Goal: Task Accomplishment & Management: Manage account settings

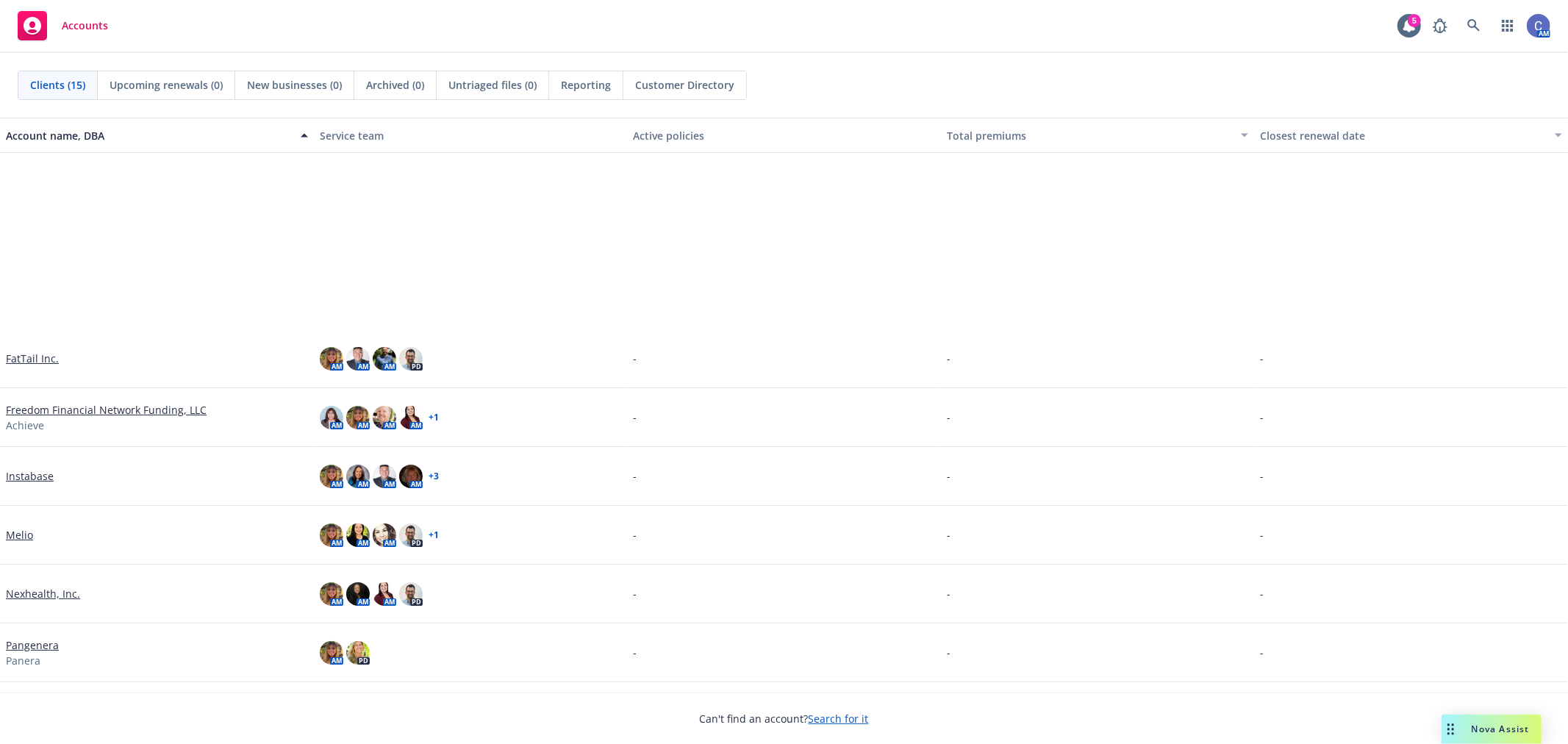
scroll to position [245, 0]
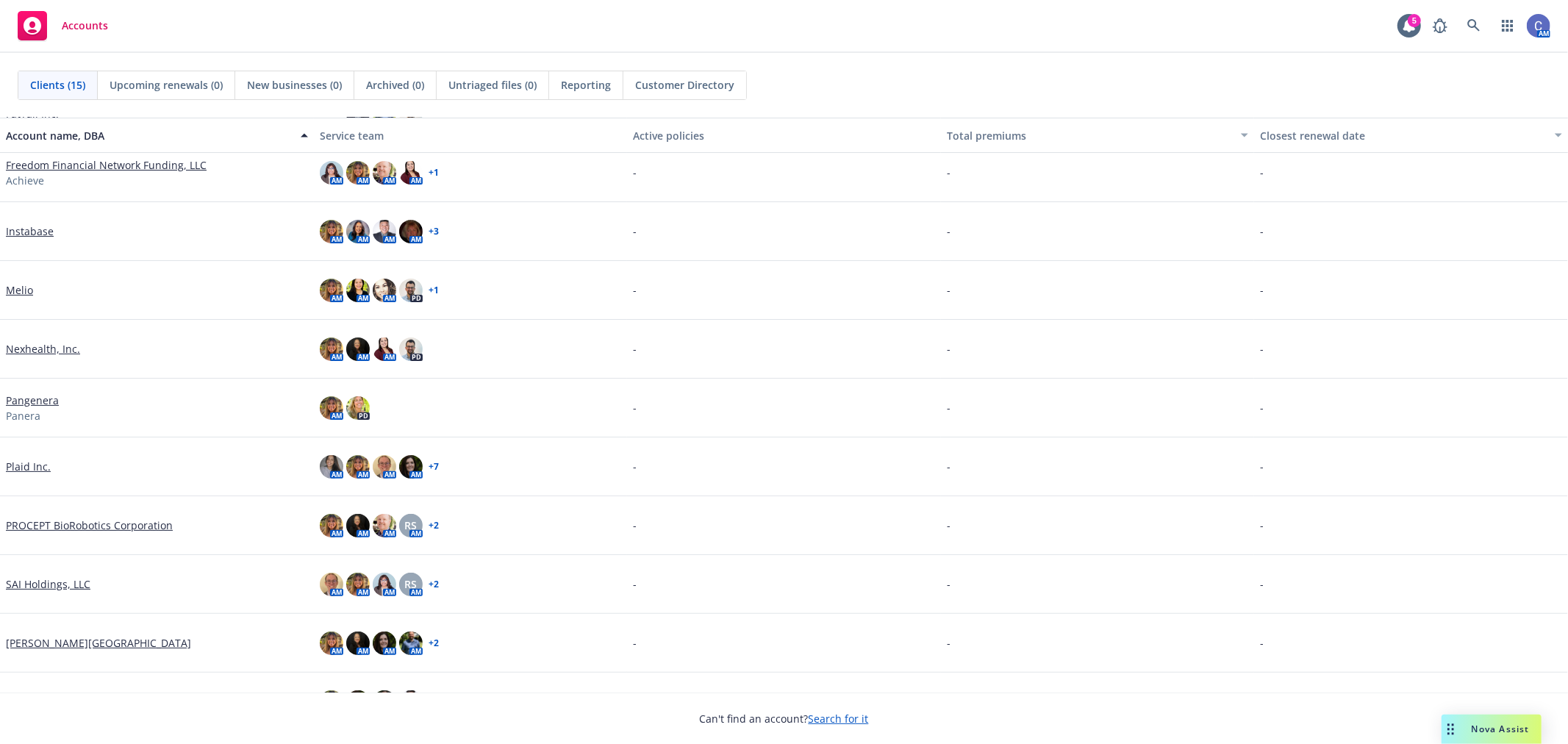
click at [68, 526] on link "PROCEPT BioRobotics Corporation" at bounding box center [89, 525] width 167 height 16
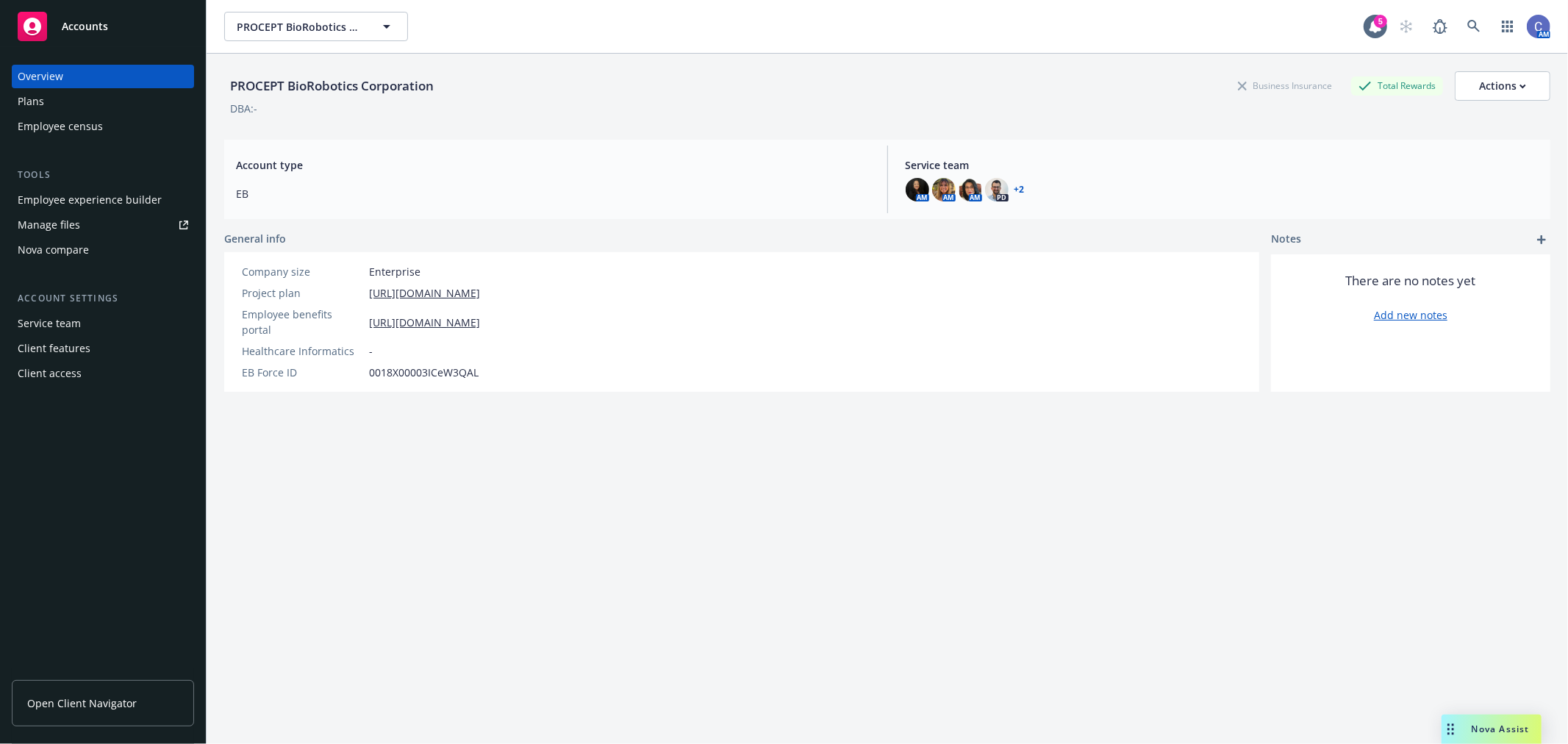
click at [38, 98] on div "Plans" at bounding box center [30, 101] width 26 height 23
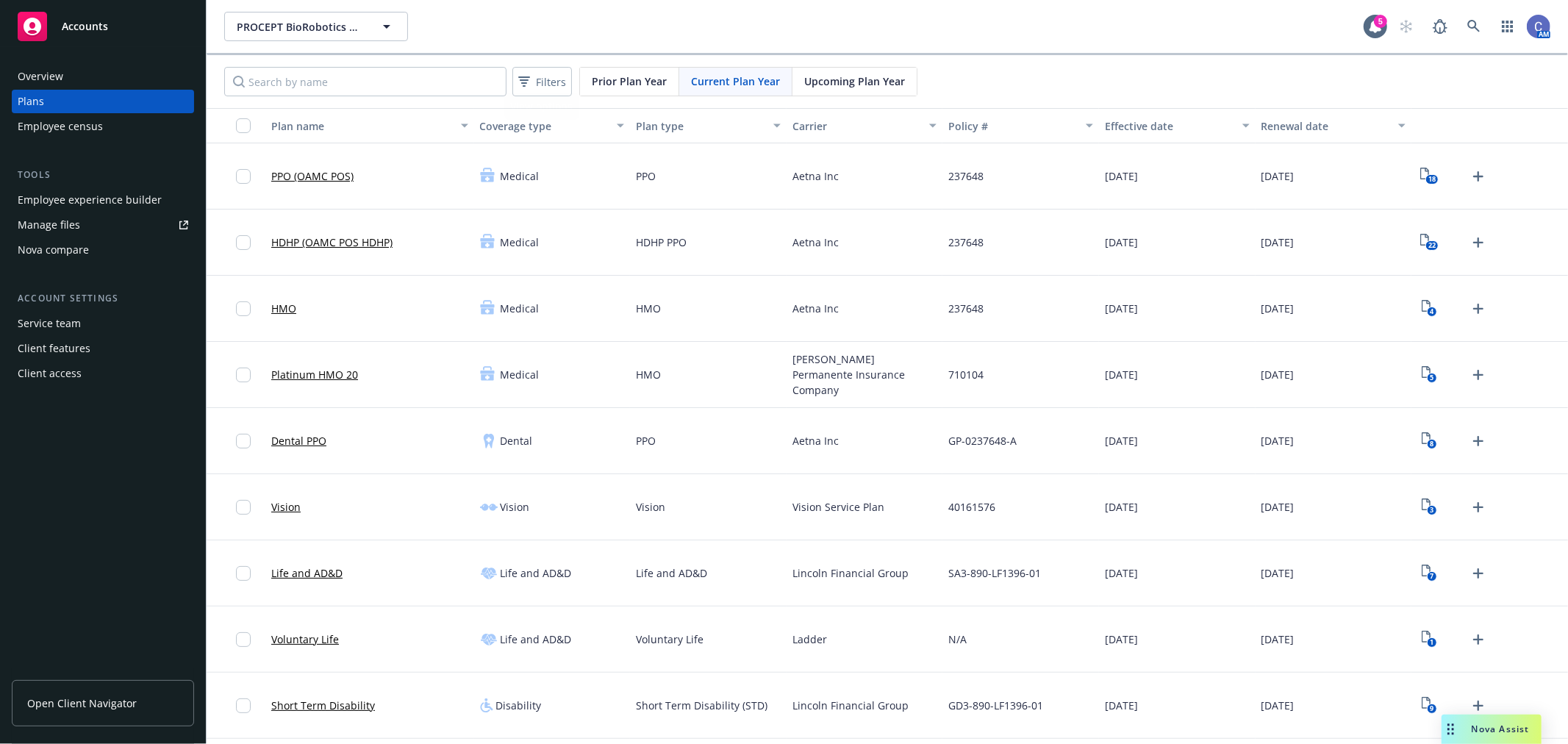
click at [835, 87] on span "Upcoming Plan Year" at bounding box center [855, 81] width 101 height 16
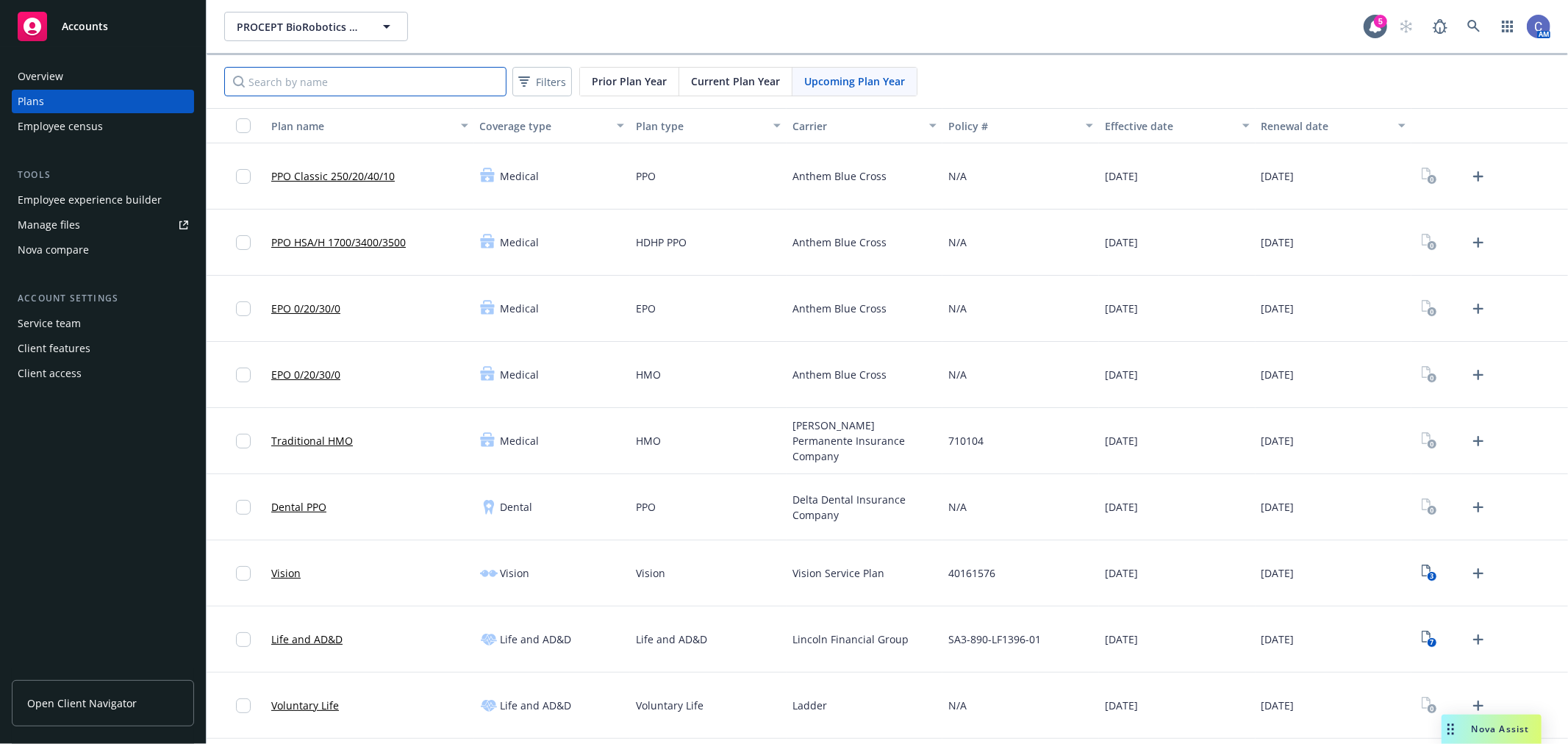
click at [402, 90] on input "Search by name" at bounding box center [365, 81] width 282 height 29
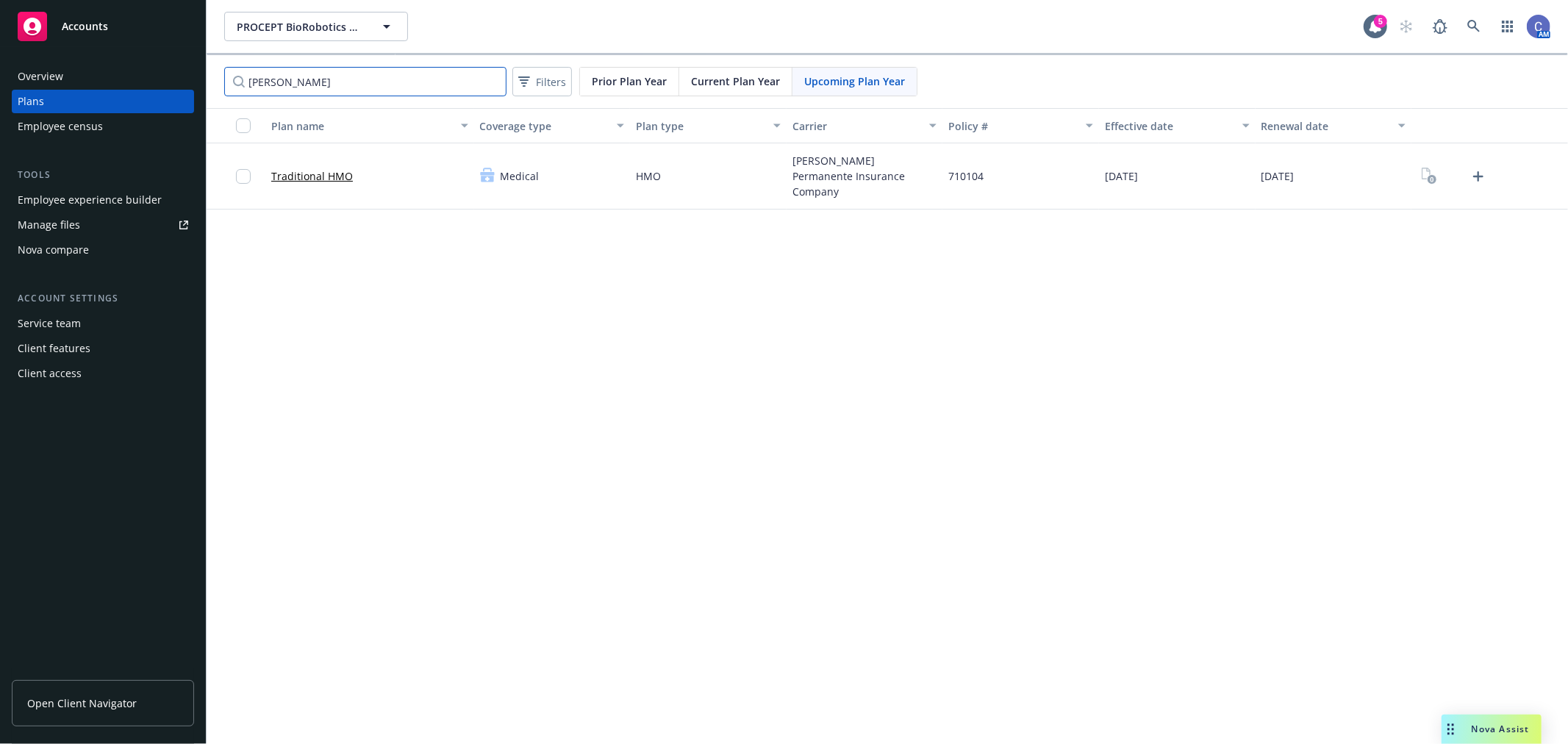
type input "[PERSON_NAME]"
click at [366, 32] on button "PROCEPT BioRobotics Corporation" at bounding box center [316, 26] width 183 height 29
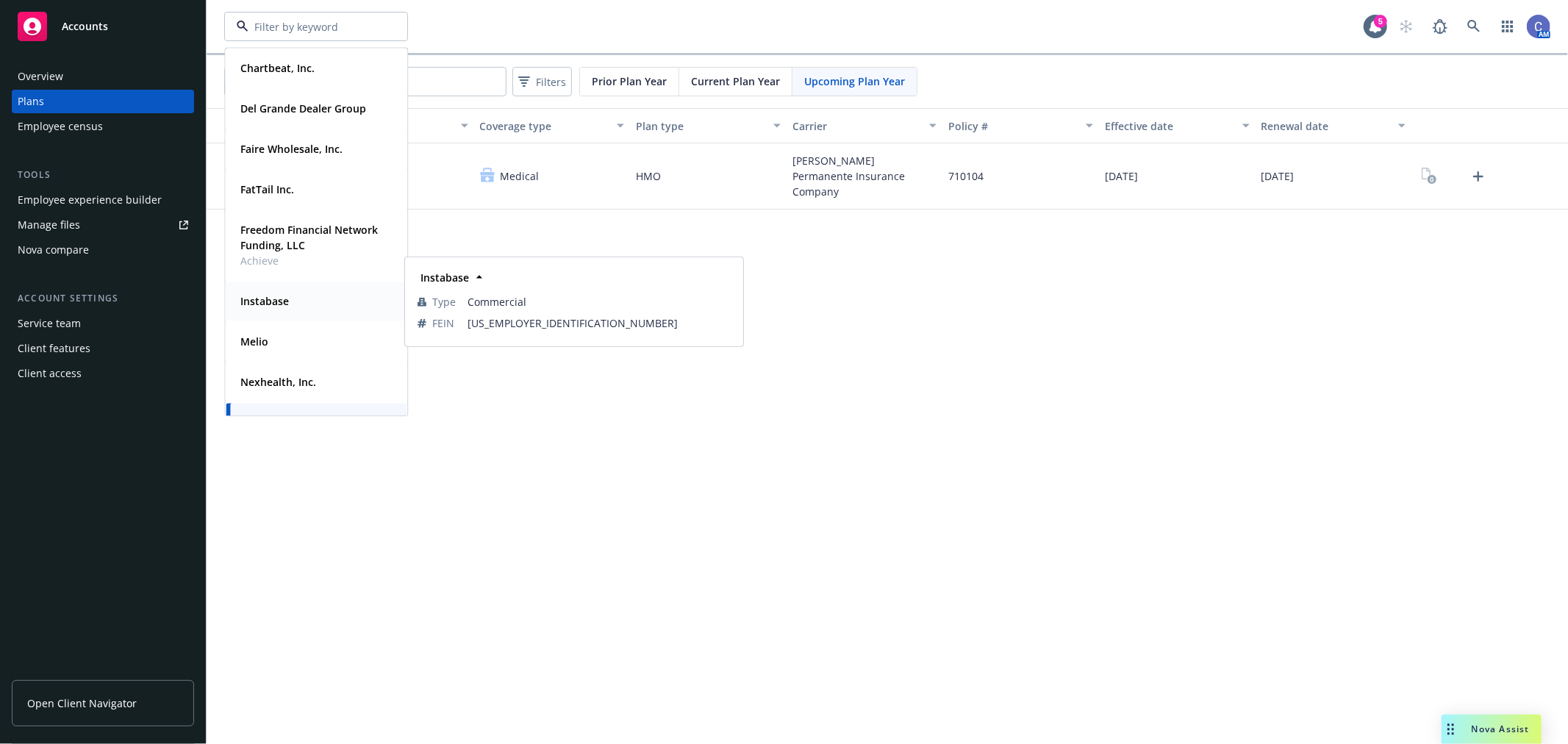
click at [250, 294] on strong "Instabase" at bounding box center [265, 301] width 49 height 14
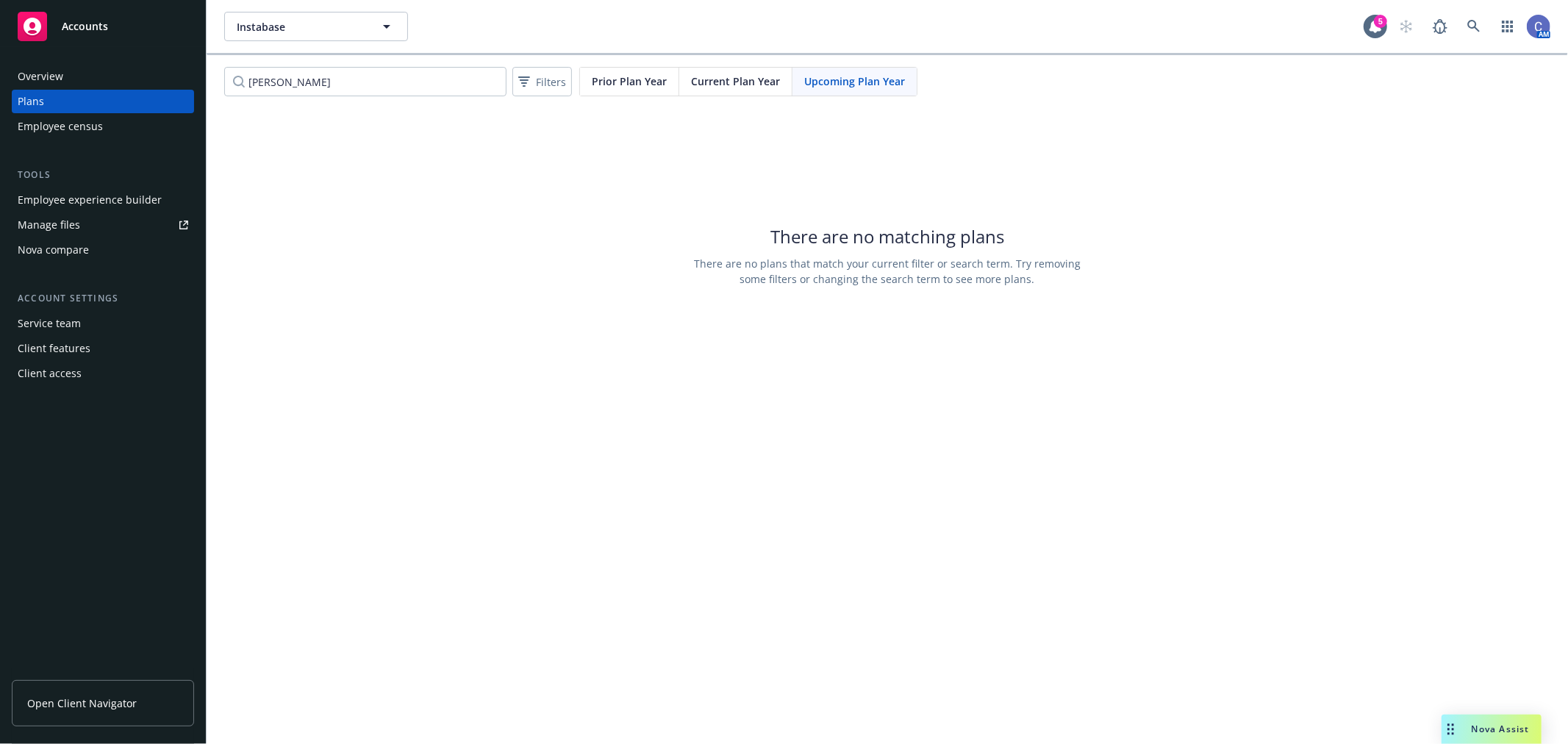
click at [63, 224] on div "Manage files" at bounding box center [48, 225] width 62 height 23
click at [108, 189] on div "Employee experience builder" at bounding box center [89, 199] width 144 height 23
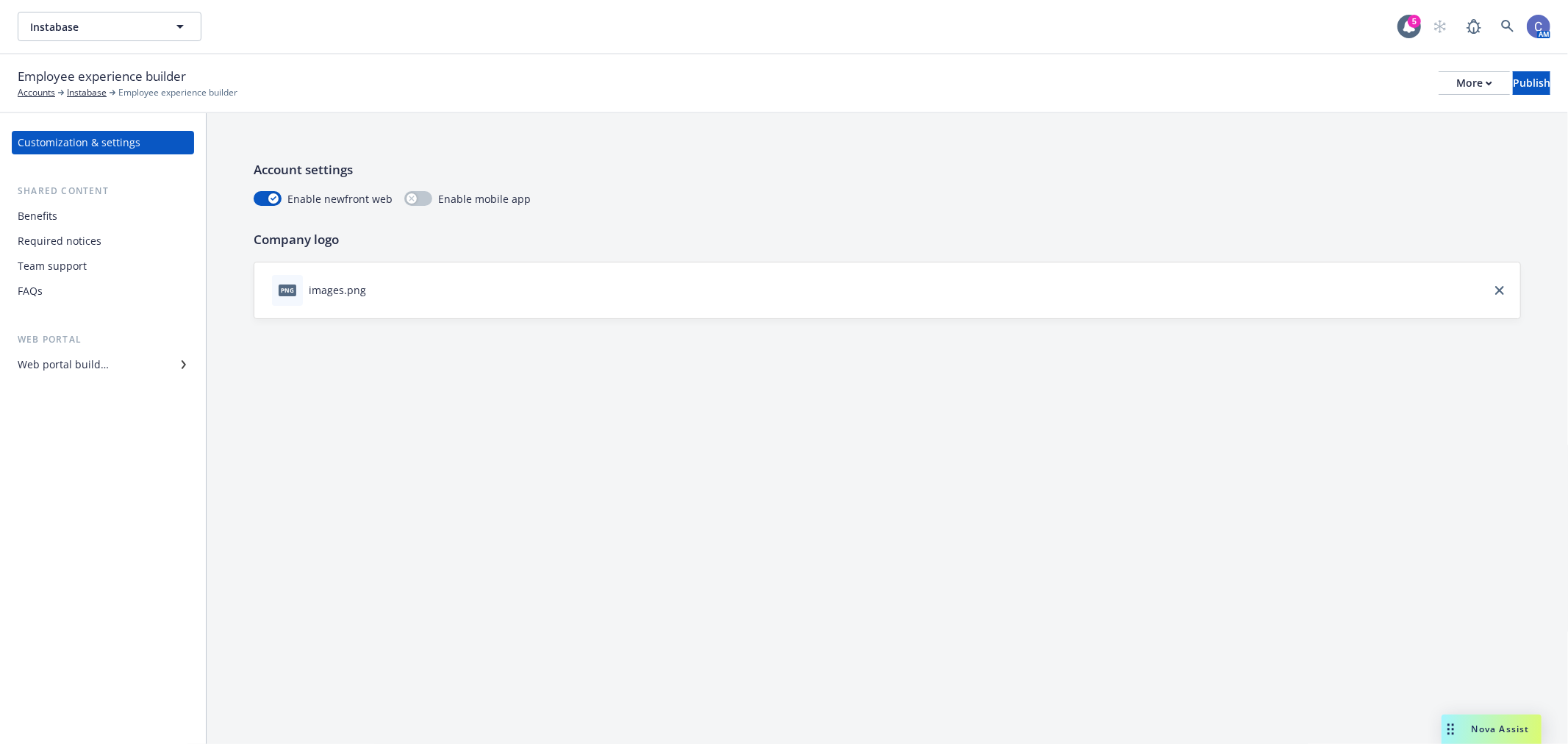
click at [79, 361] on div "Web portal builder" at bounding box center [62, 364] width 91 height 23
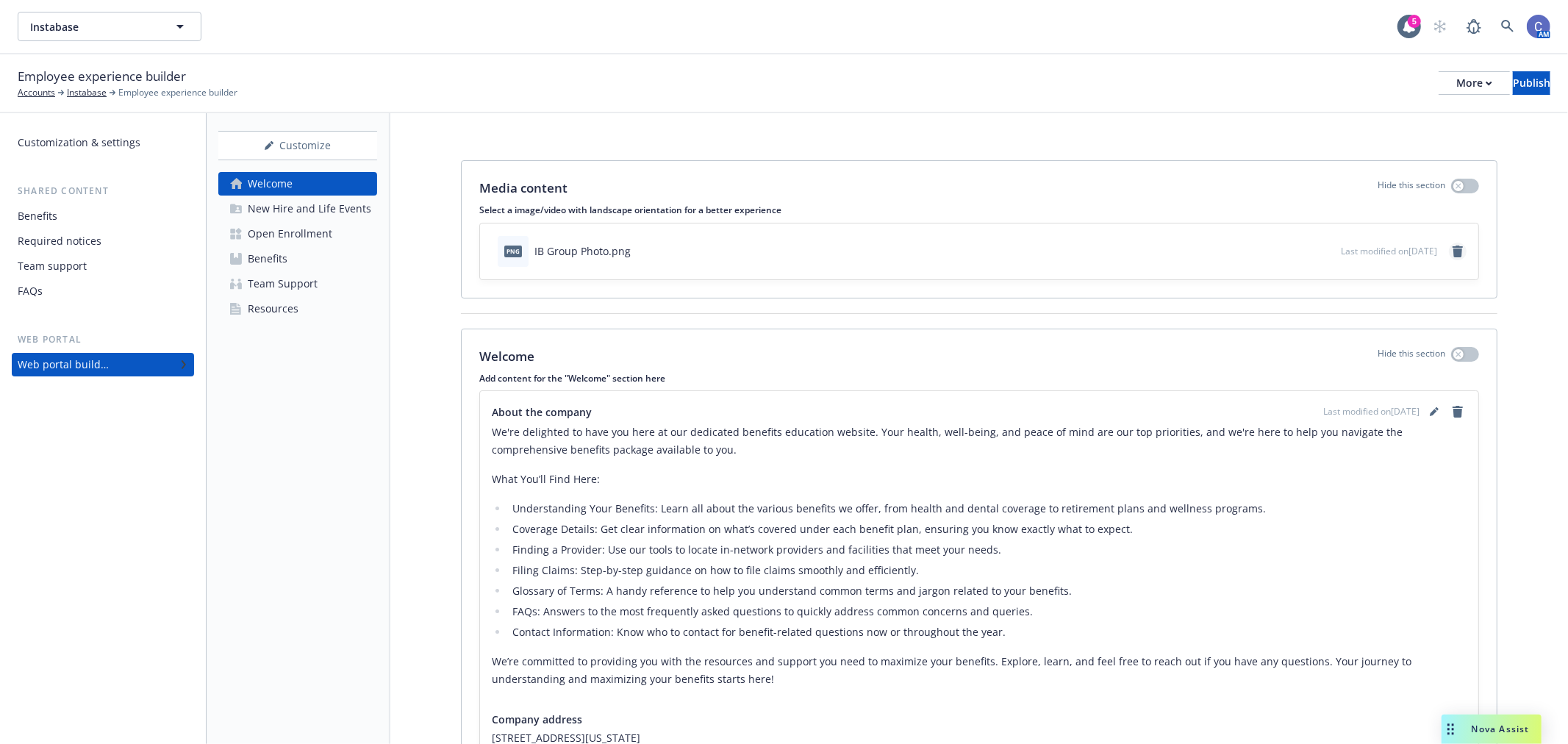
click at [1453, 251] on icon "remove" at bounding box center [1458, 252] width 11 height 12
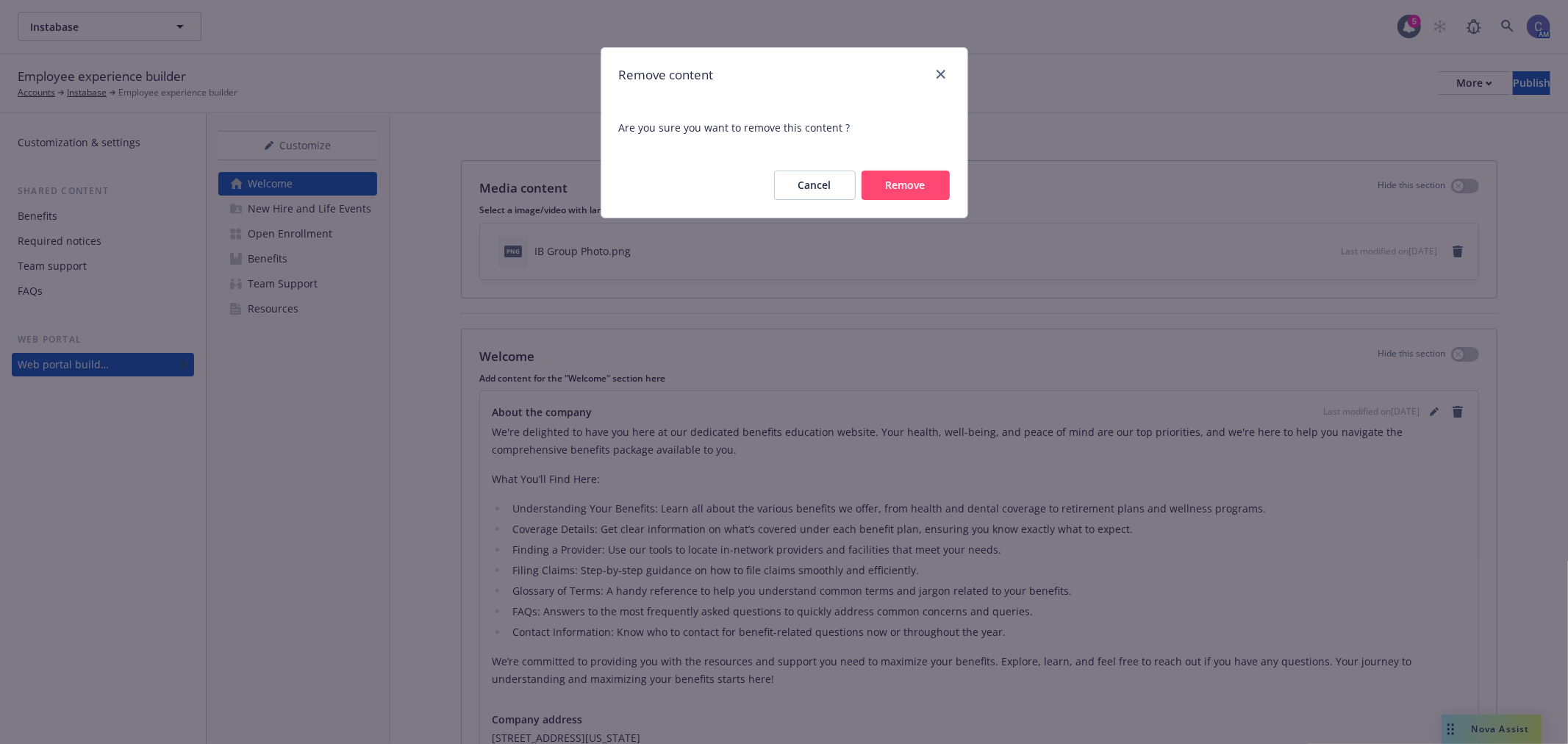
click at [924, 184] on button "Remove" at bounding box center [905, 185] width 88 height 29
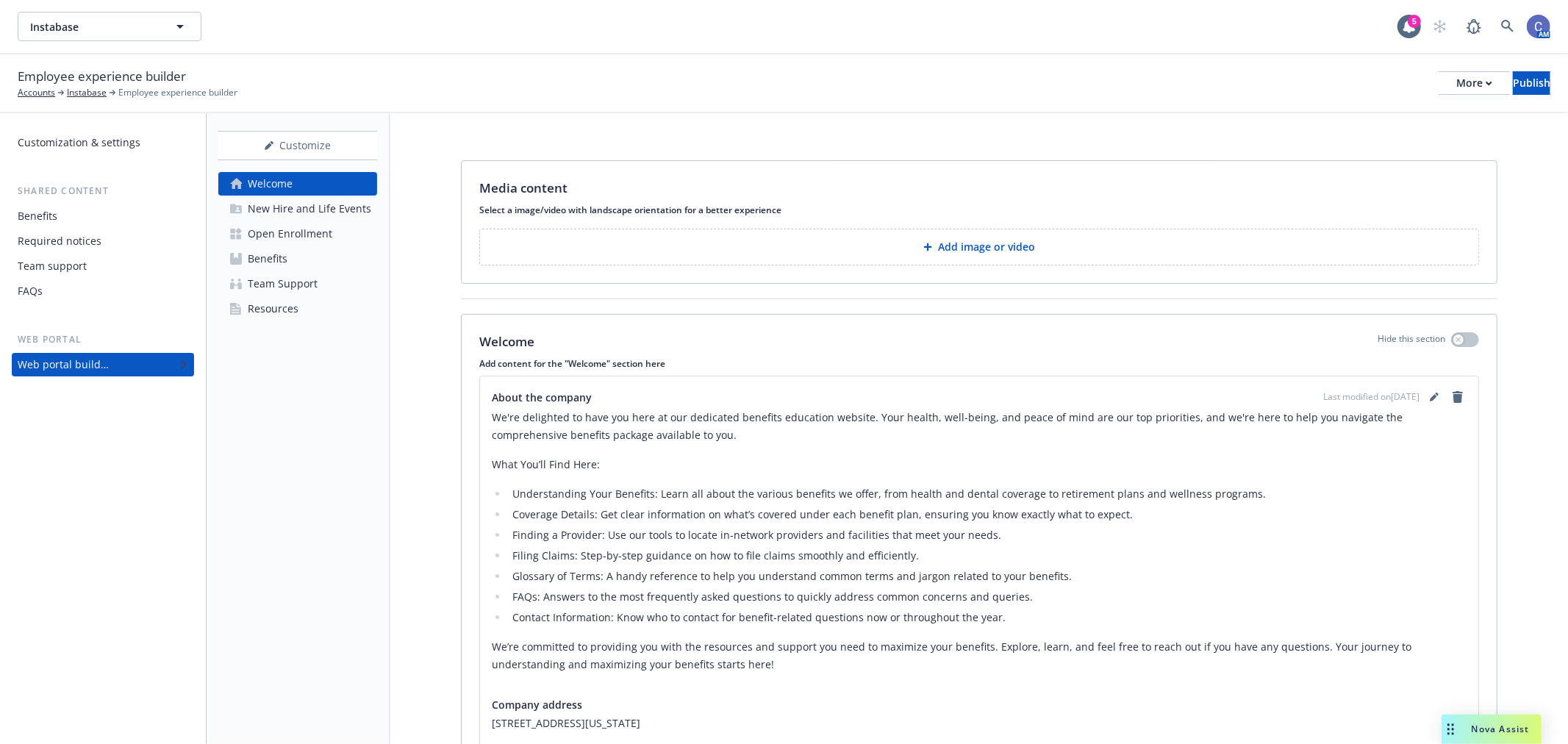
click at [937, 257] on button "Add image or video" at bounding box center [979, 247] width 1000 height 37
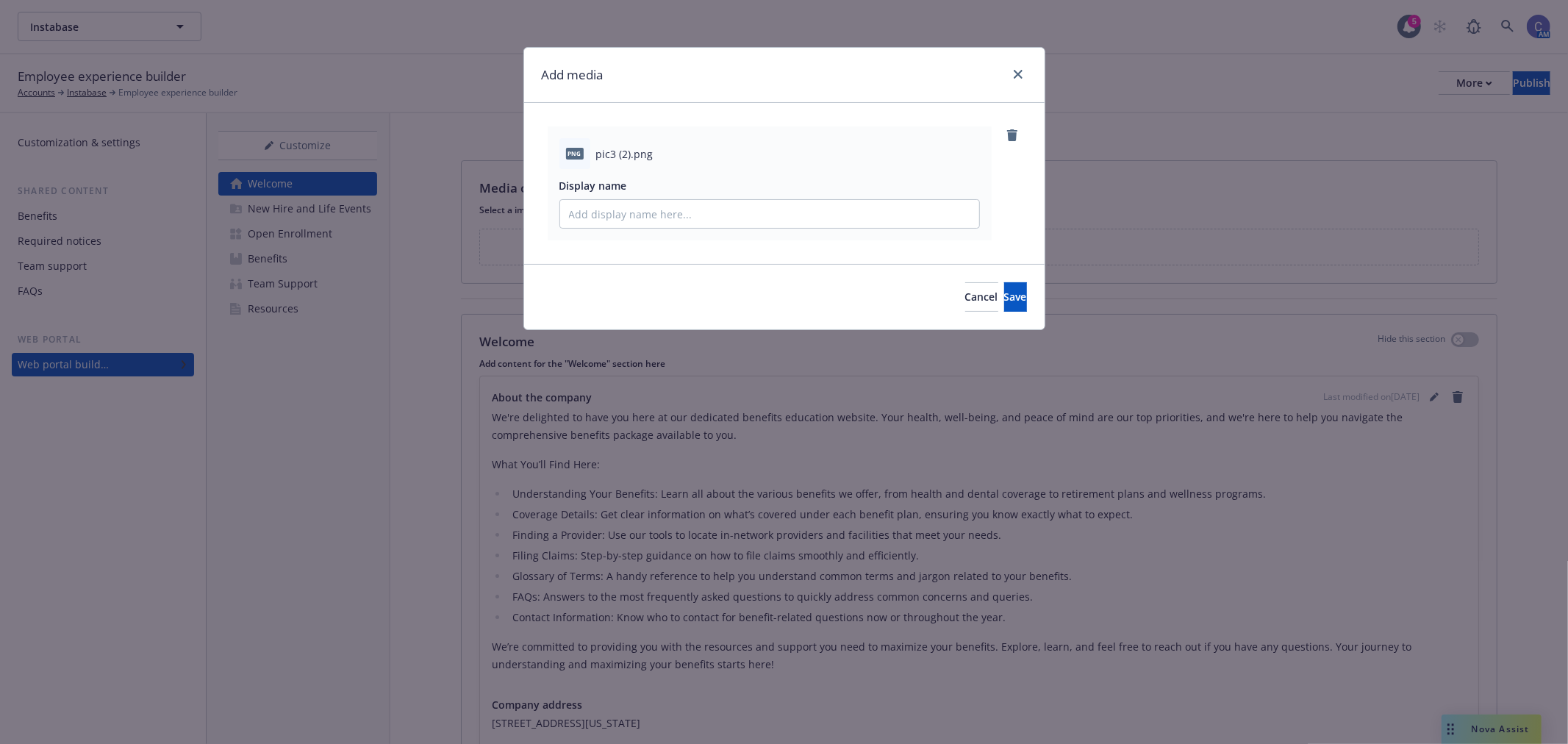
click at [1004, 314] on div "Cancel Save" at bounding box center [784, 296] width 520 height 65
click at [1005, 299] on span "Save" at bounding box center [1016, 296] width 23 height 14
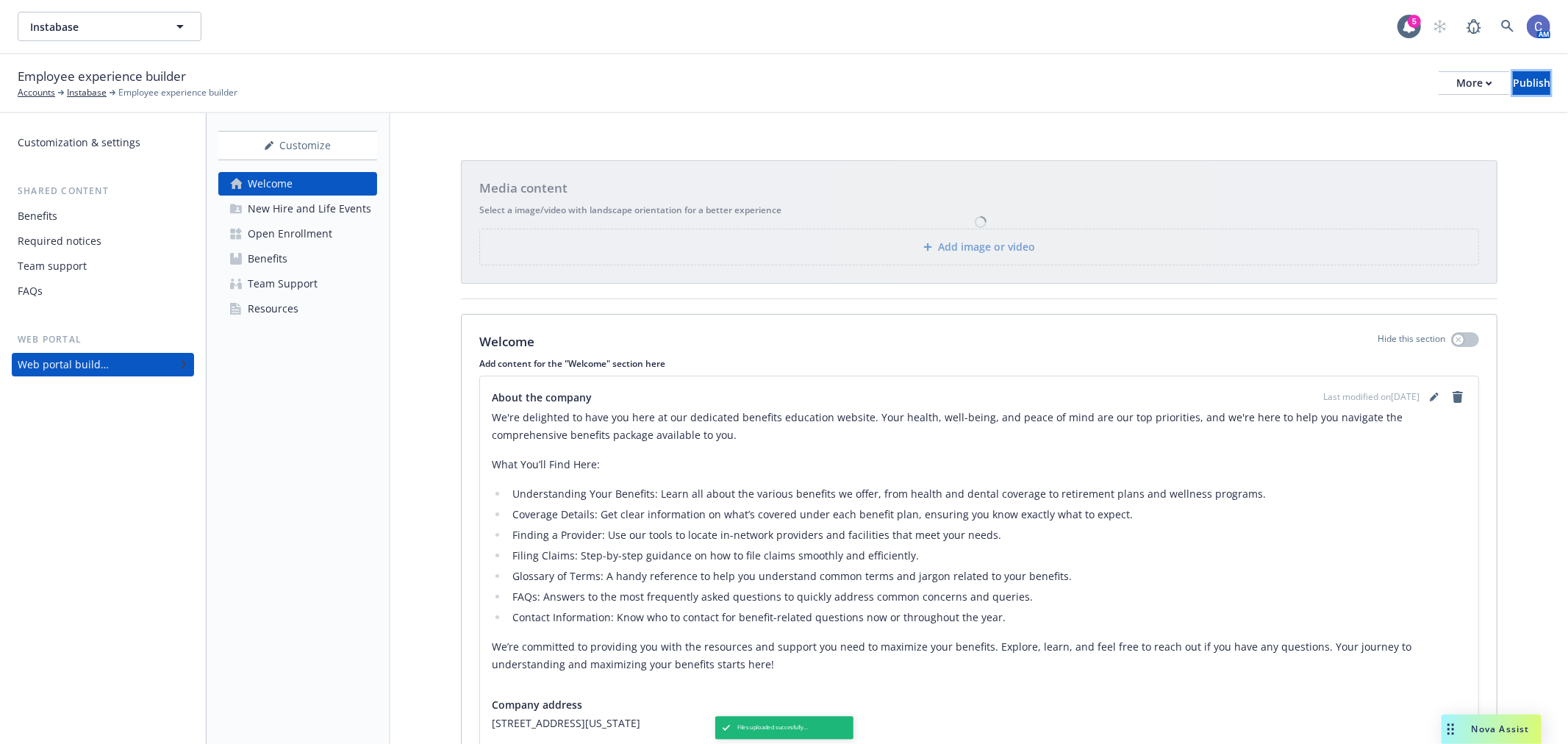
click at [1526, 84] on div "Publish" at bounding box center [1532, 83] width 38 height 22
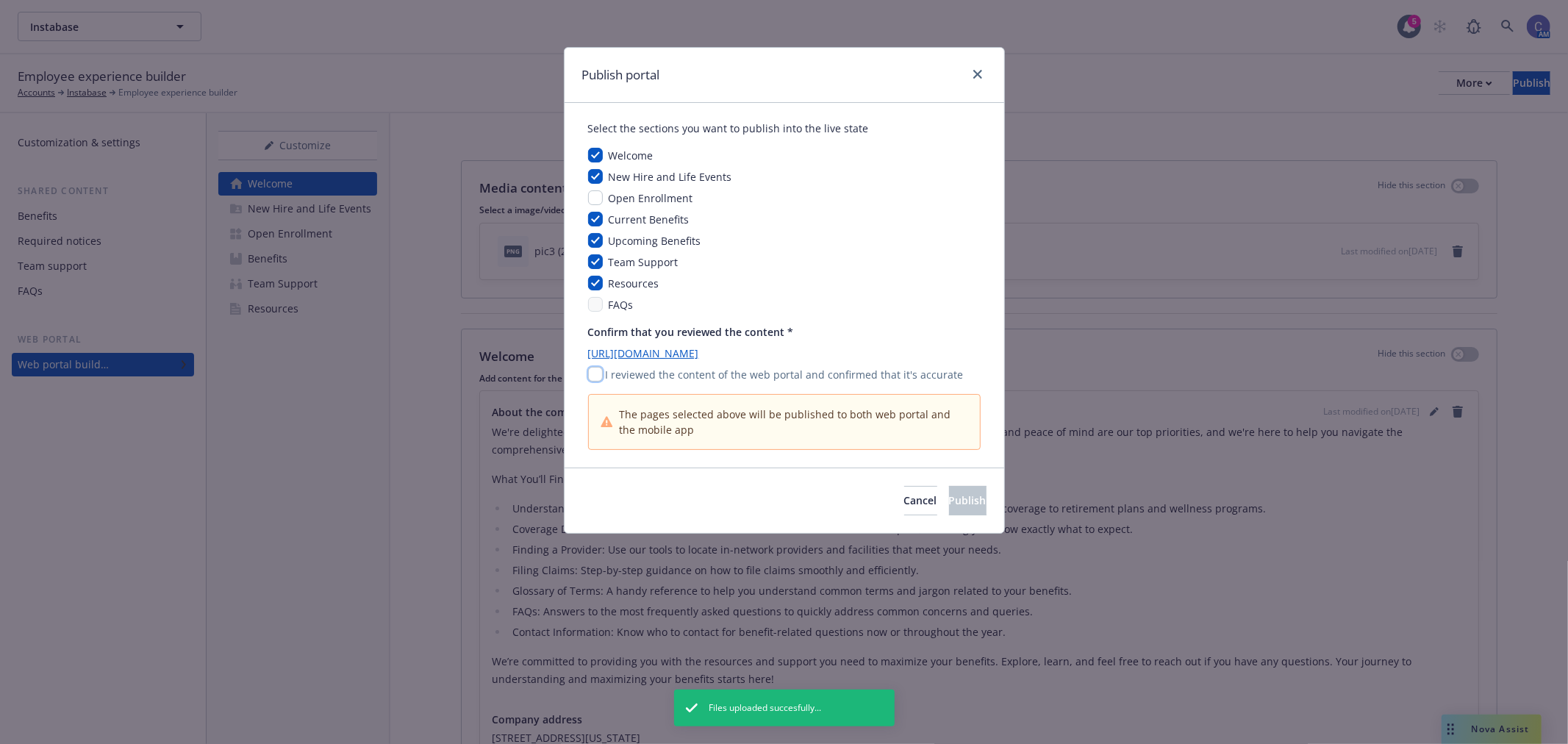
click at [590, 370] on input "checkbox" at bounding box center [596, 375] width 15 height 15
checkbox input "true"
click at [949, 503] on span "Publish" at bounding box center [968, 500] width 38 height 14
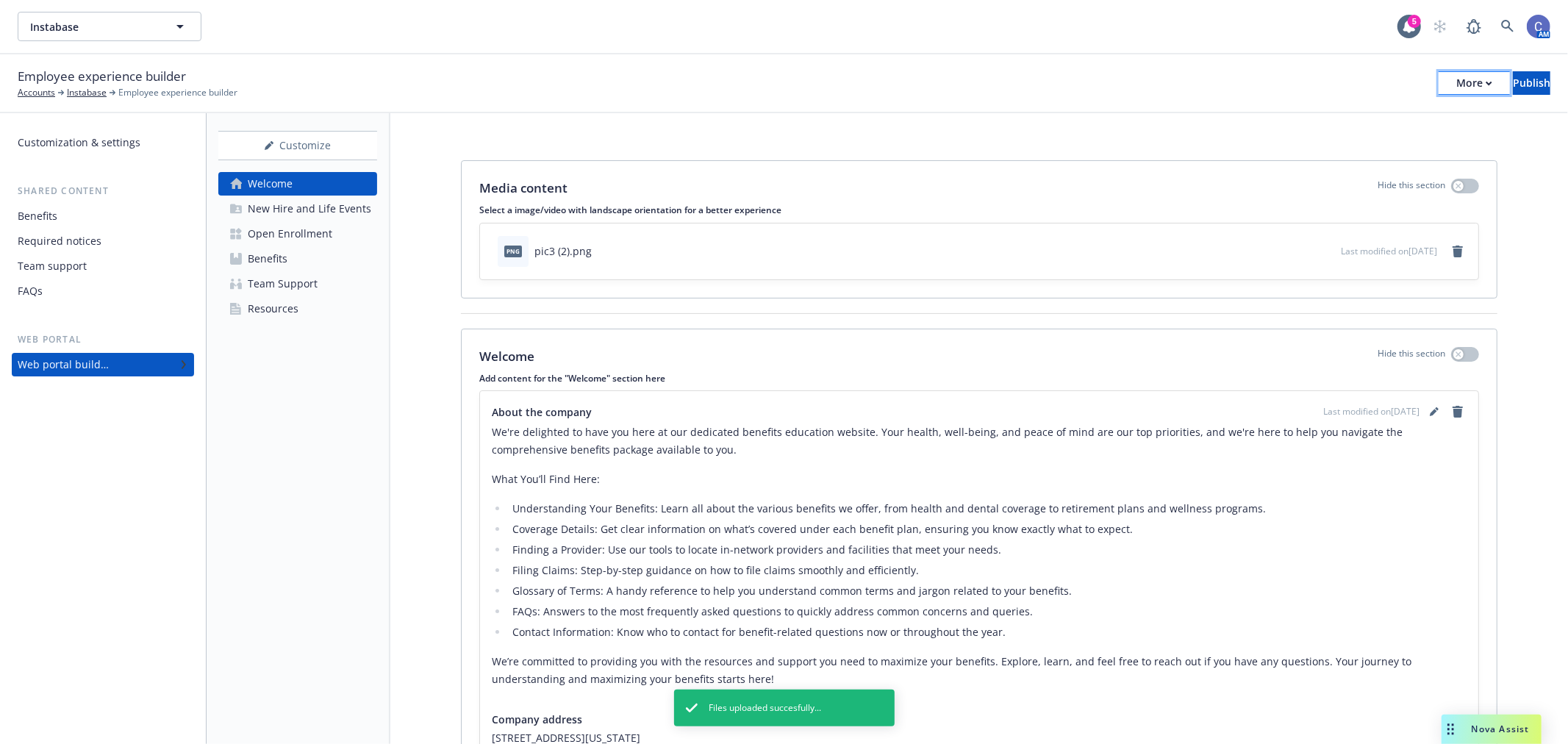
click at [1457, 84] on div "More" at bounding box center [1475, 83] width 36 height 22
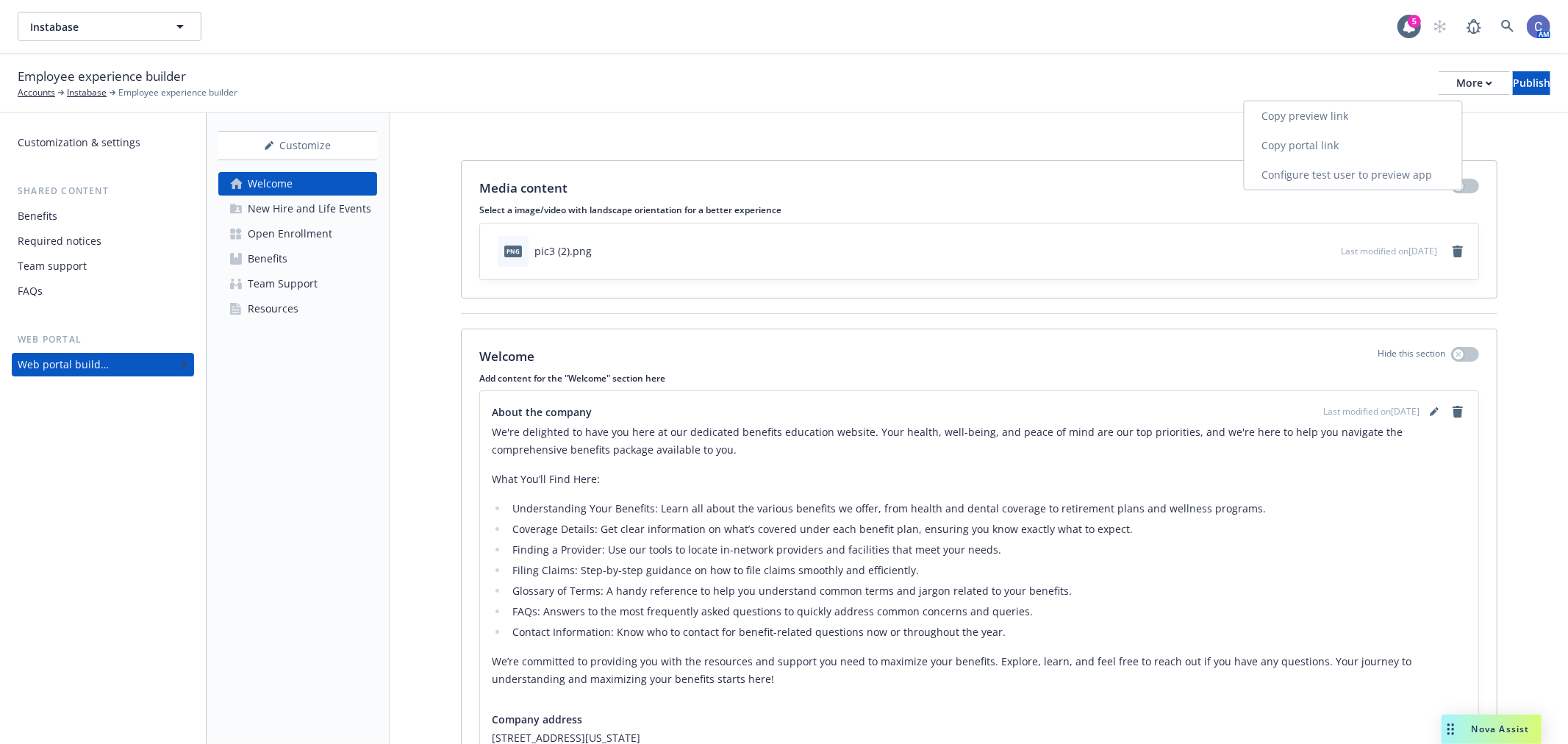
click at [1357, 140] on link "Copy portal link" at bounding box center [1353, 145] width 217 height 29
click at [297, 205] on div "New Hire and Life Events" at bounding box center [309, 208] width 123 height 23
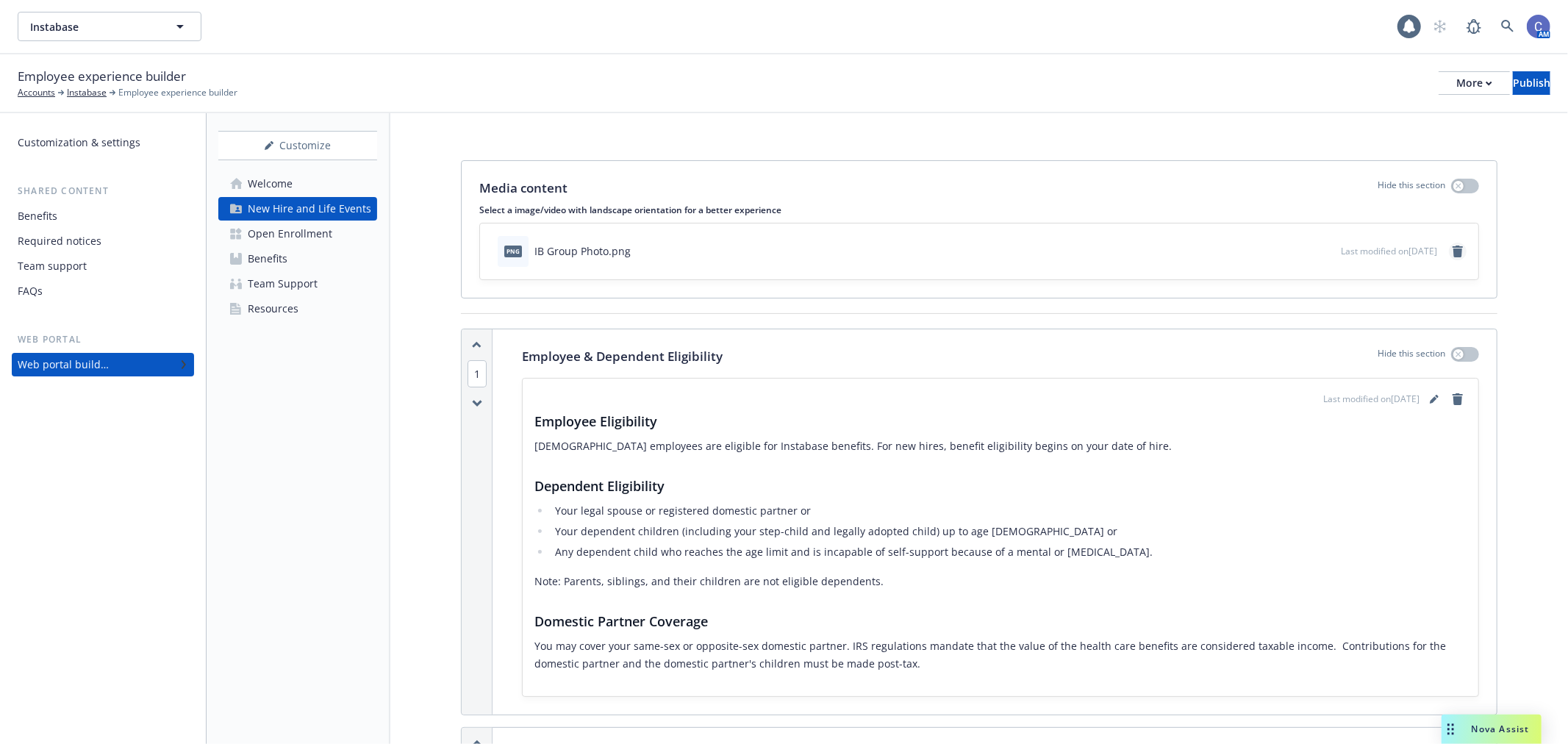
click at [1452, 253] on link "remove" at bounding box center [1457, 251] width 17 height 17
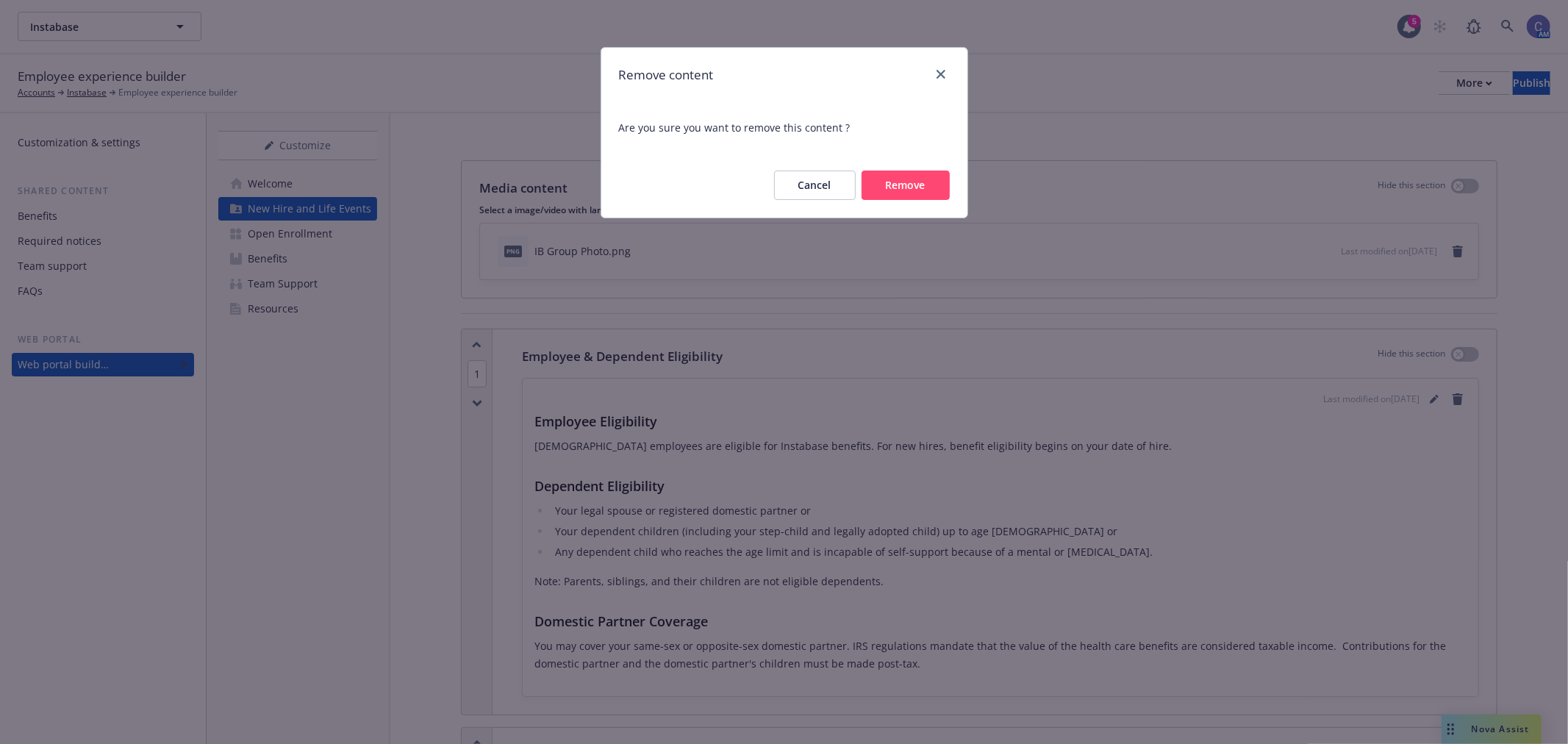
click at [901, 185] on button "Remove" at bounding box center [905, 185] width 88 height 29
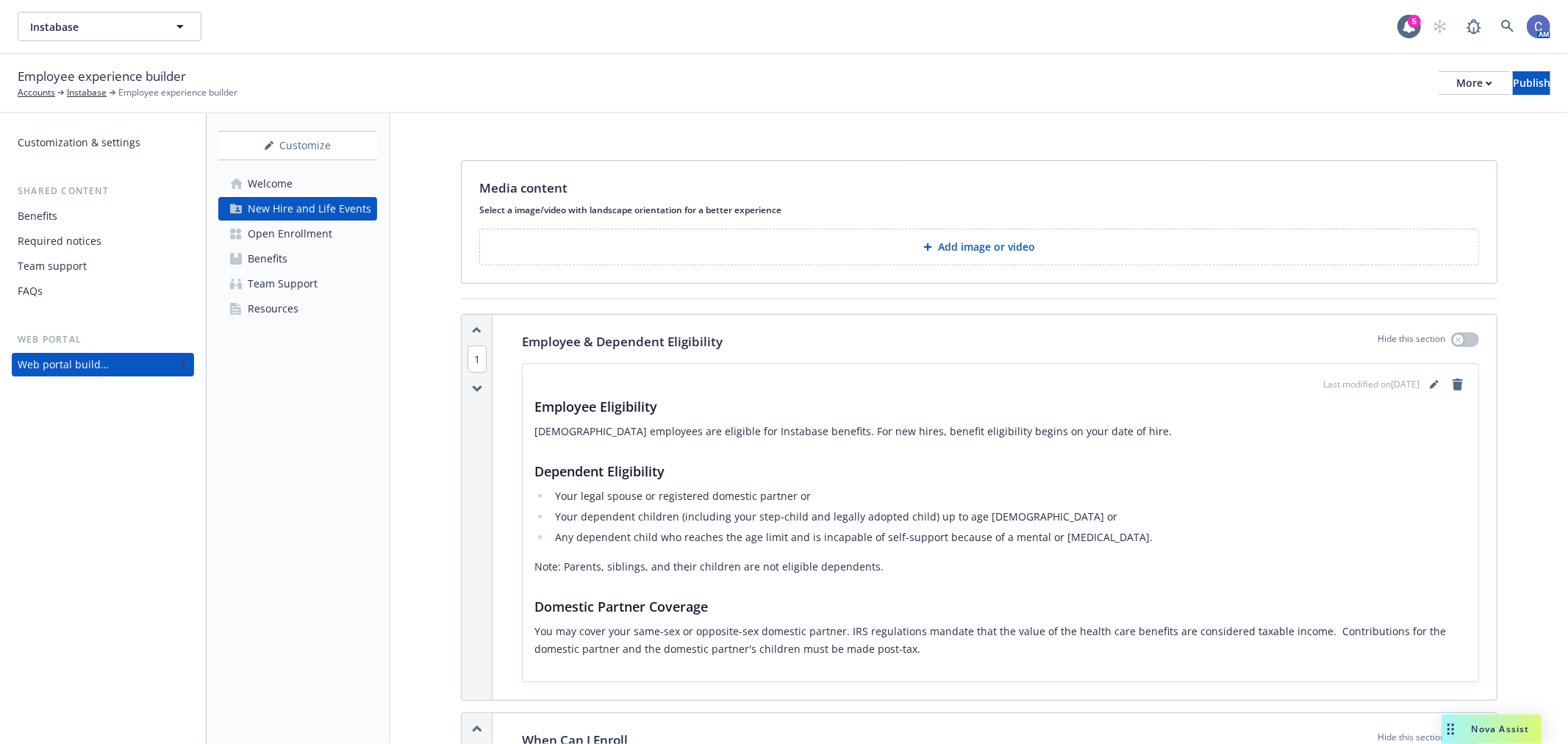
click at [1206, 247] on button "Add image or video" at bounding box center [979, 247] width 1000 height 37
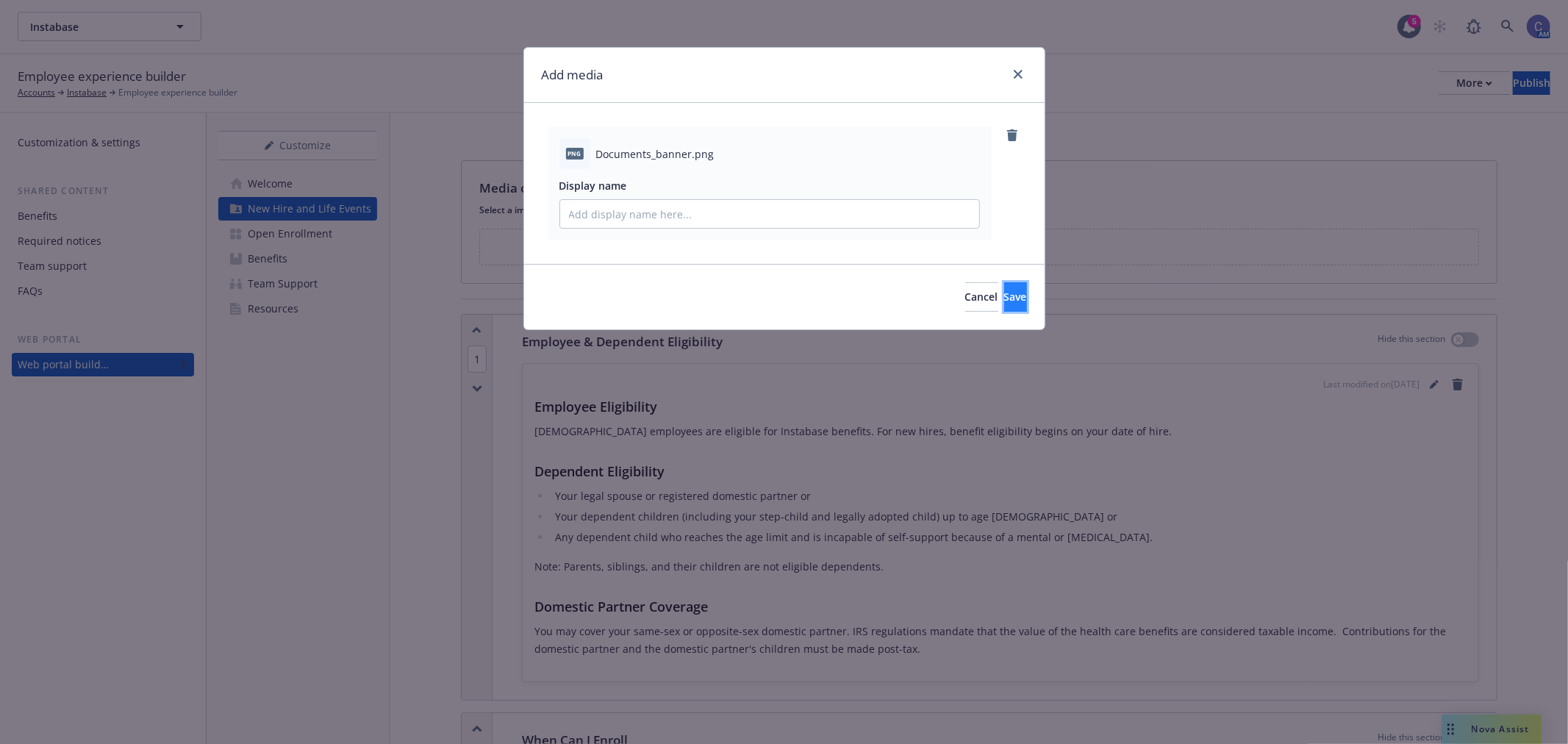
click at [1005, 292] on span "Save" at bounding box center [1016, 296] width 23 height 14
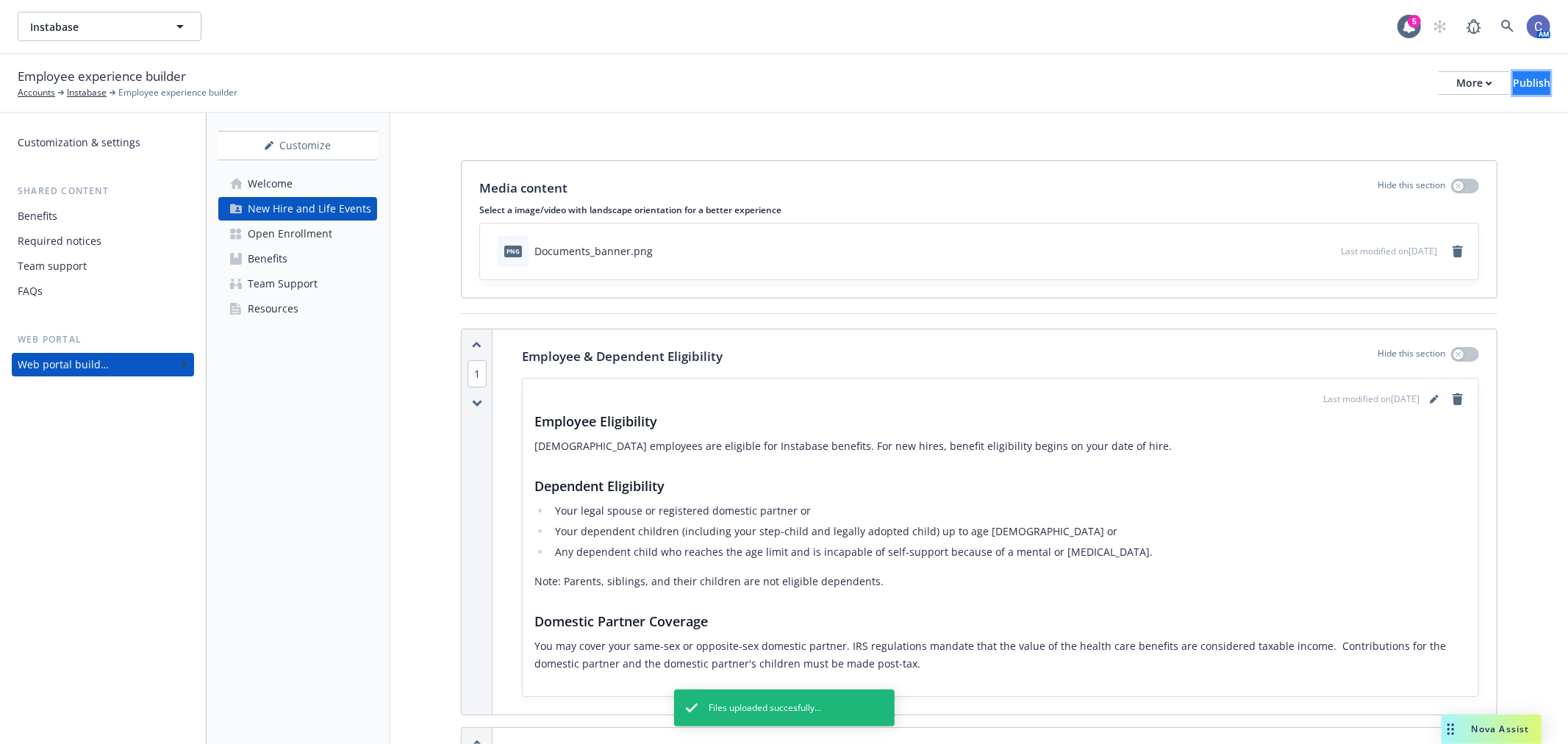
click at [1524, 88] on div "Publish" at bounding box center [1532, 83] width 38 height 22
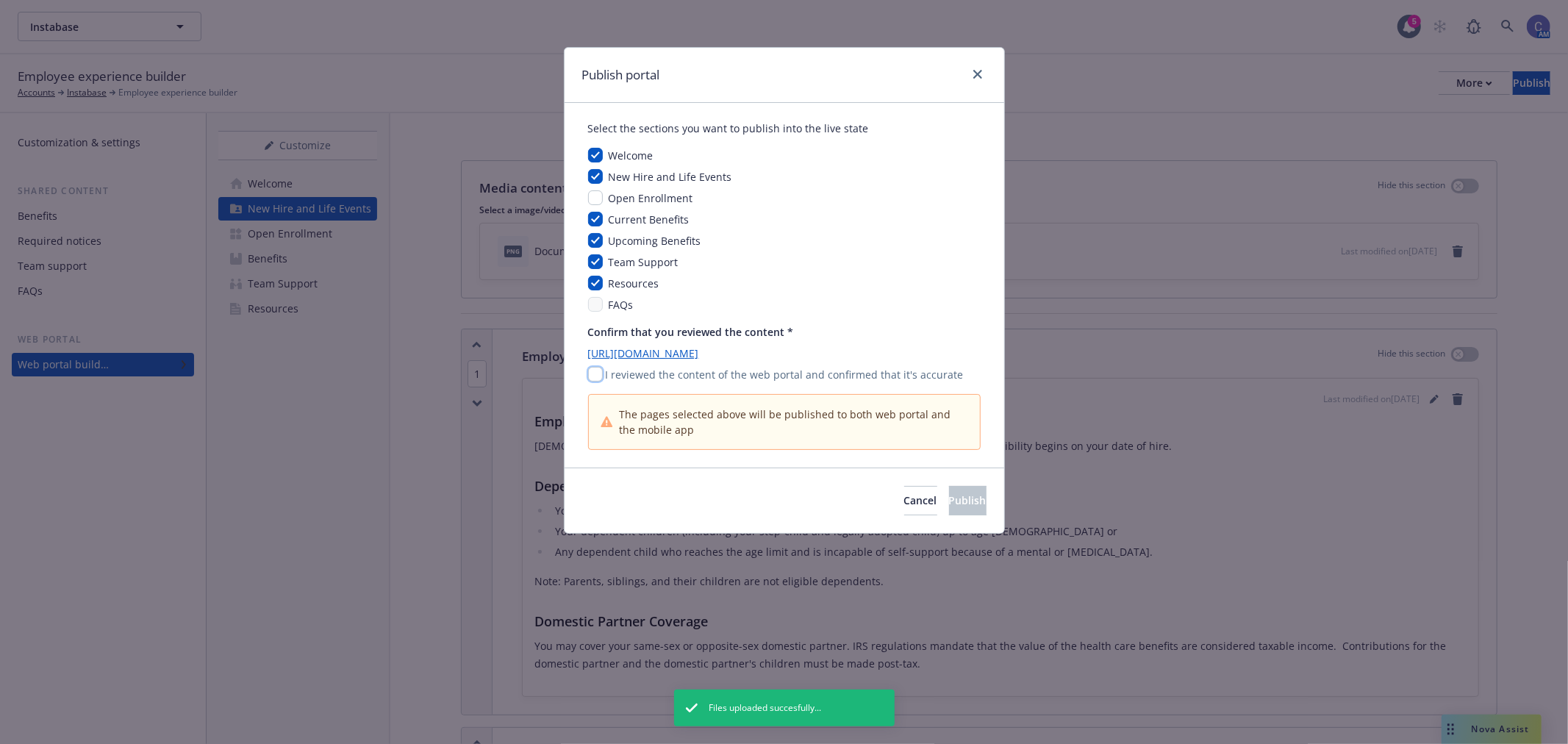
drag, startPoint x: 591, startPoint y: 377, endPoint x: 711, endPoint y: 419, distance: 127.1
click at [592, 377] on input "checkbox" at bounding box center [596, 375] width 15 height 15
checkbox input "true"
click at [949, 501] on span "Publish" at bounding box center [968, 500] width 38 height 14
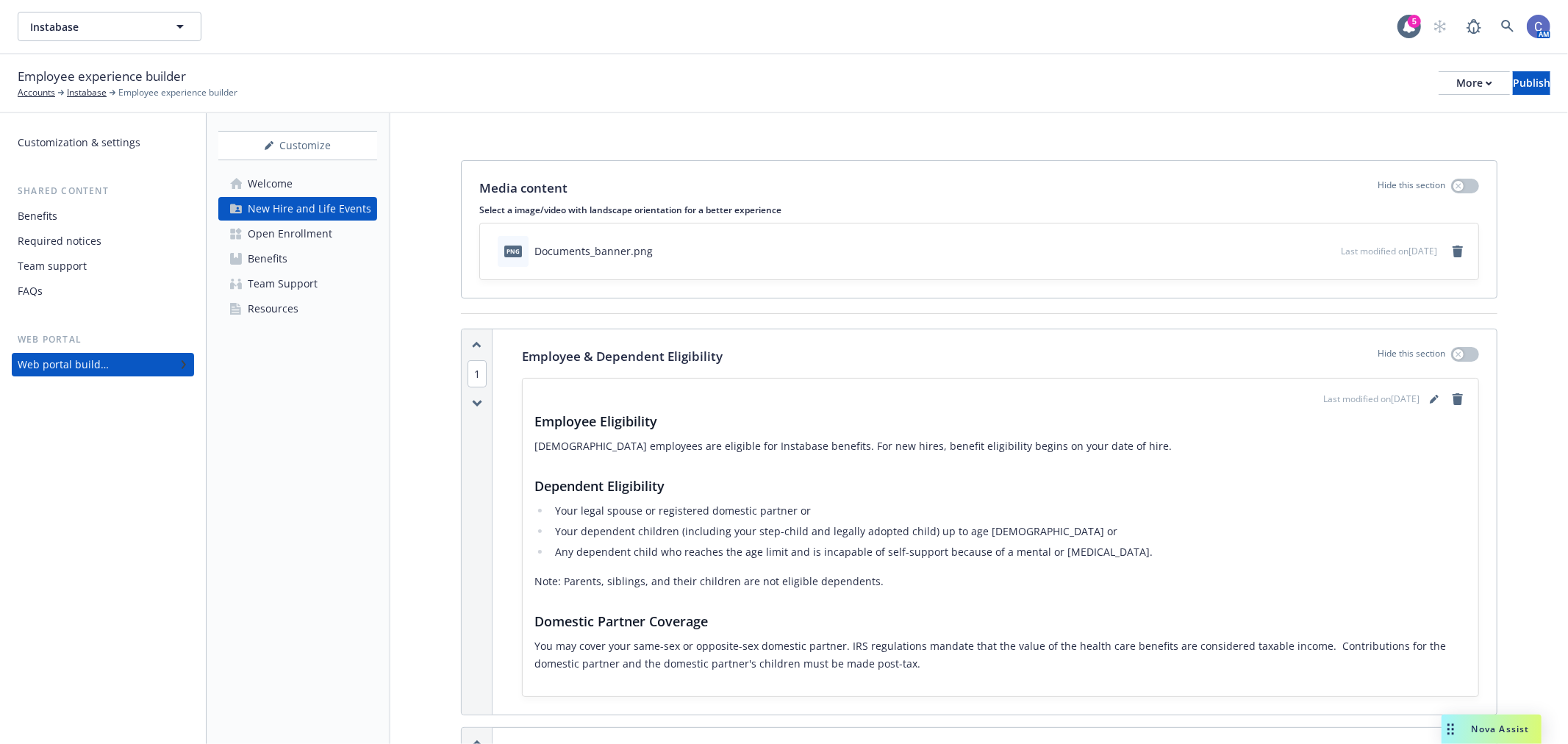
click at [287, 126] on div "Customize Welcome New Hire and Life Events Open Enrollment Benefits Team Suppor…" at bounding box center [299, 429] width 183 height 631
click at [281, 145] on div "Customize" at bounding box center [297, 145] width 159 height 28
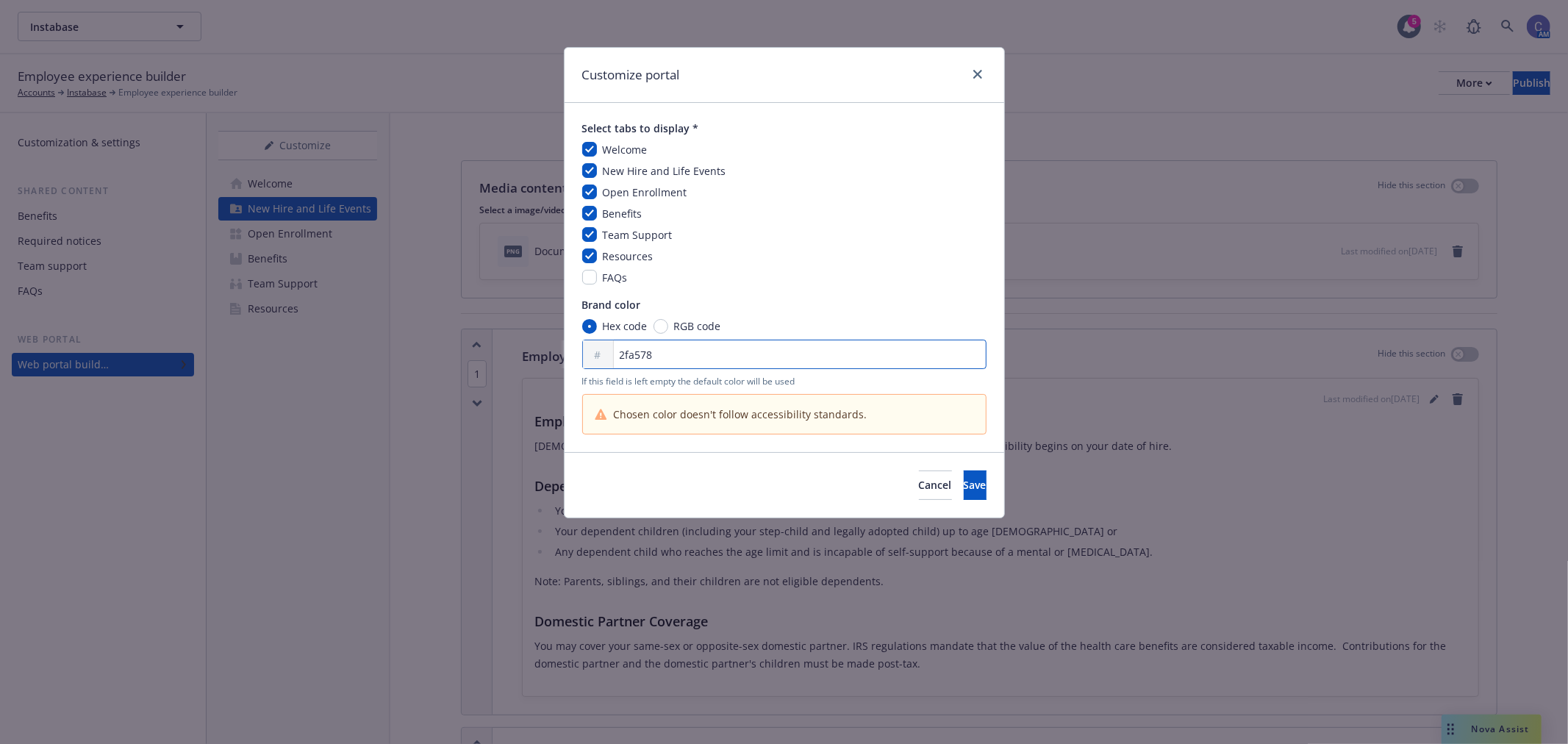
drag, startPoint x: 687, startPoint y: 359, endPoint x: 473, endPoint y: 333, distance: 215.6
click at [473, 333] on div "Customize portal Select tabs to display * Welcome New Hire and Life Events Open…" at bounding box center [784, 372] width 1568 height 744
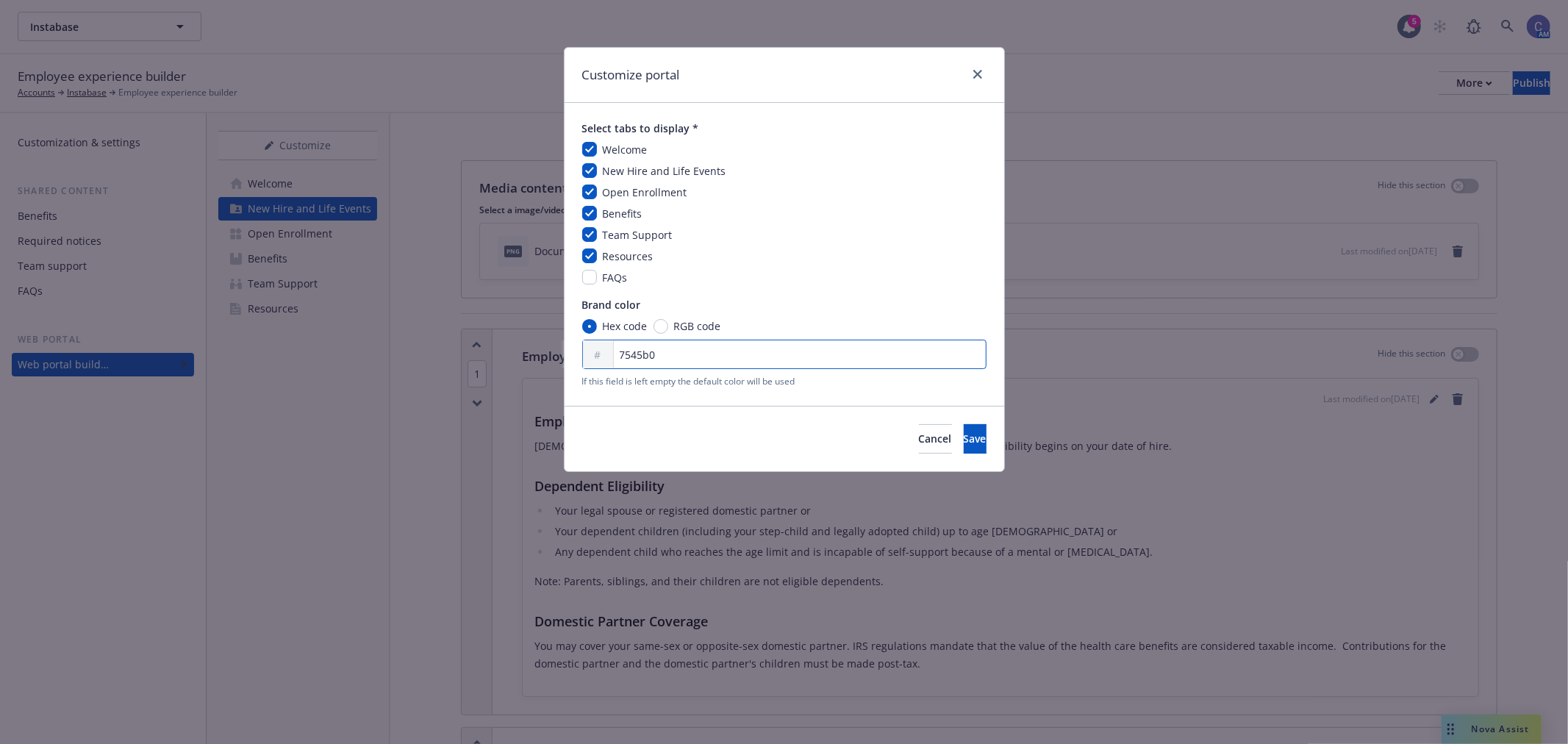
type input "7545b0"
click at [941, 454] on div "Cancel Save" at bounding box center [784, 439] width 440 height 65
click at [964, 432] on span "Save" at bounding box center [975, 439] width 23 height 14
click at [703, 350] on input "7545b0" at bounding box center [784, 354] width 405 height 29
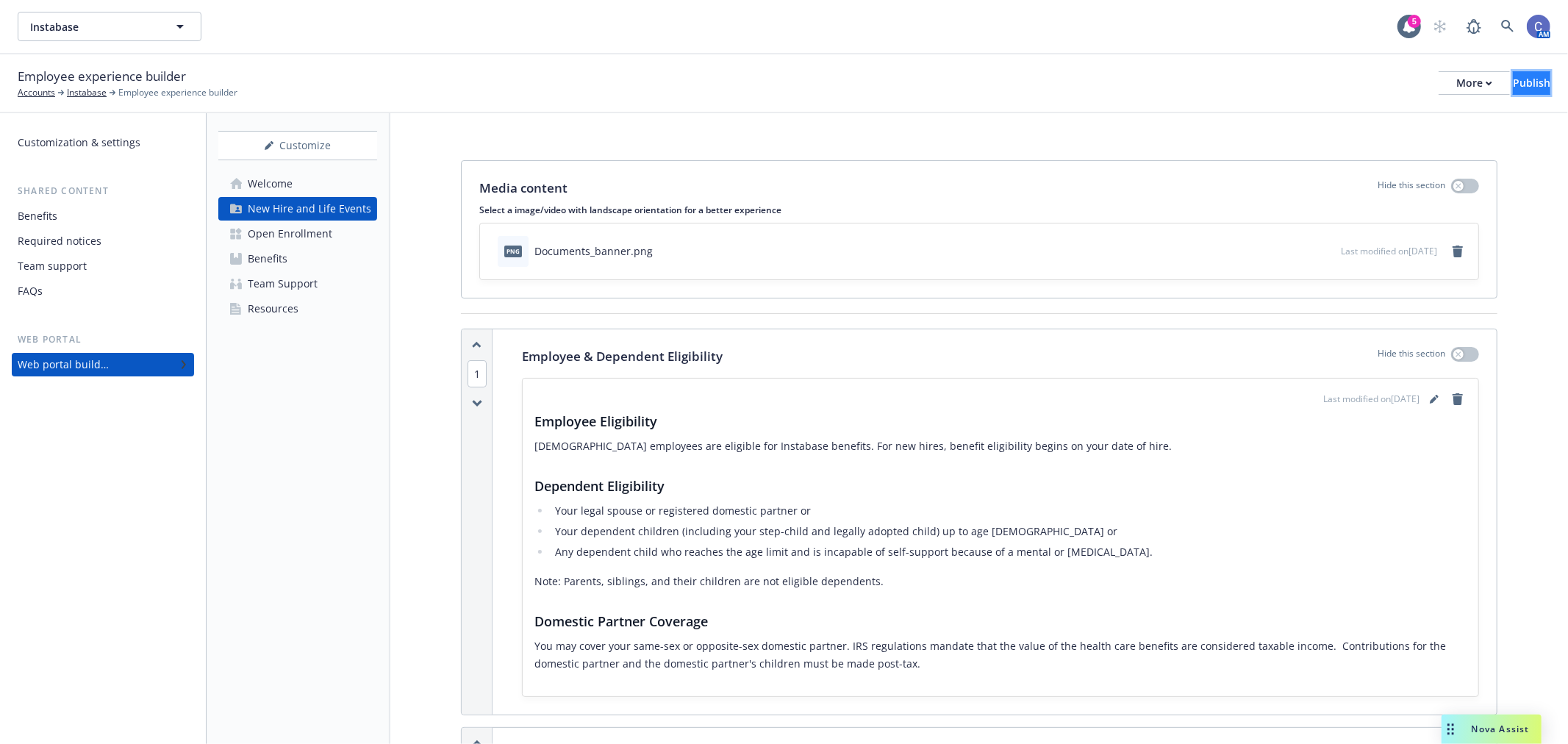
click at [1516, 81] on div "Publish" at bounding box center [1532, 83] width 38 height 22
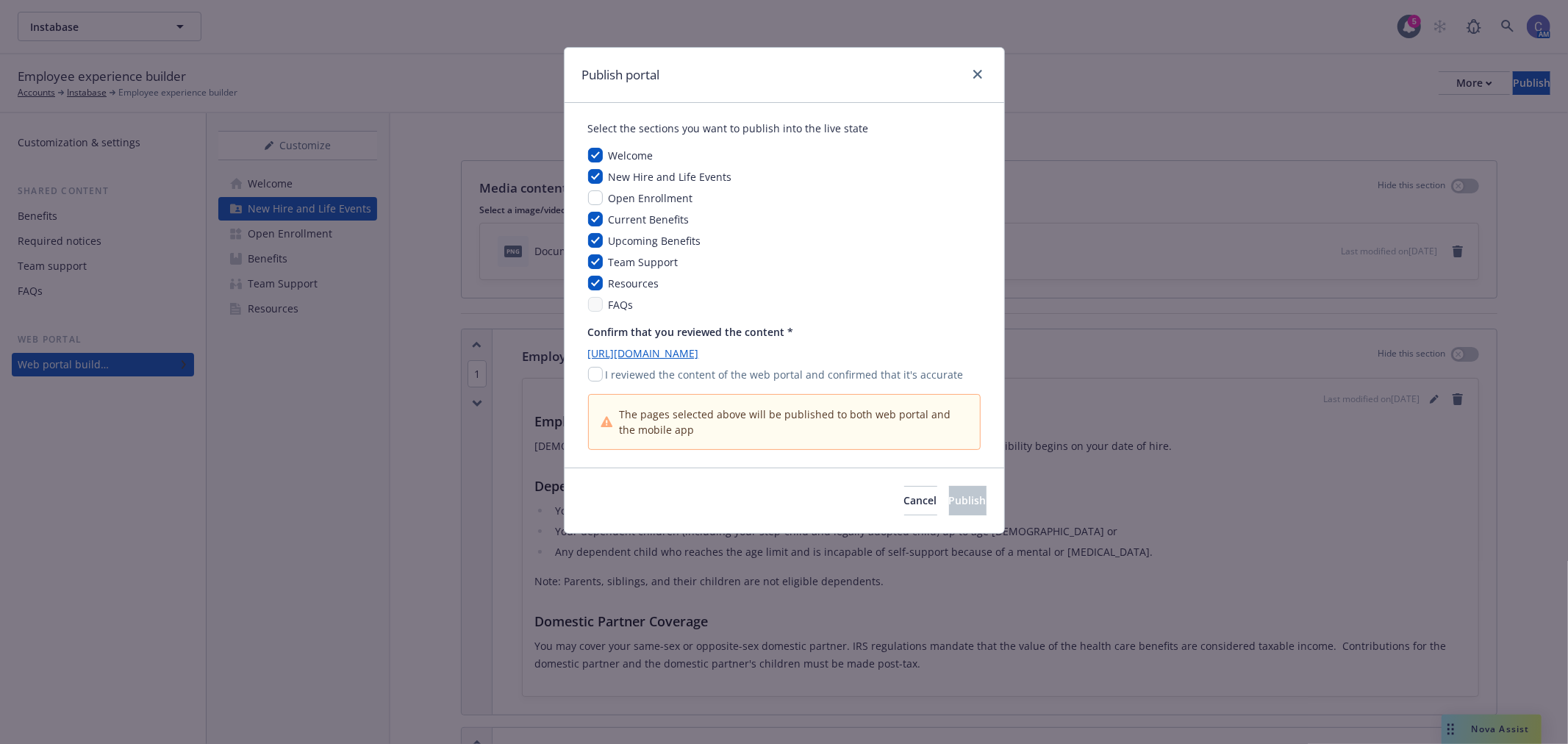
click at [599, 316] on div "Select the sections you want to publish into the live state Welcome New Hire an…" at bounding box center [784, 285] width 393 height 329
click at [590, 369] on input "checkbox" at bounding box center [596, 375] width 15 height 15
checkbox input "true"
click at [972, 506] on button "Publish" at bounding box center [968, 500] width 38 height 29
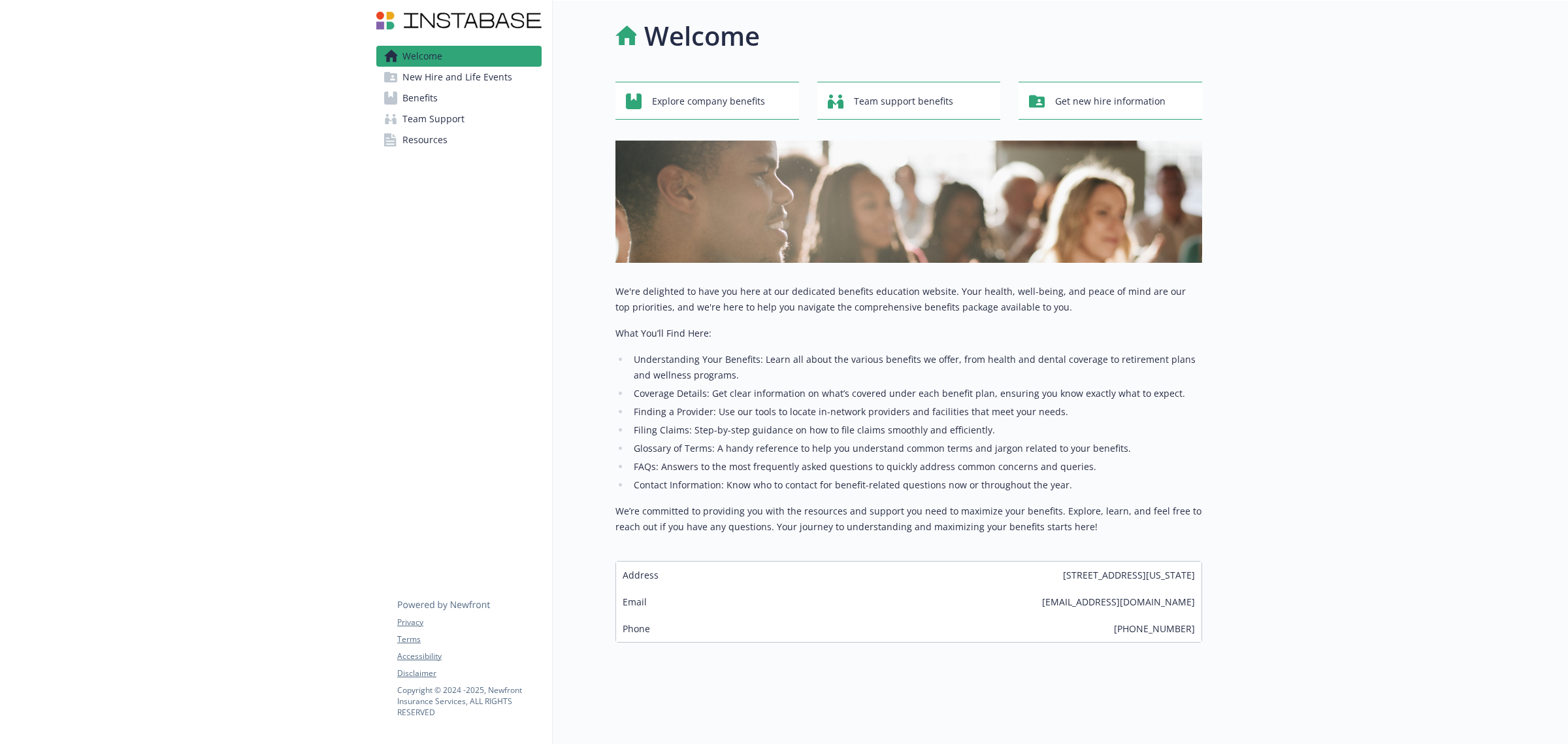
click at [456, 67] on span "New Hire and Life Events" at bounding box center [457, 77] width 110 height 21
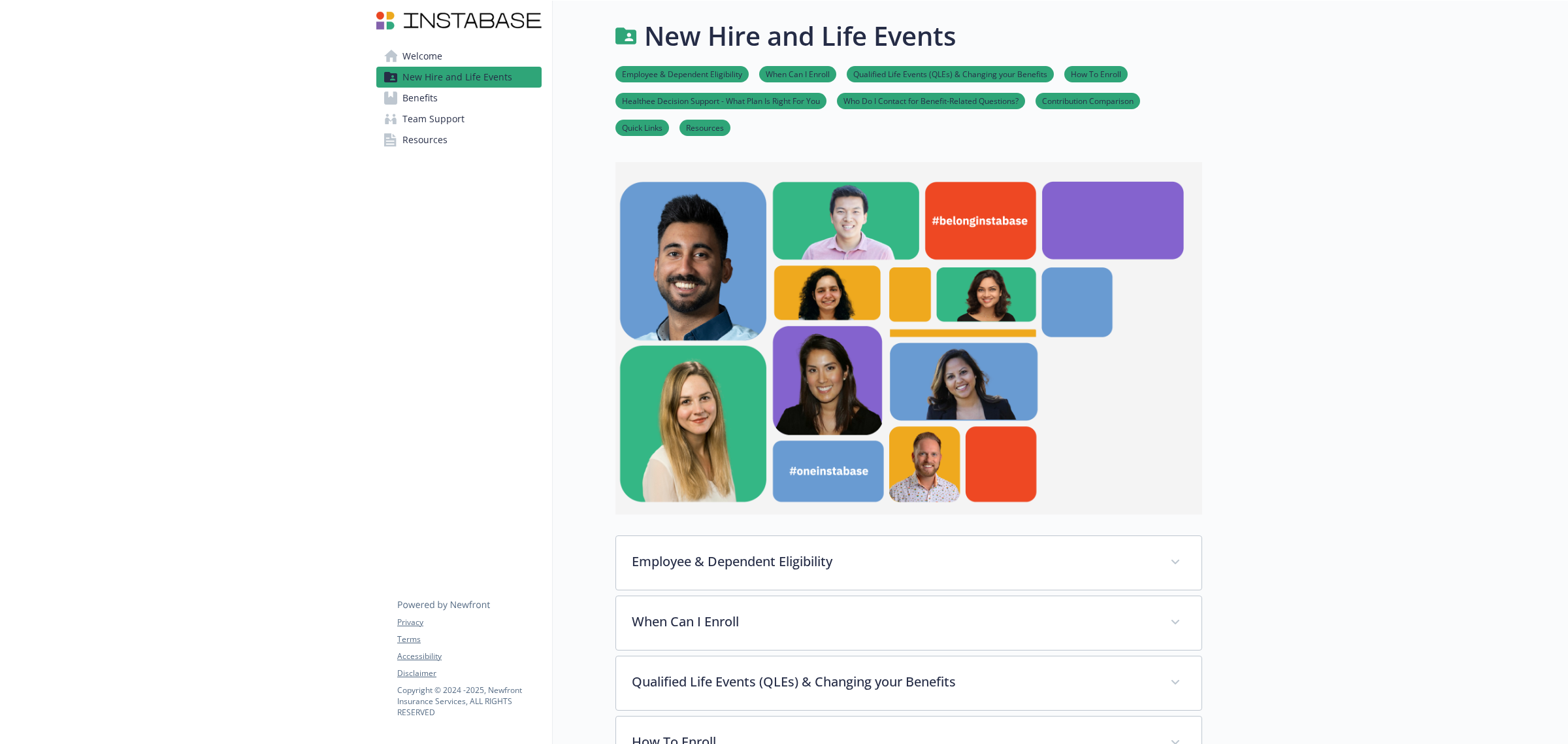
click at [412, 50] on span "Welcome" at bounding box center [422, 55] width 40 height 21
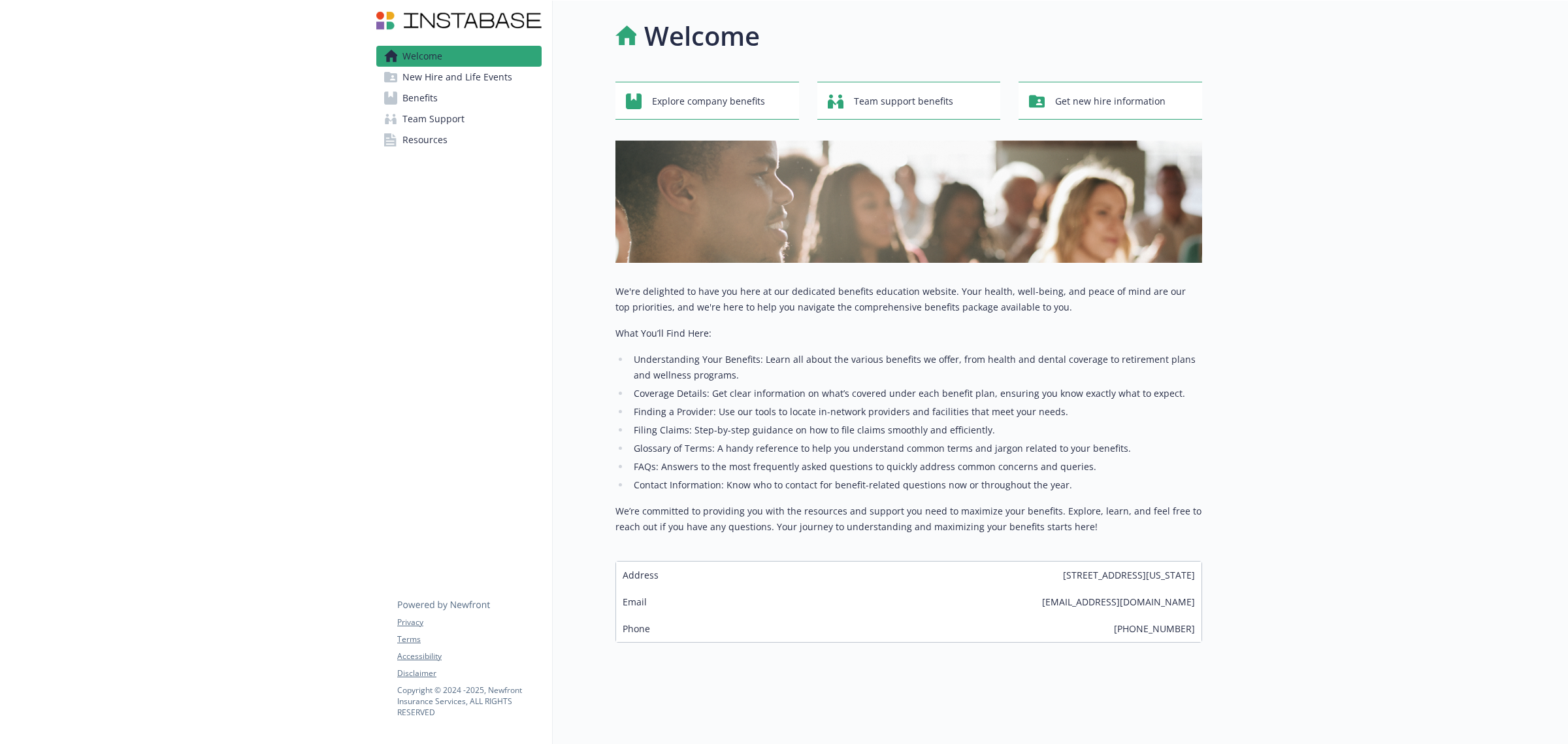
click at [422, 77] on span "New Hire and Life Events" at bounding box center [457, 77] width 110 height 21
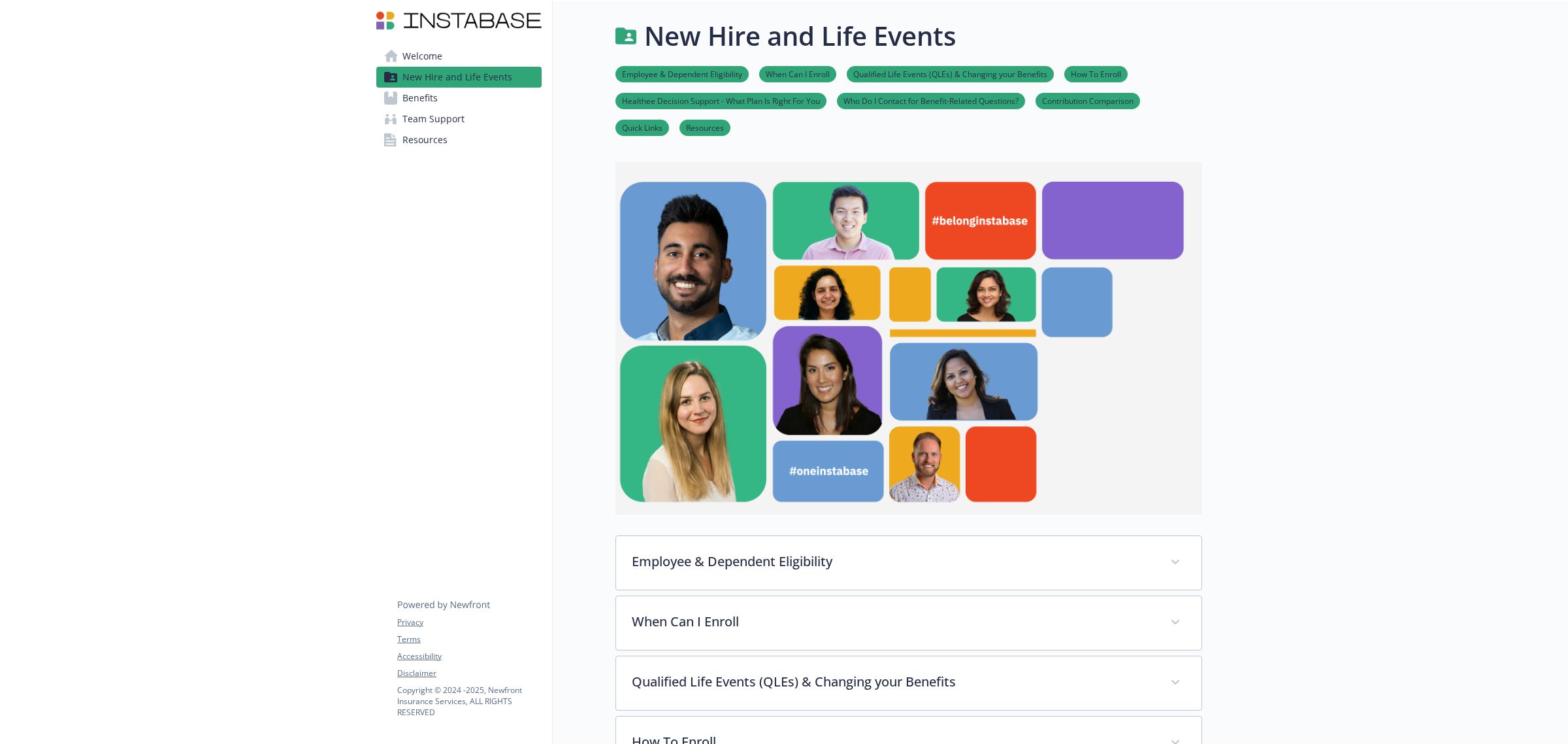
click at [418, 99] on span "Benefits" at bounding box center [420, 98] width 35 height 21
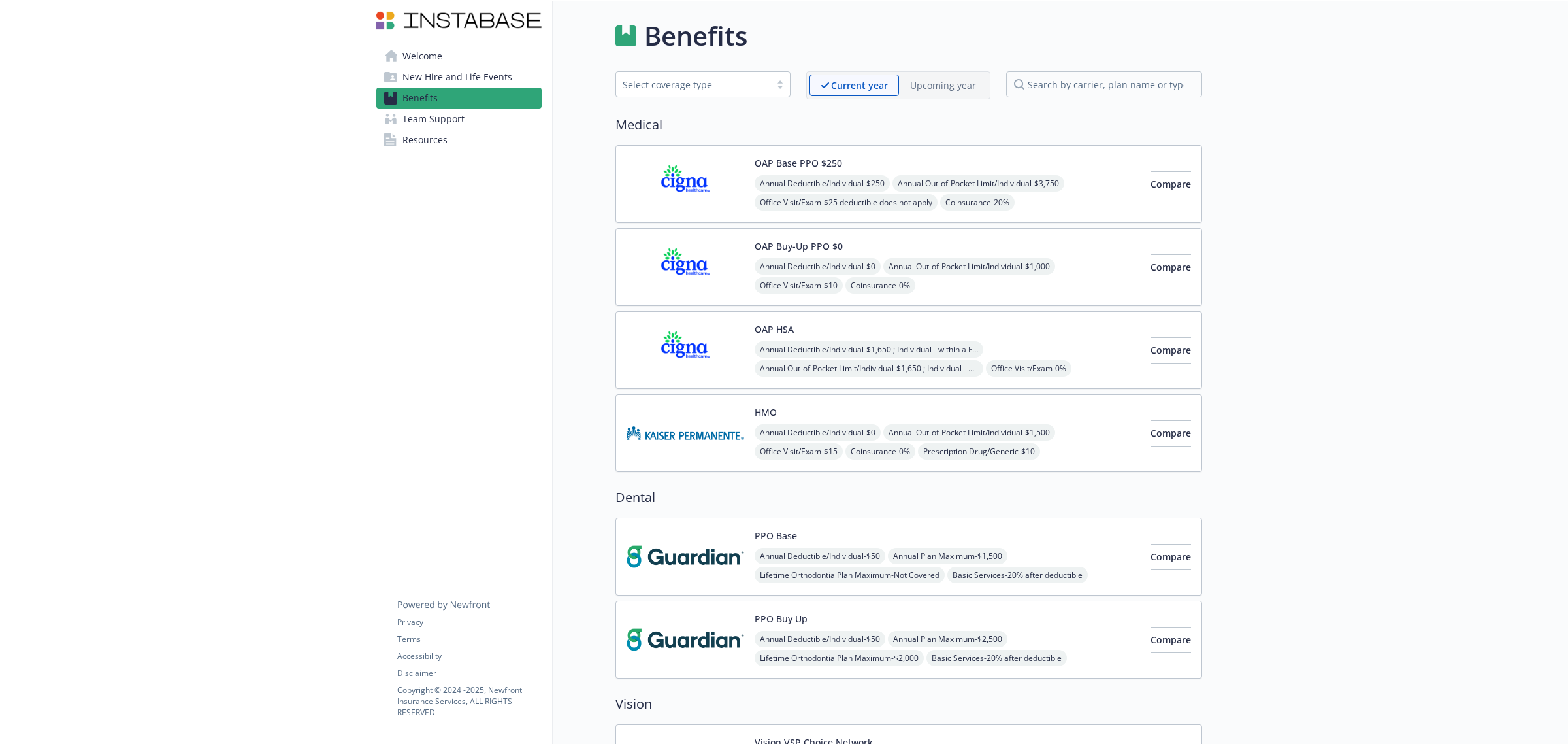
click at [425, 116] on span "Team Support" at bounding box center [433, 118] width 62 height 21
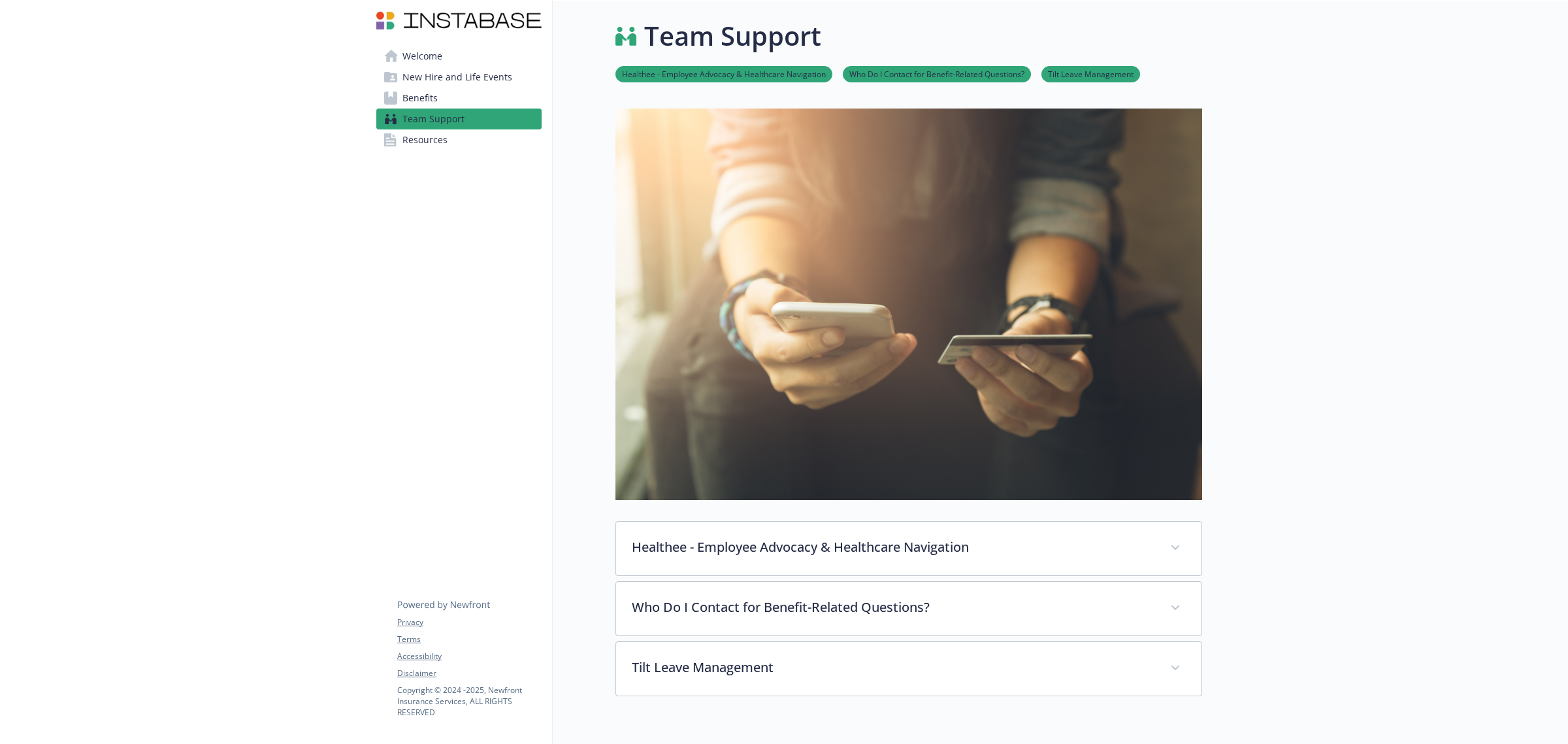
click at [425, 137] on span "Resources" at bounding box center [424, 140] width 45 height 21
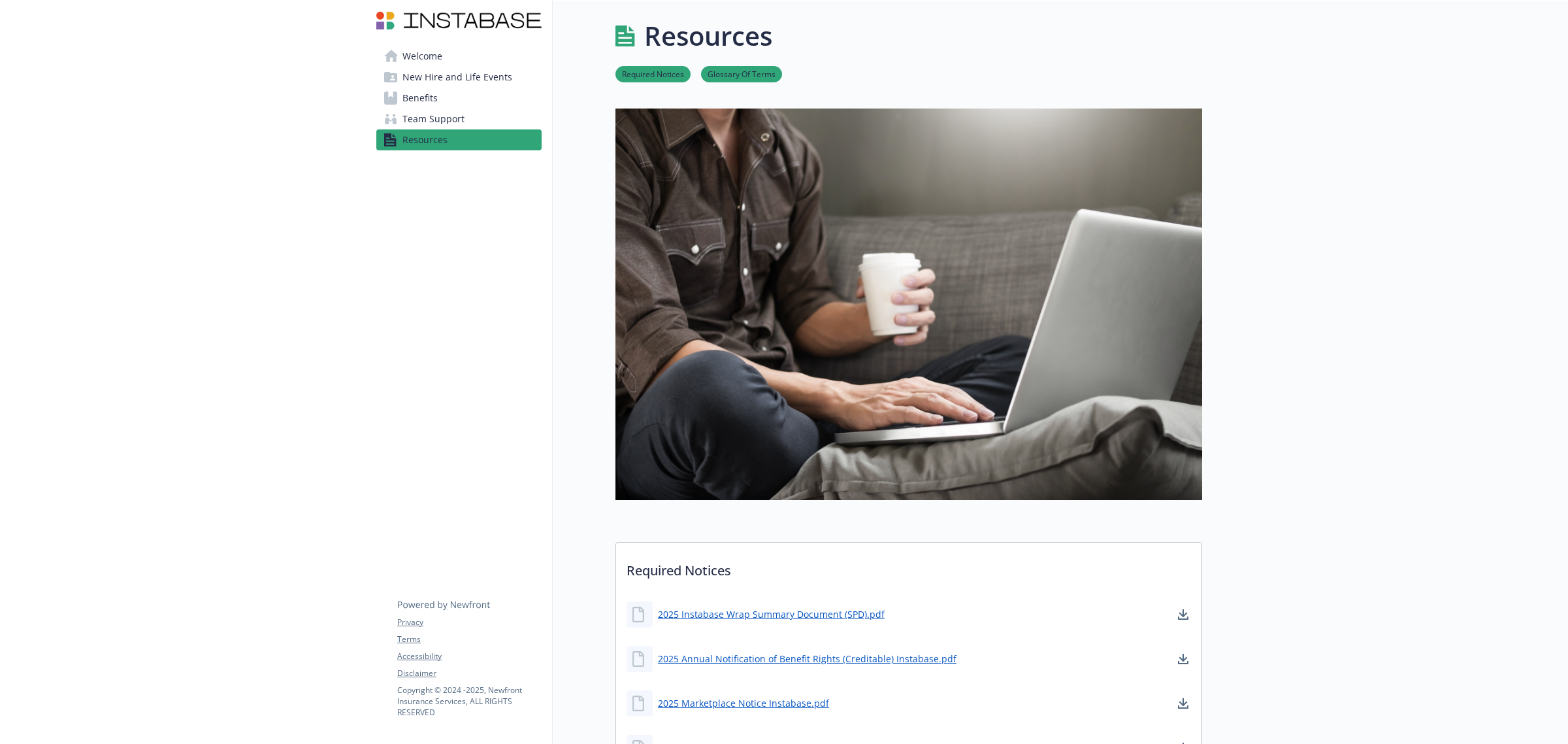
click at [425, 57] on span "Welcome" at bounding box center [422, 55] width 40 height 21
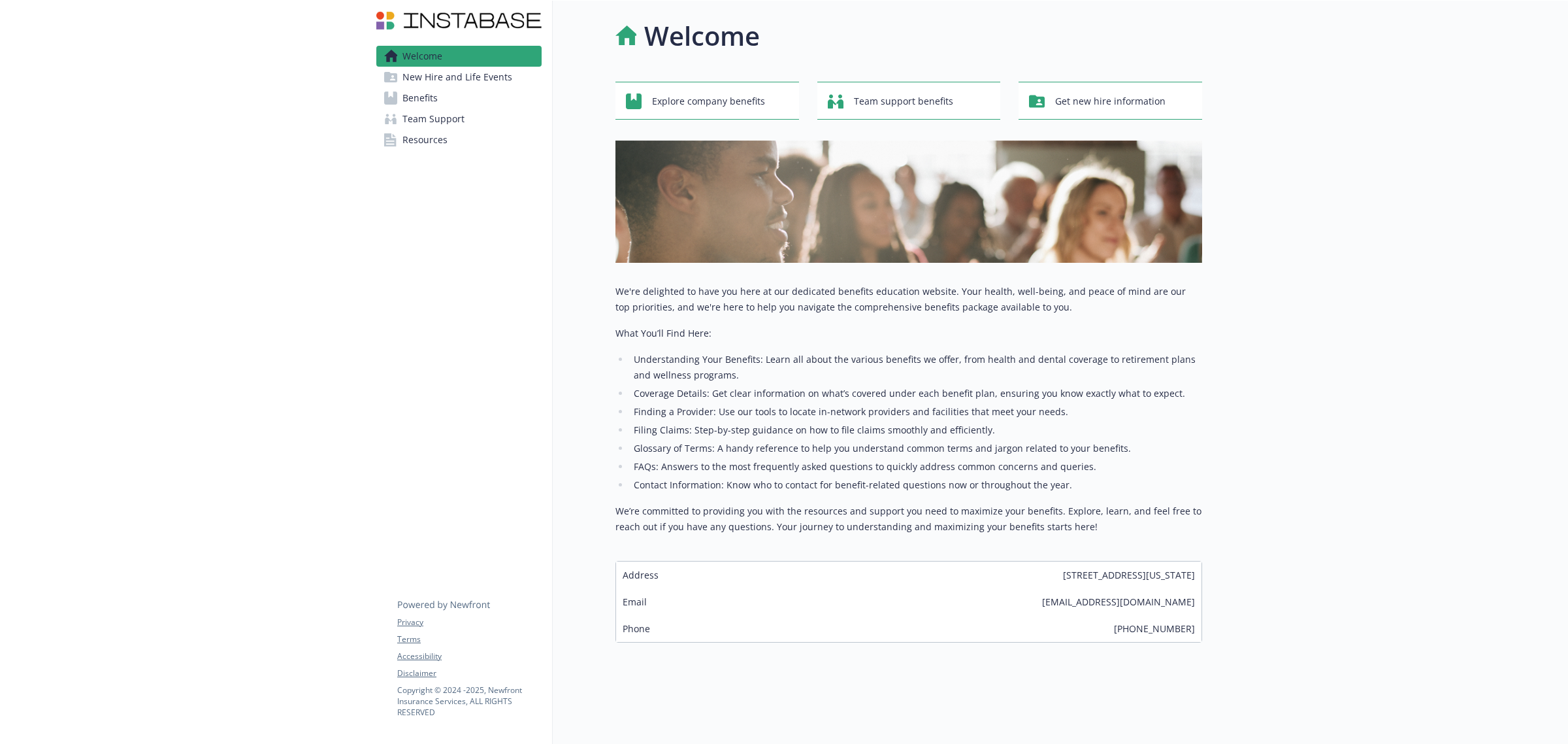
click at [420, 71] on span "New Hire and Life Events" at bounding box center [457, 77] width 110 height 21
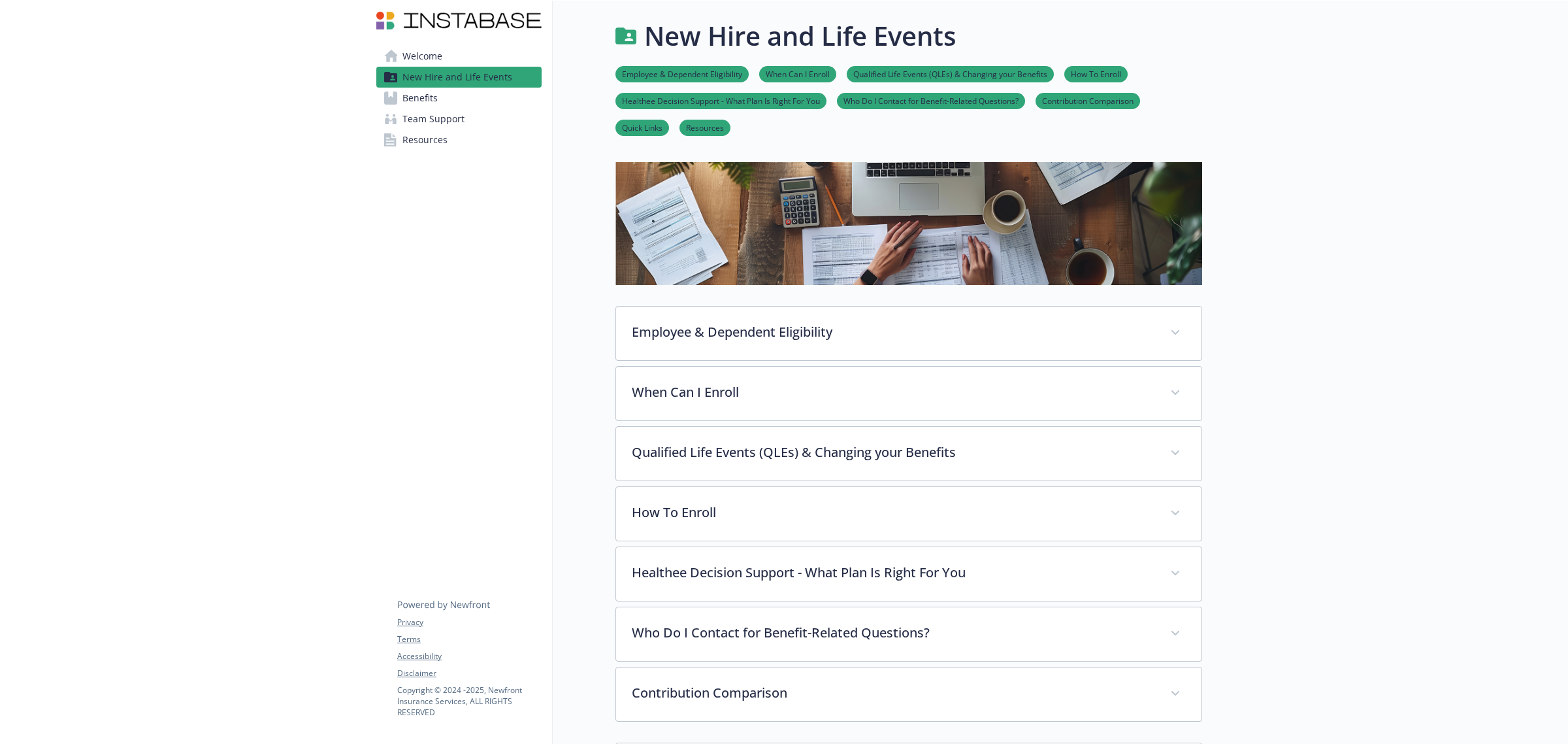
click at [423, 51] on span "Welcome" at bounding box center [422, 55] width 40 height 21
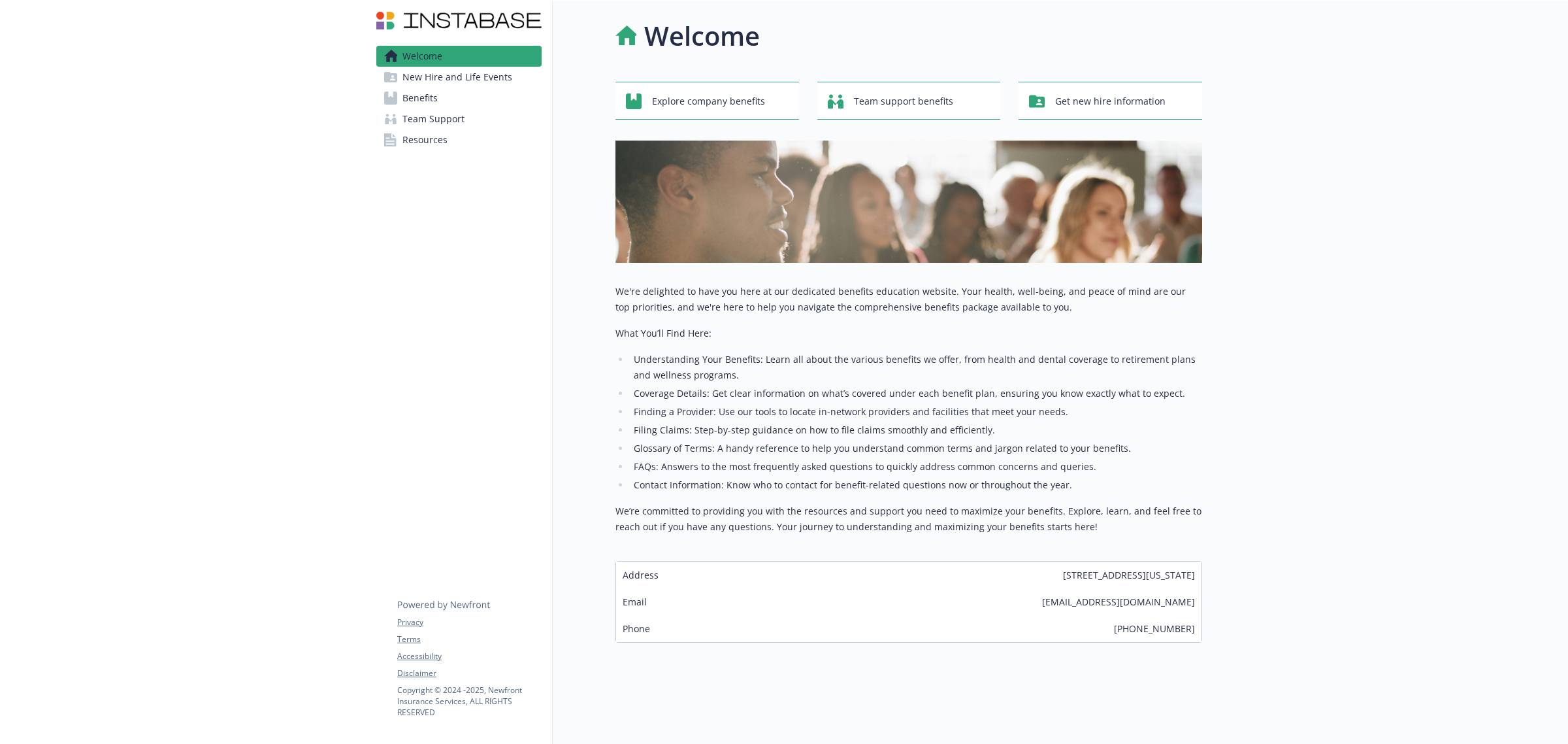
click at [445, 74] on span "New Hire and Life Events" at bounding box center [457, 77] width 110 height 21
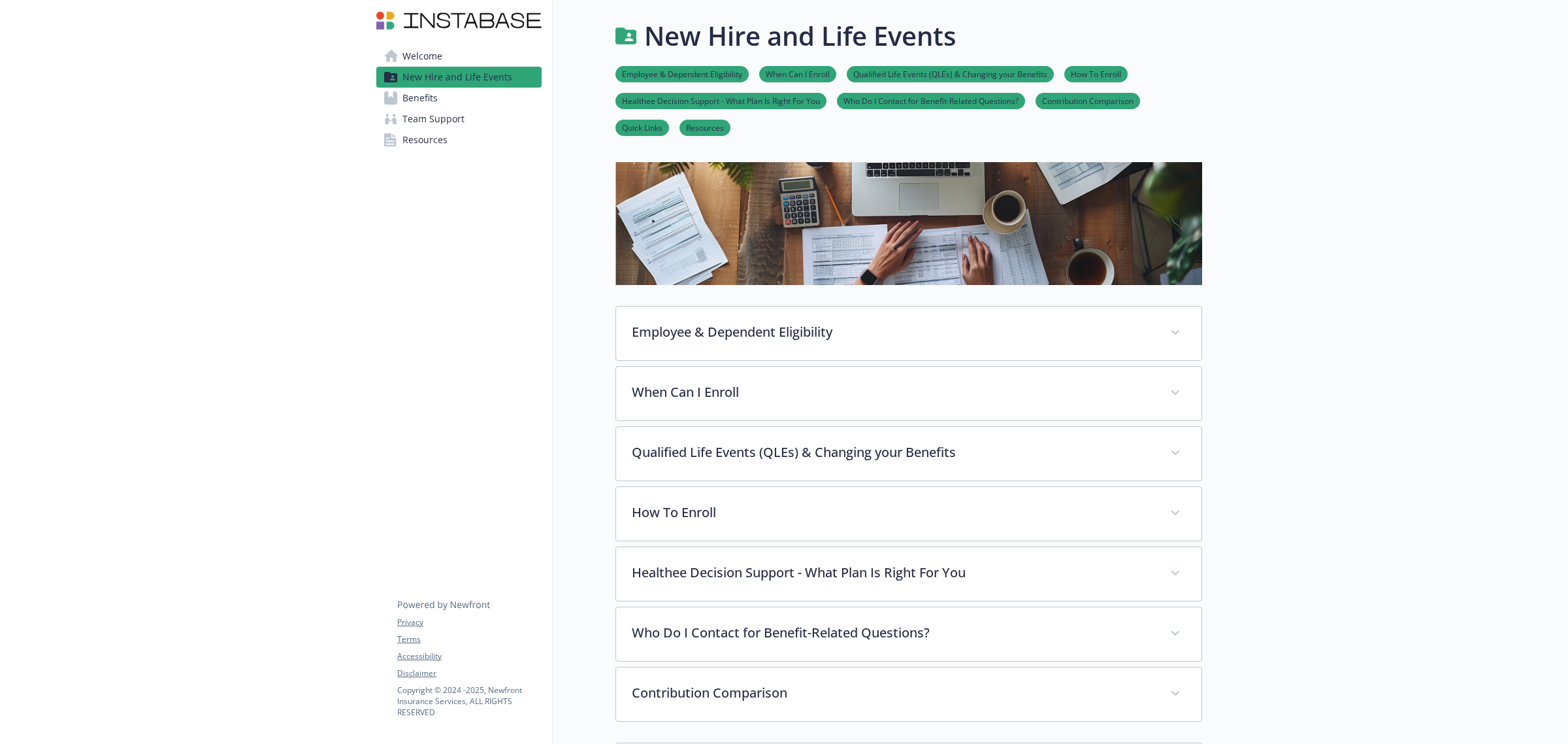
click at [434, 47] on span "Welcome" at bounding box center [422, 55] width 40 height 21
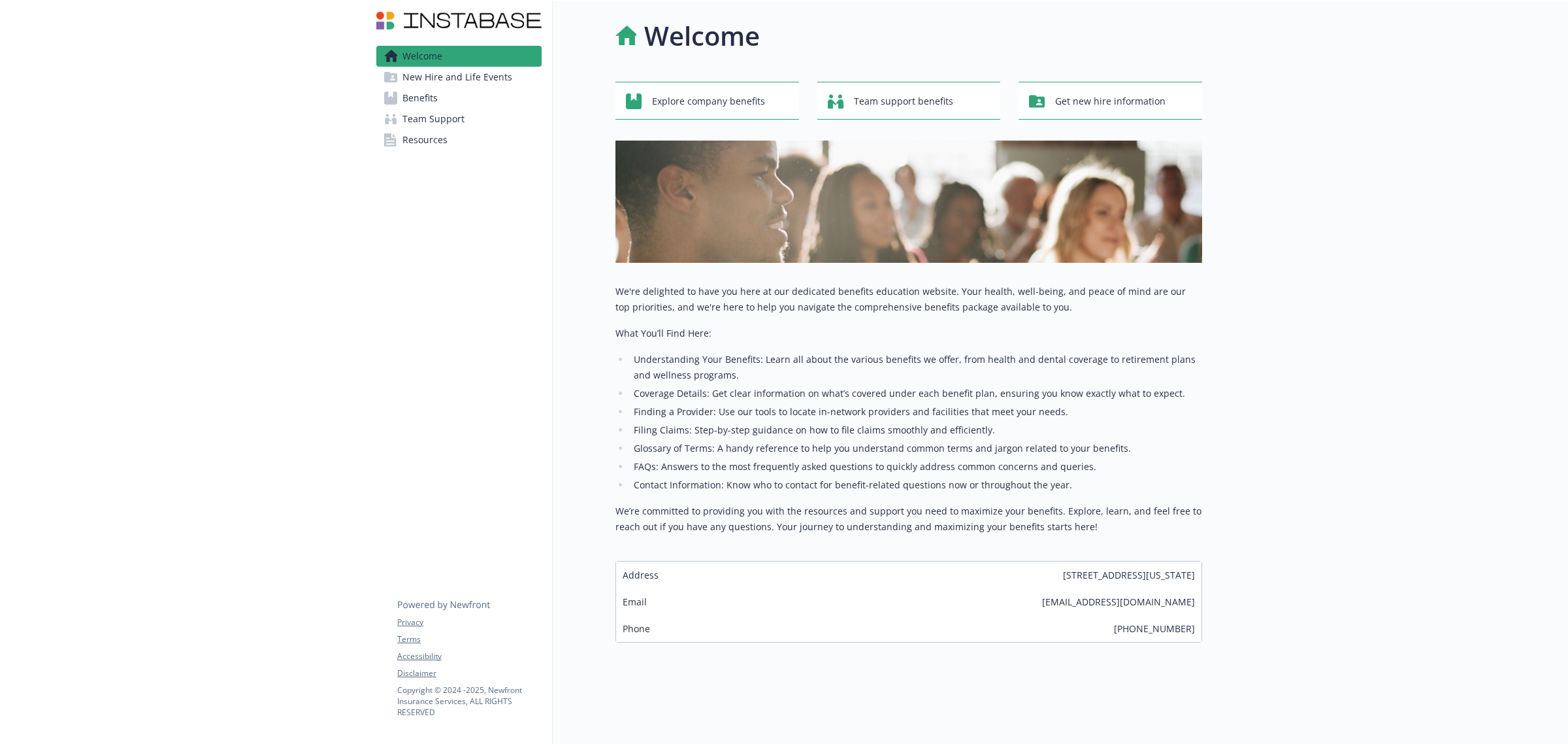
click at [435, 72] on span "New Hire and Life Events" at bounding box center [457, 77] width 110 height 21
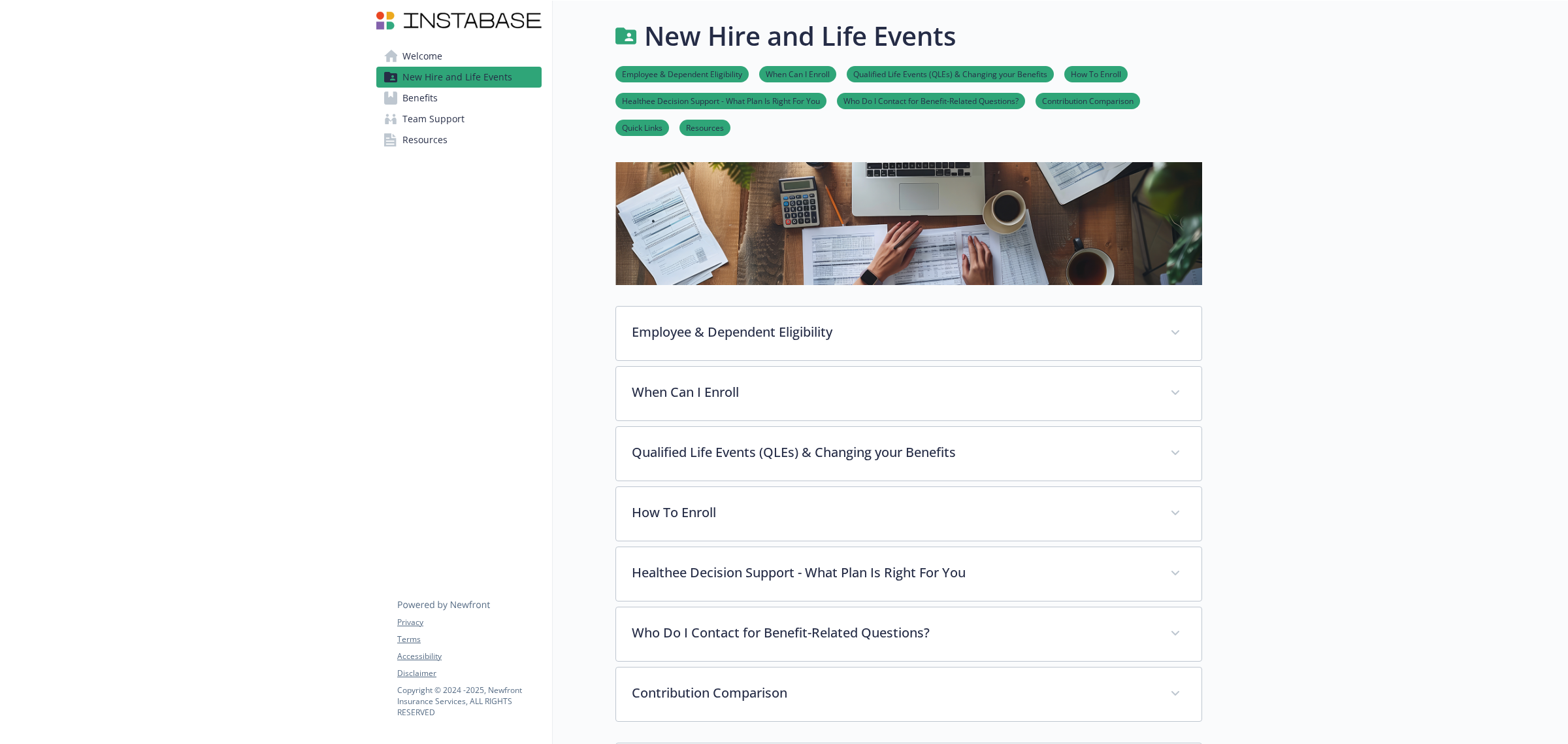
click at [428, 90] on span "Benefits" at bounding box center [420, 98] width 35 height 21
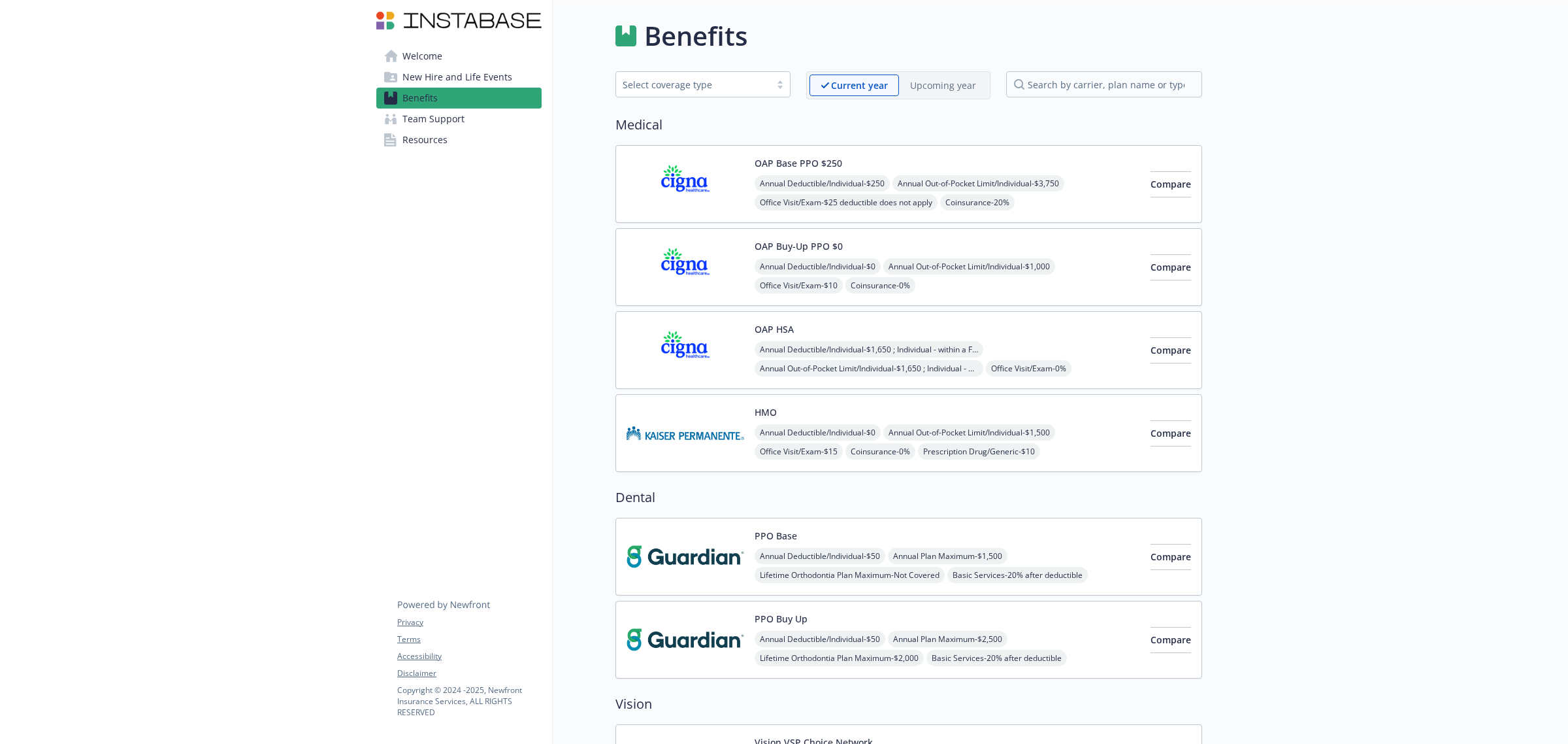
click at [422, 113] on span "Team Support" at bounding box center [433, 118] width 62 height 21
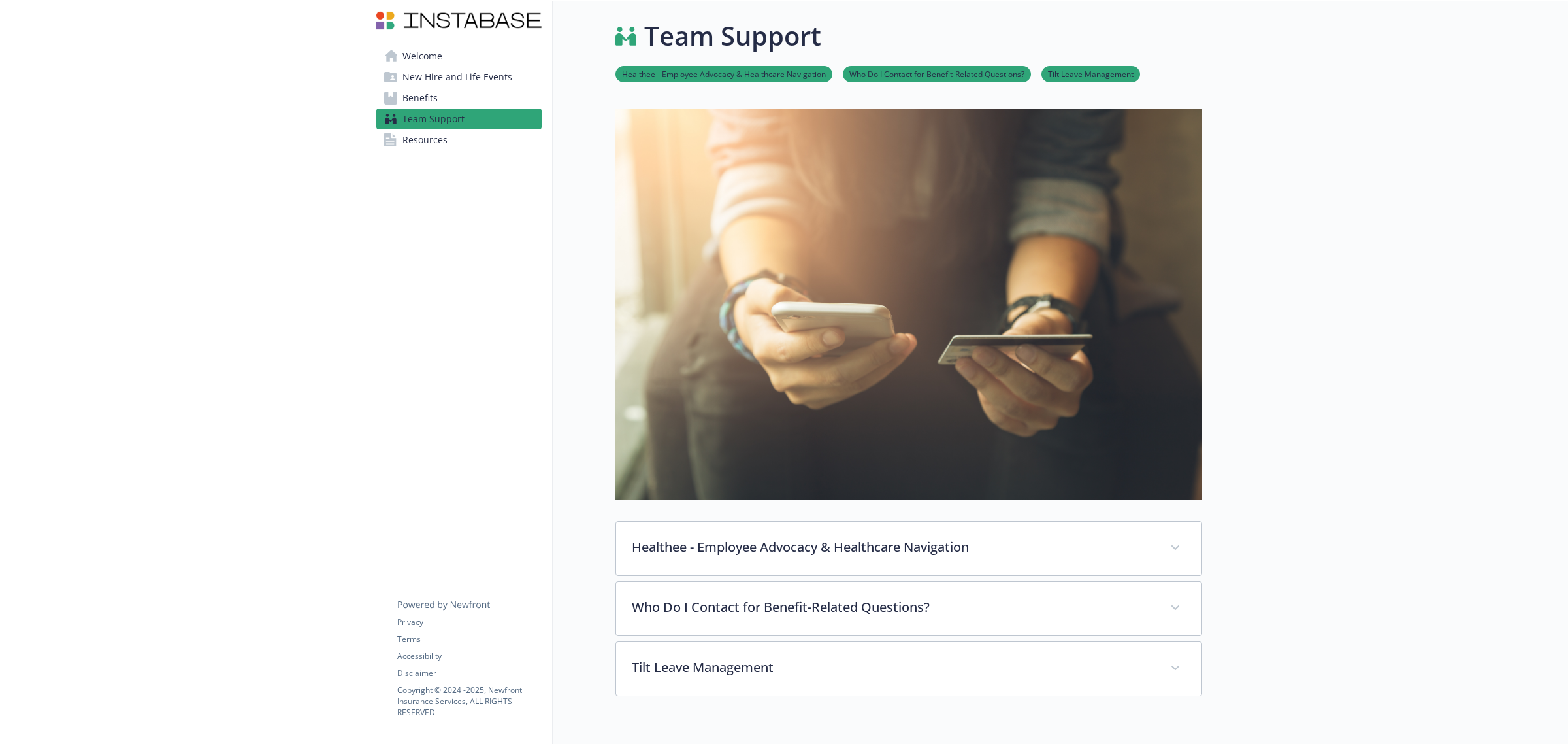
click at [425, 126] on span "Team Support" at bounding box center [433, 118] width 62 height 21
click at [422, 142] on span "Resources" at bounding box center [424, 140] width 45 height 21
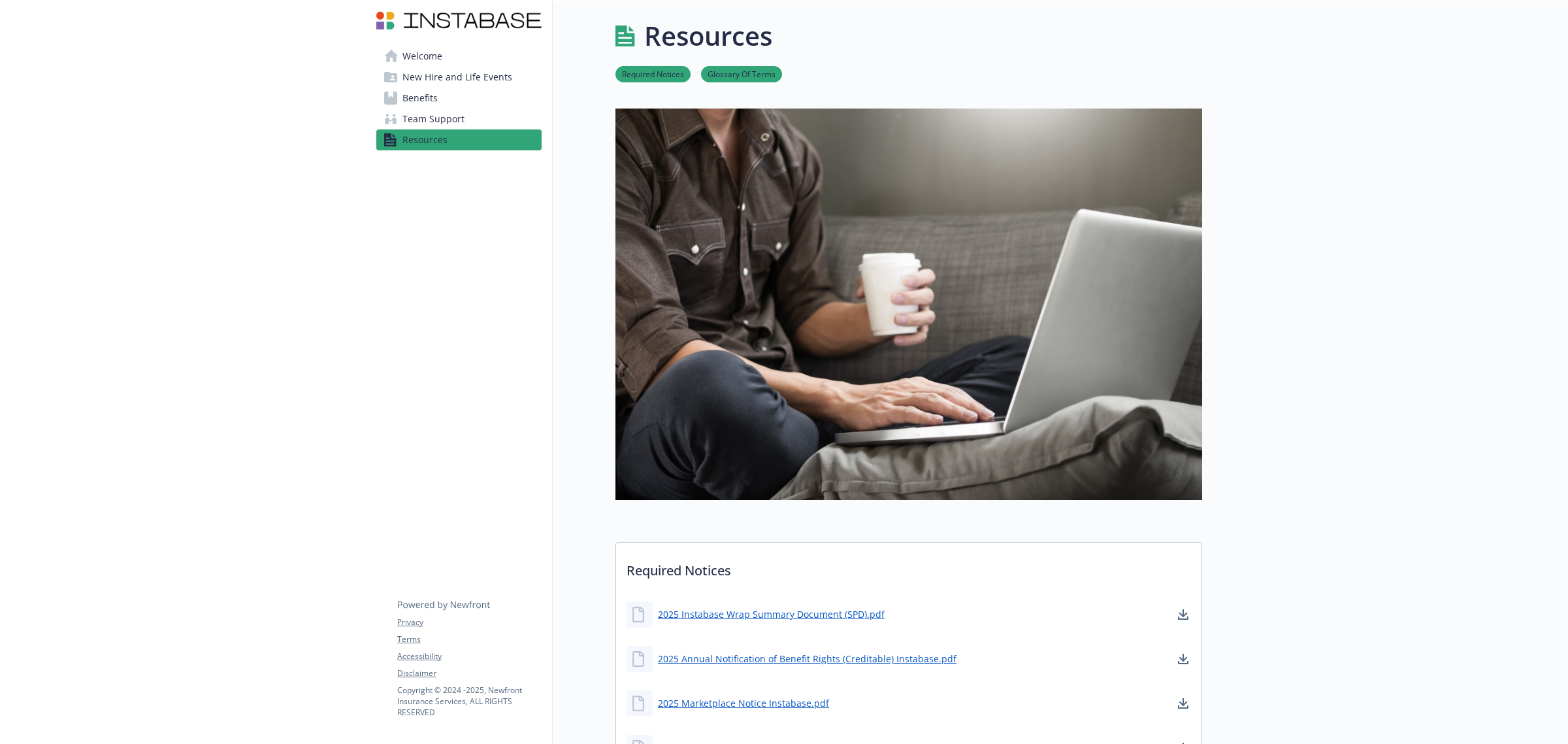
click at [417, 64] on span "Welcome" at bounding box center [422, 55] width 40 height 21
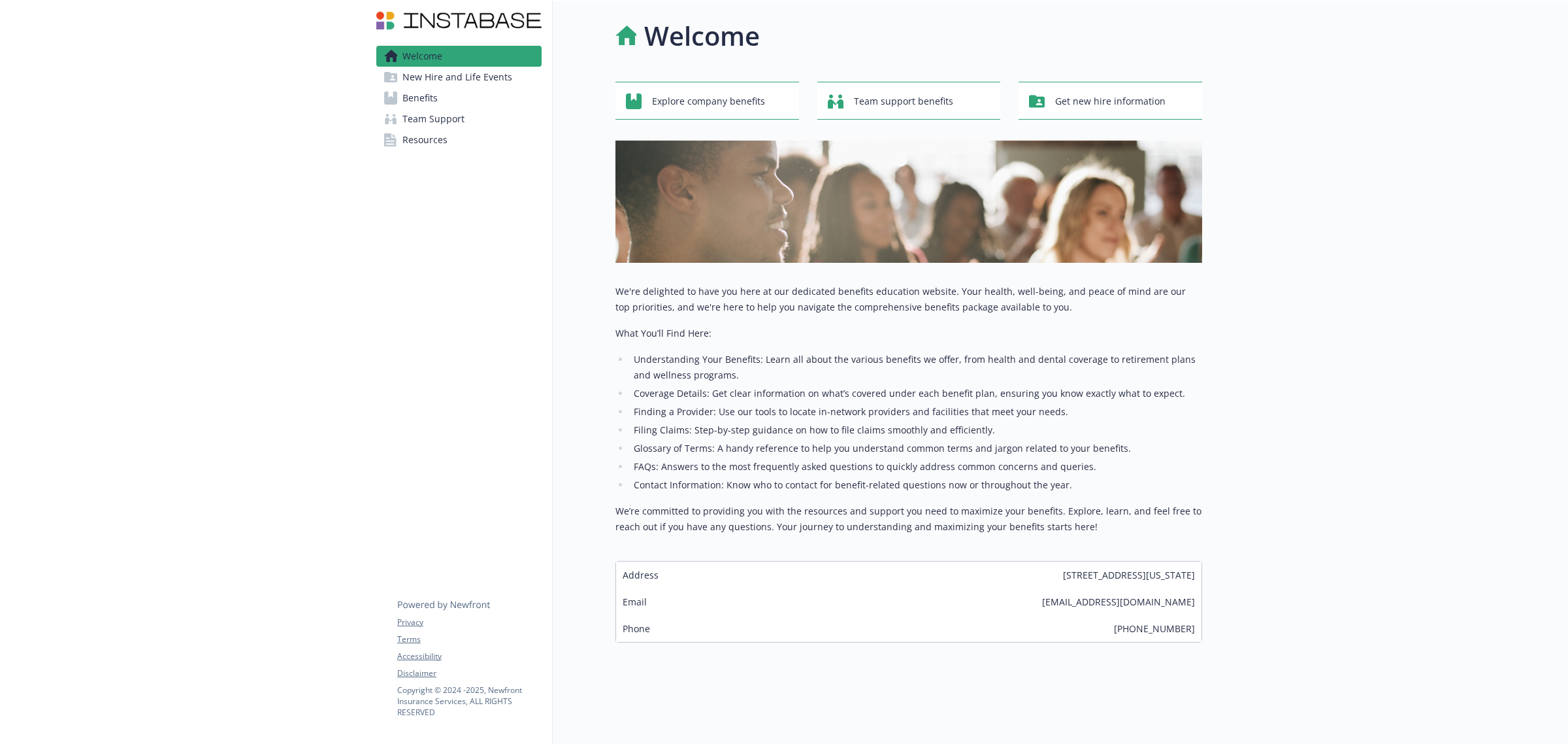
click at [439, 76] on span "New Hire and Life Events" at bounding box center [457, 77] width 110 height 21
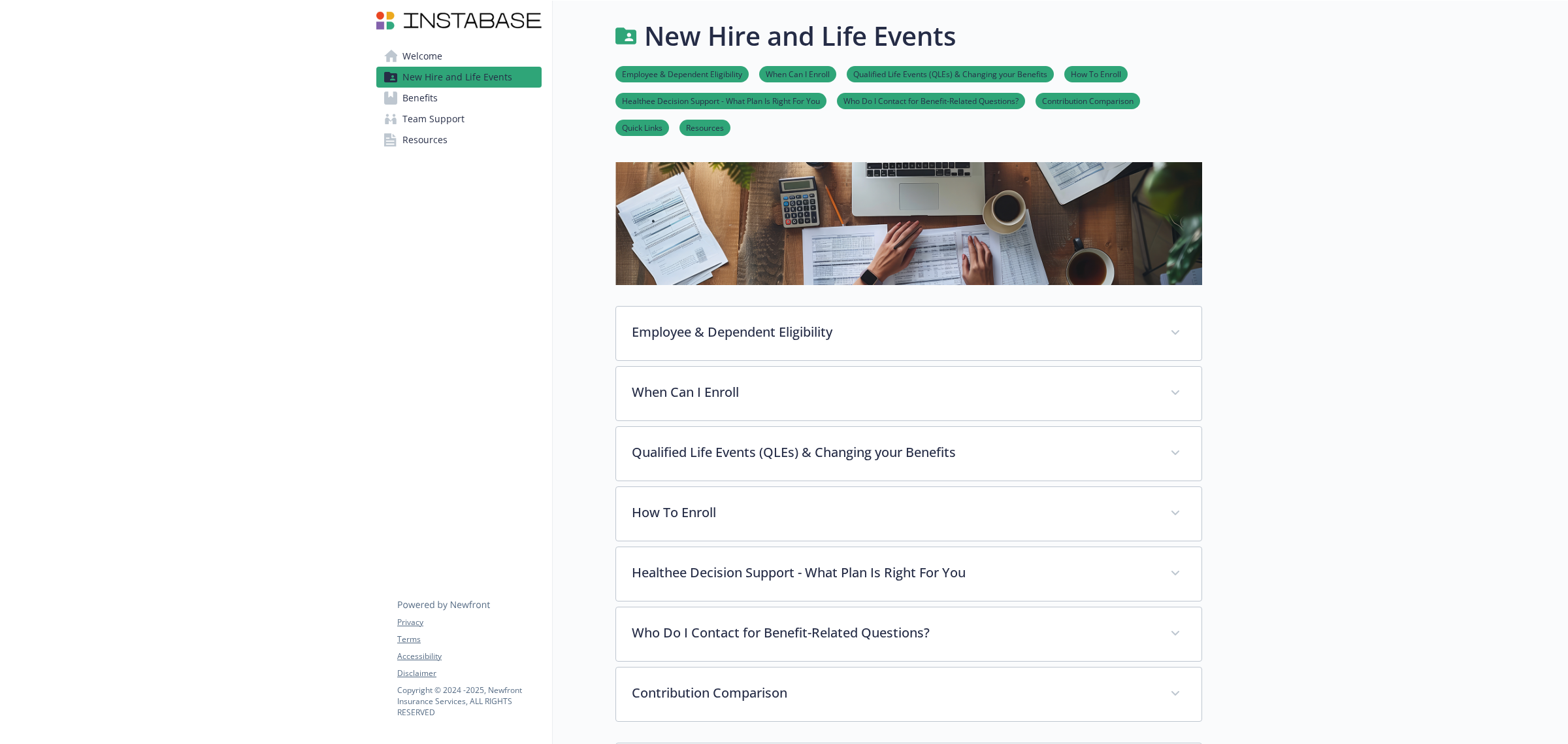
click at [438, 53] on span "Welcome" at bounding box center [422, 55] width 40 height 21
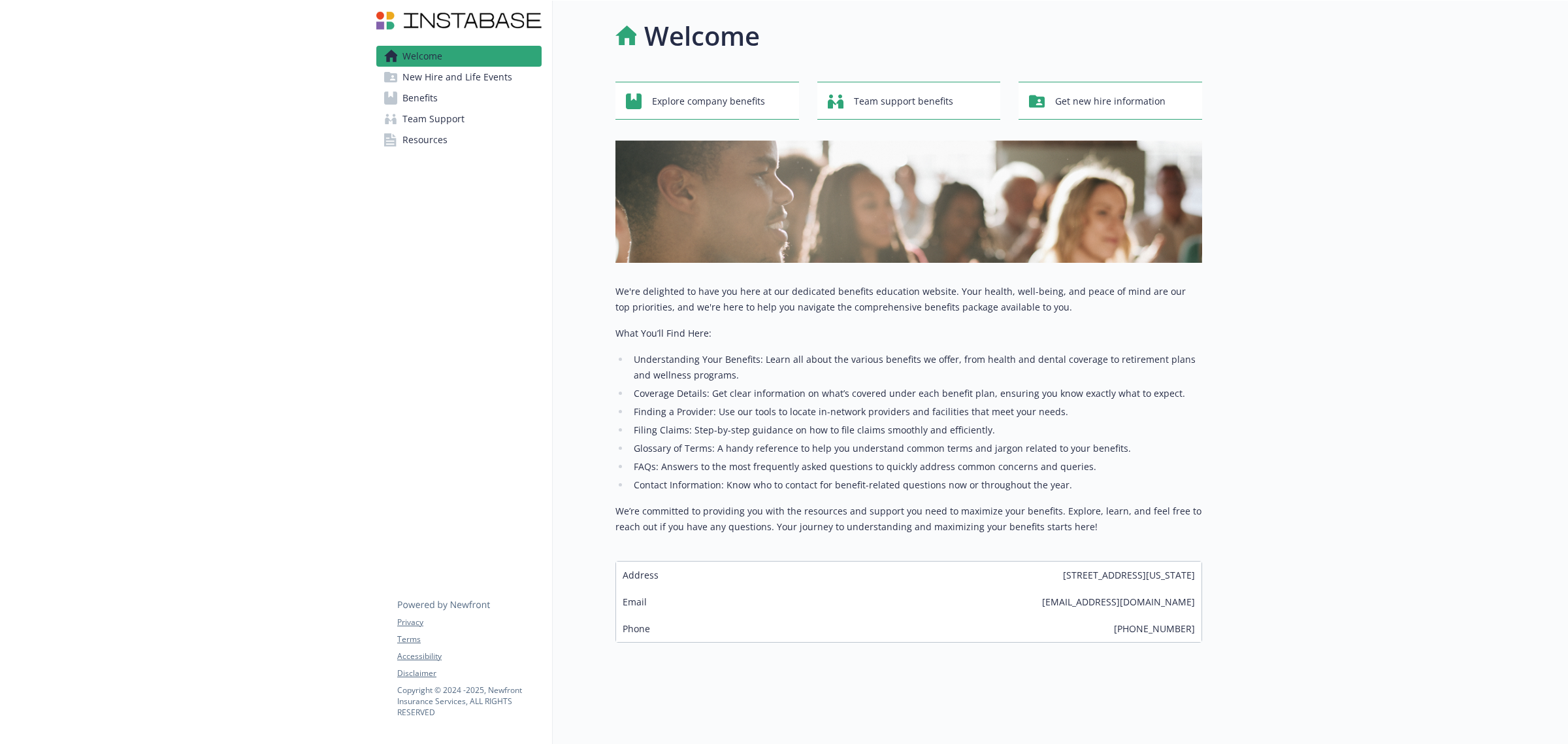
click at [474, 70] on span "New Hire and Life Events" at bounding box center [457, 77] width 110 height 21
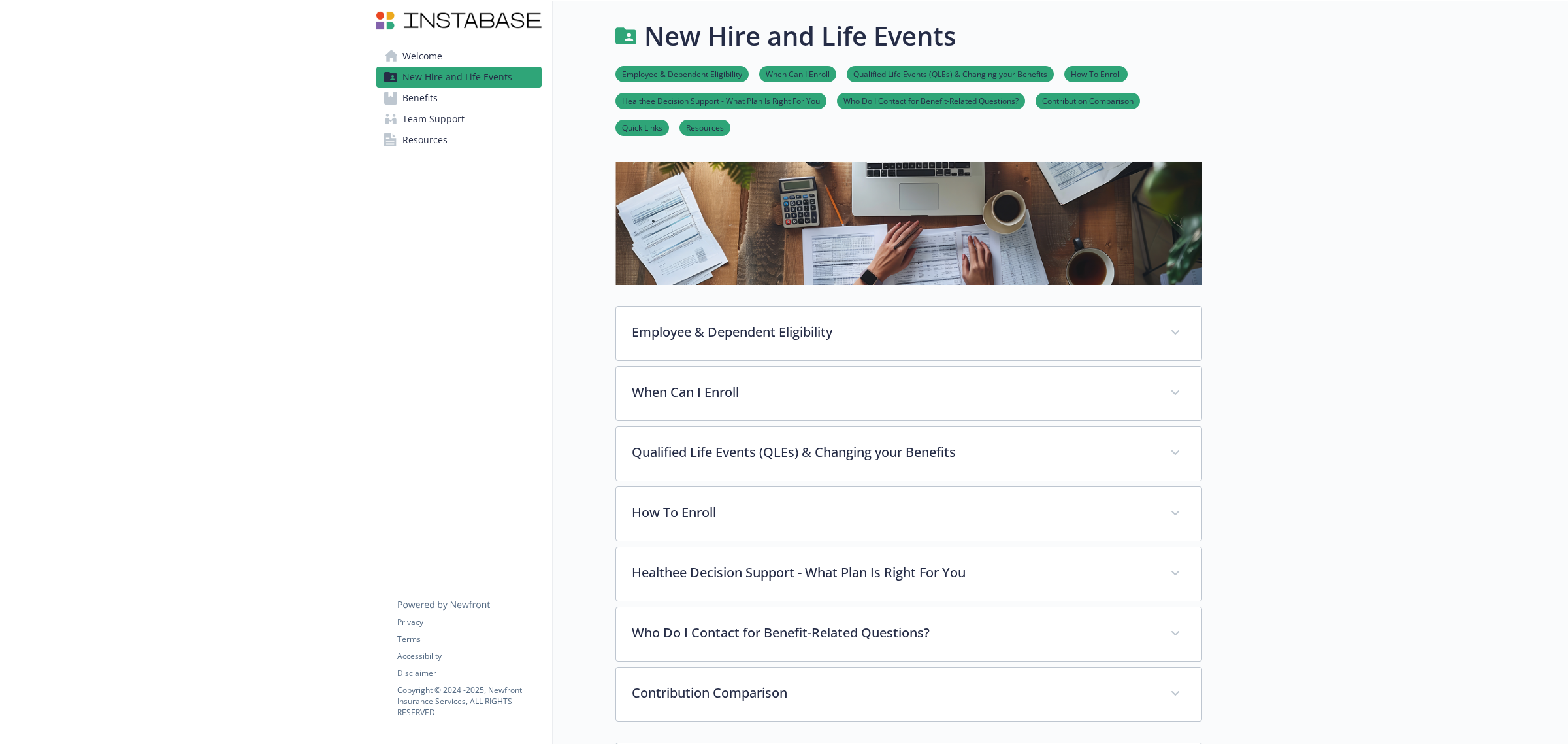
click at [433, 94] on span "Benefits" at bounding box center [420, 98] width 35 height 21
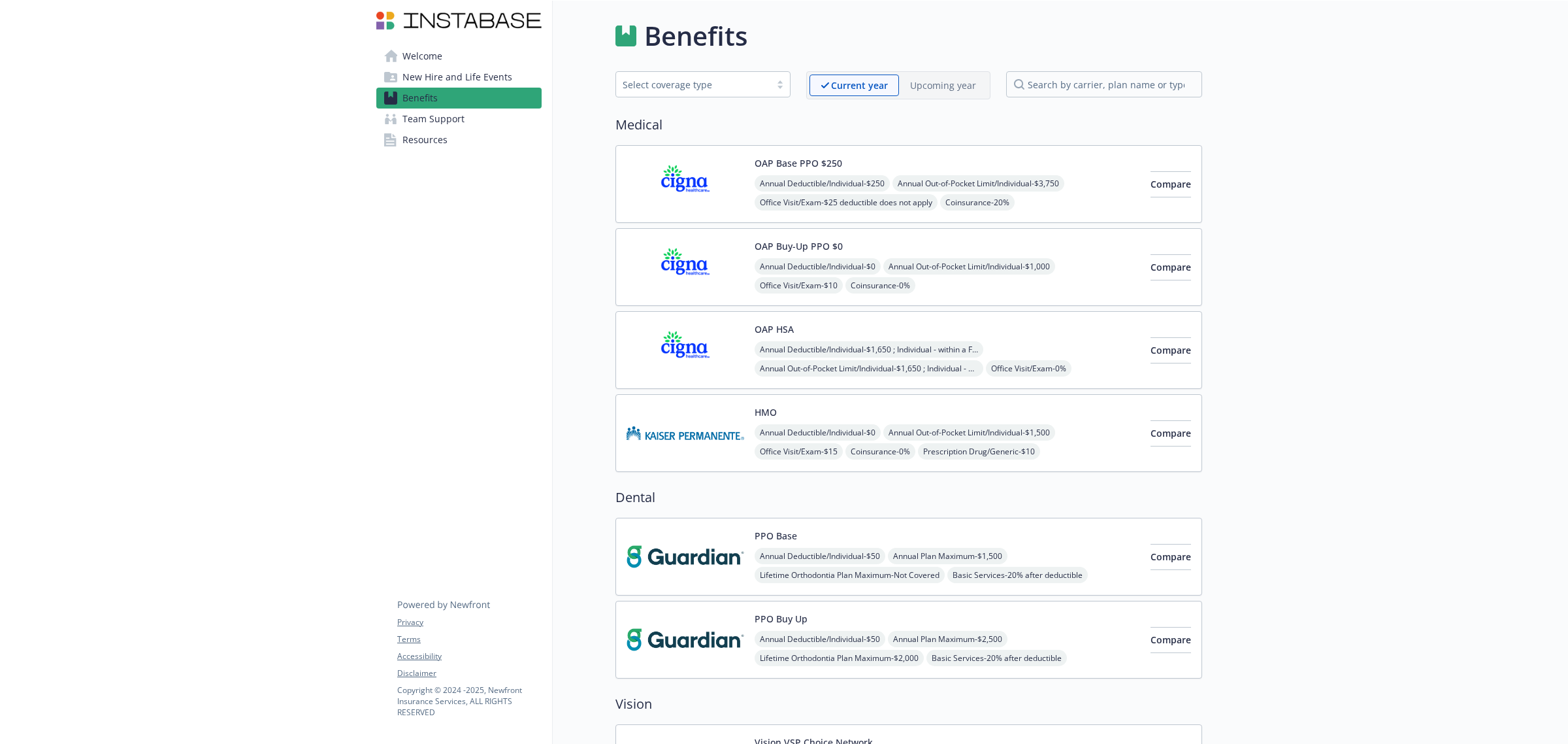
click at [436, 118] on span "Team Support" at bounding box center [433, 118] width 62 height 21
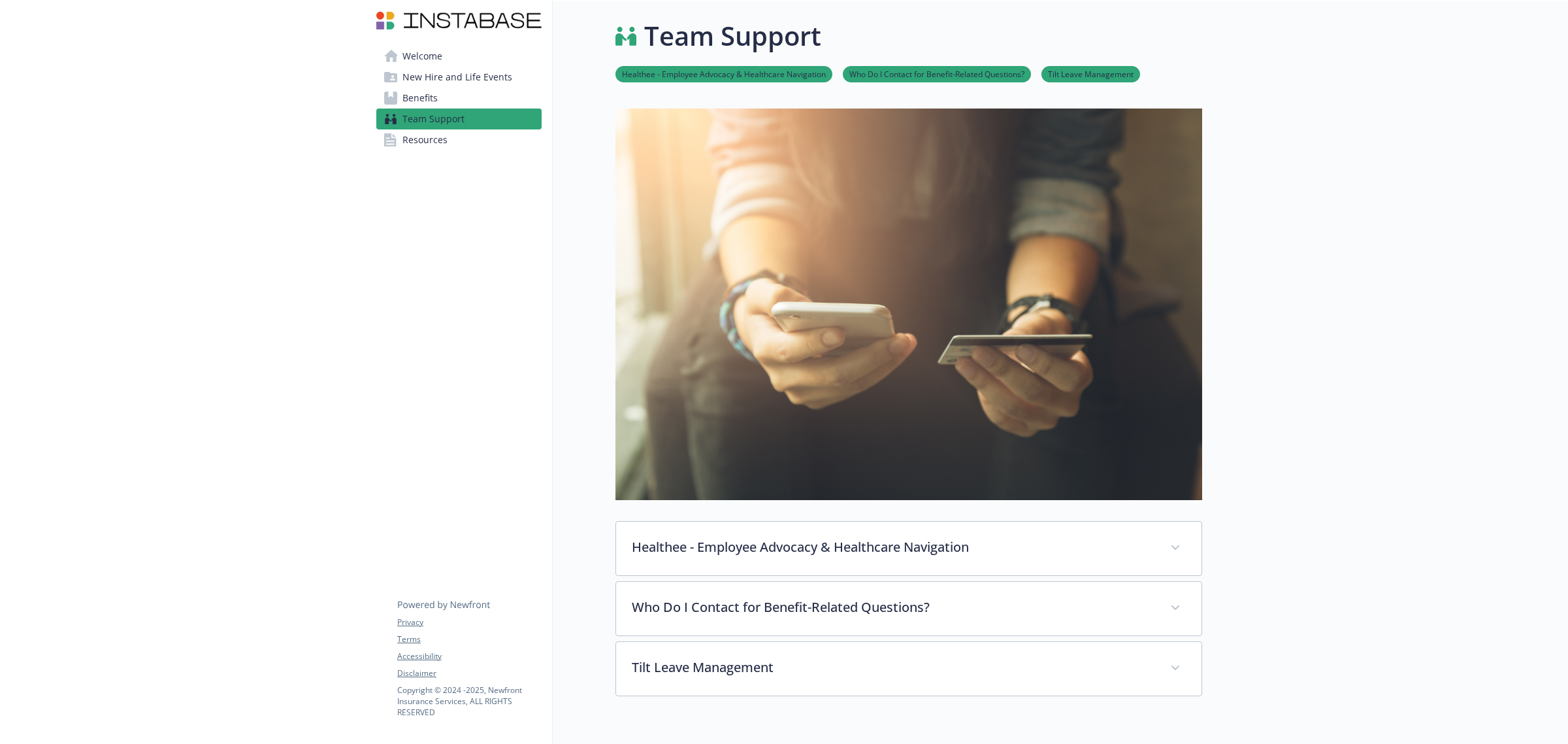
click at [425, 146] on span "Resources" at bounding box center [424, 140] width 45 height 21
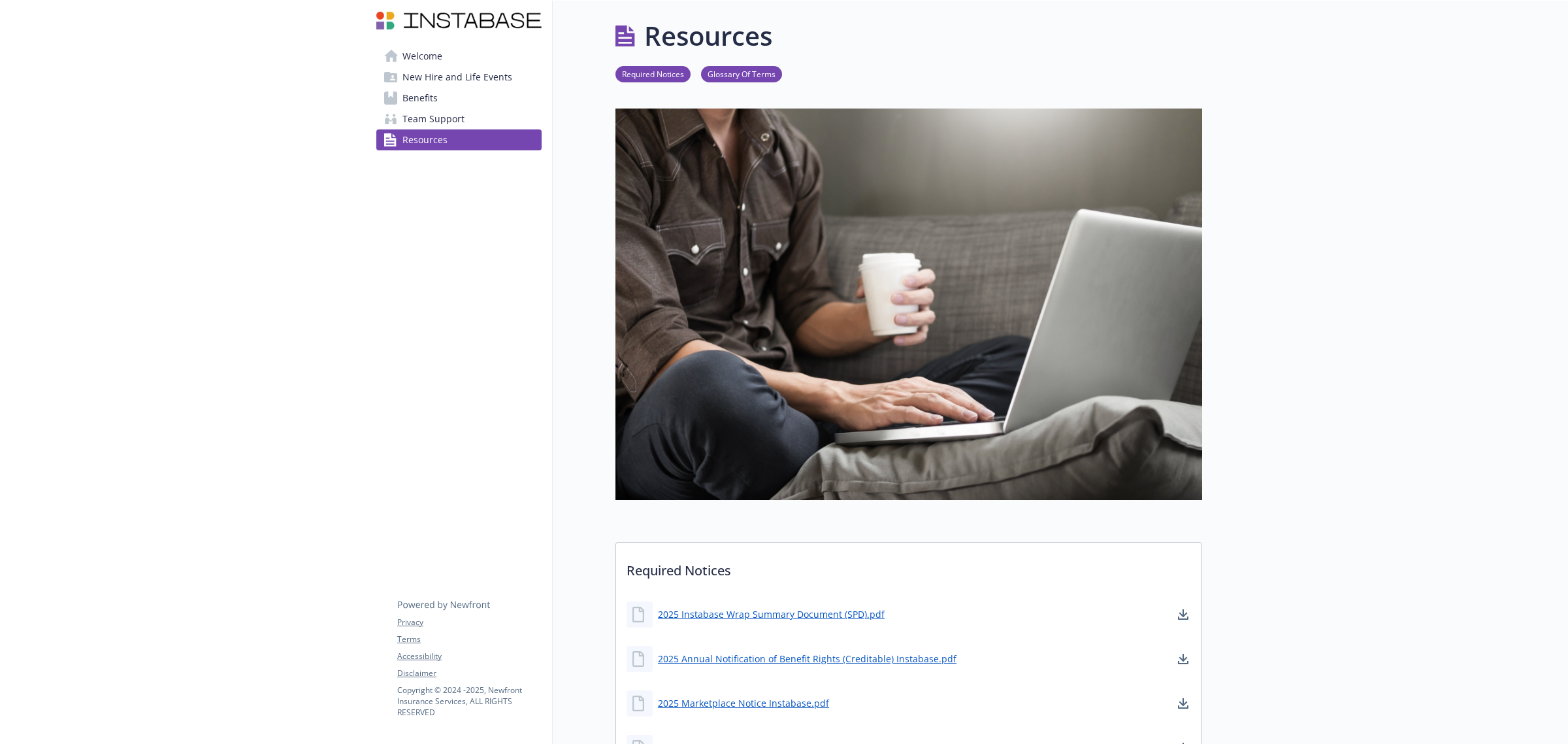
click at [402, 57] on link "Welcome" at bounding box center [459, 55] width 165 height 21
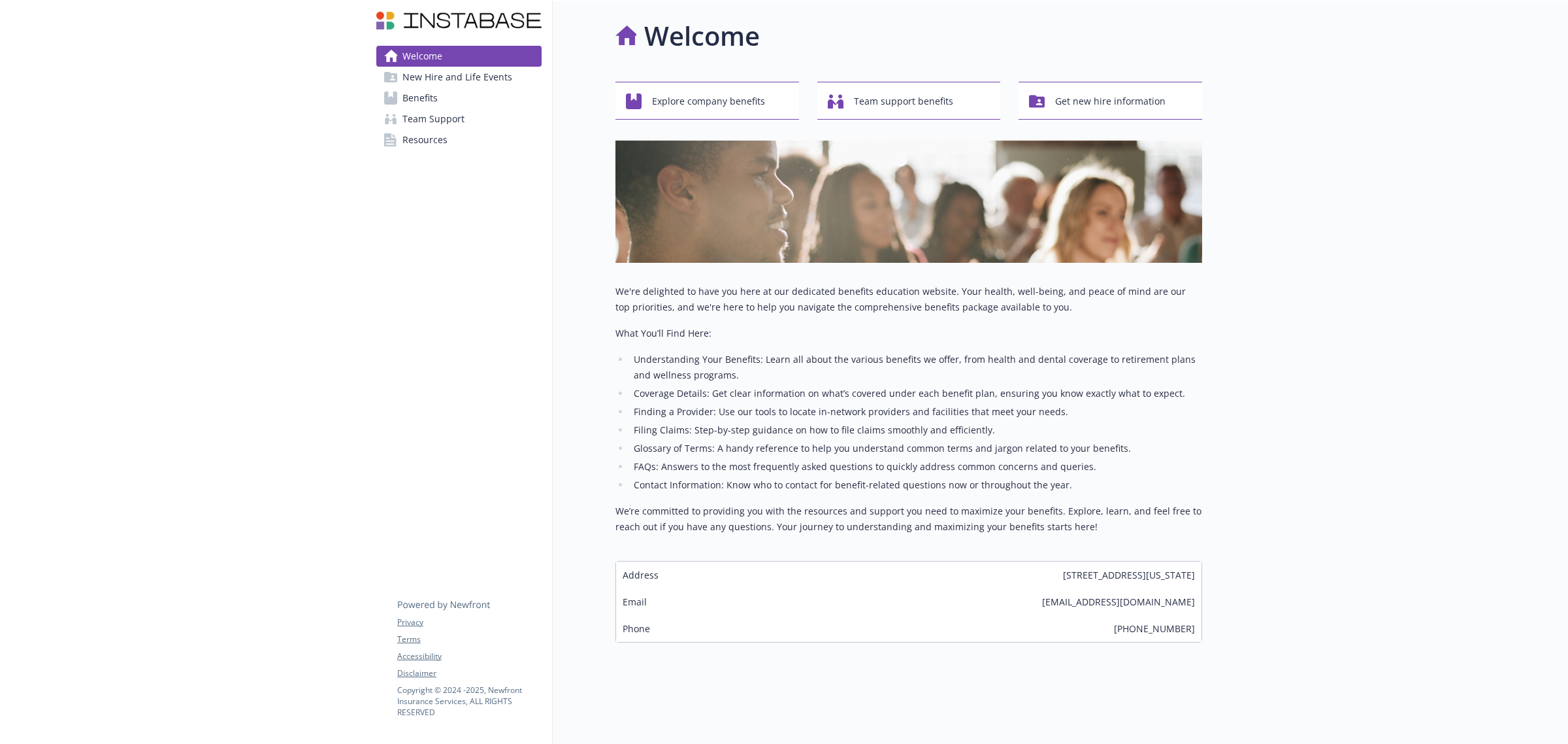
click at [462, 74] on span "New Hire and Life Events" at bounding box center [457, 77] width 110 height 21
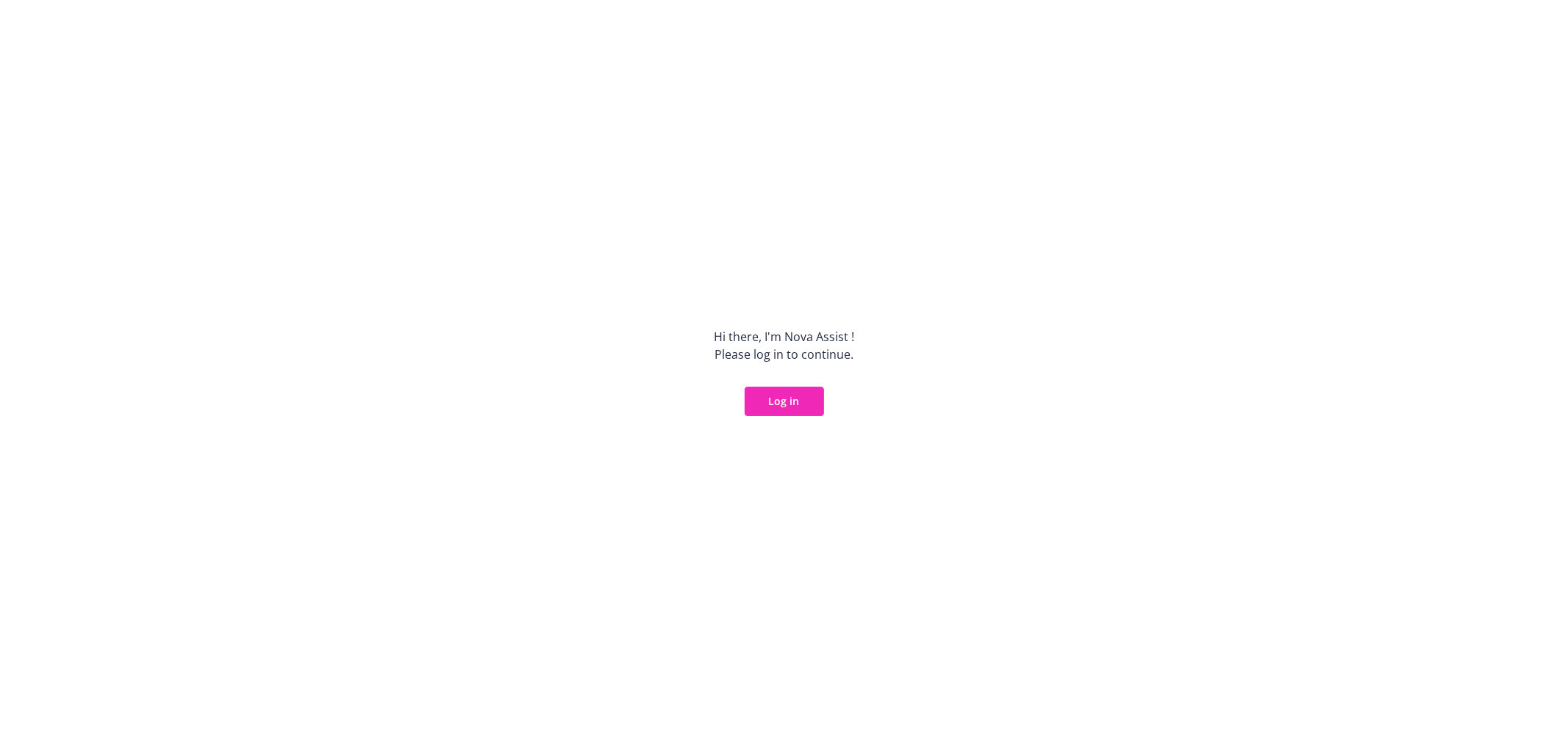
click at [760, 412] on button "Log in" at bounding box center [784, 401] width 80 height 29
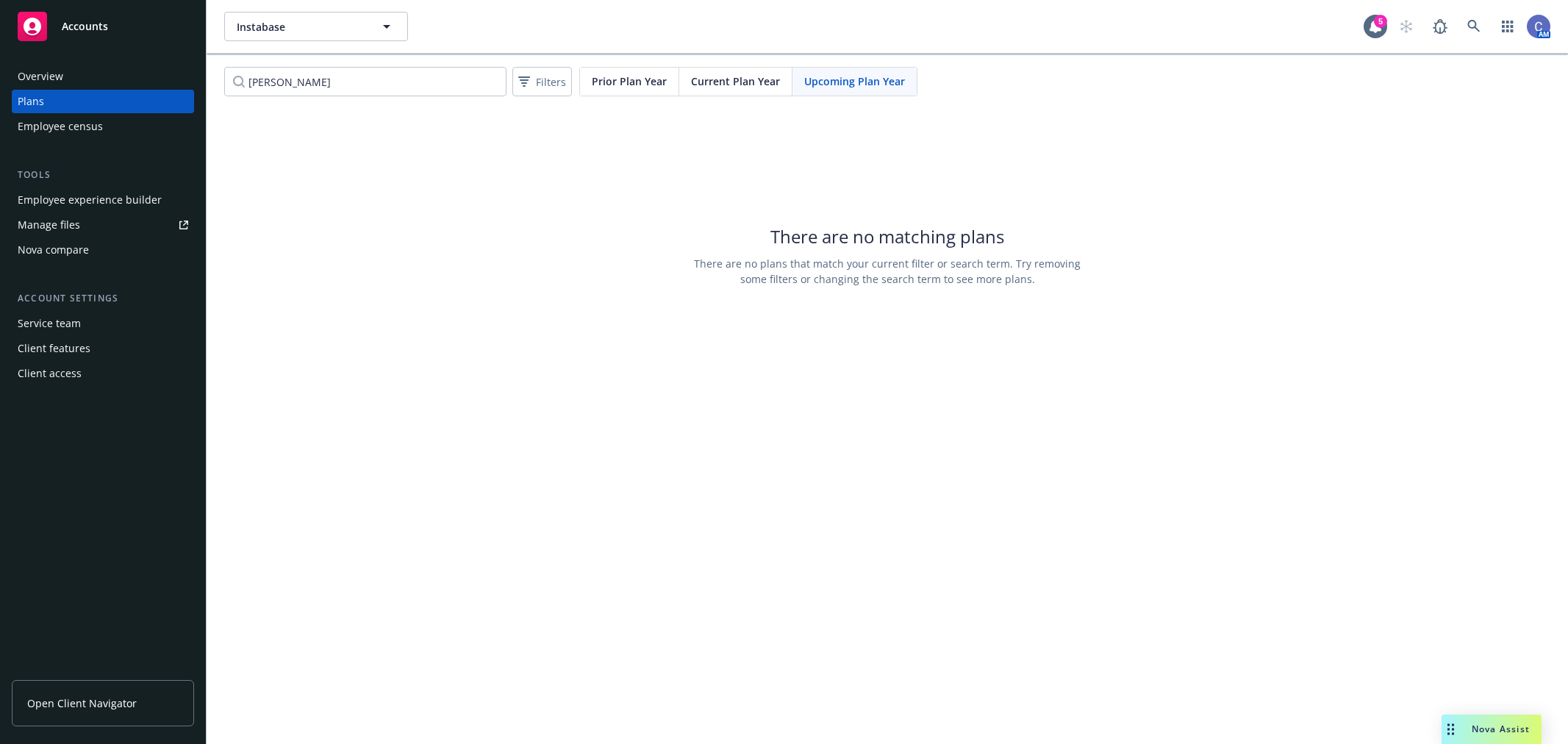
click at [302, 29] on span "Instabase" at bounding box center [300, 26] width 127 height 16
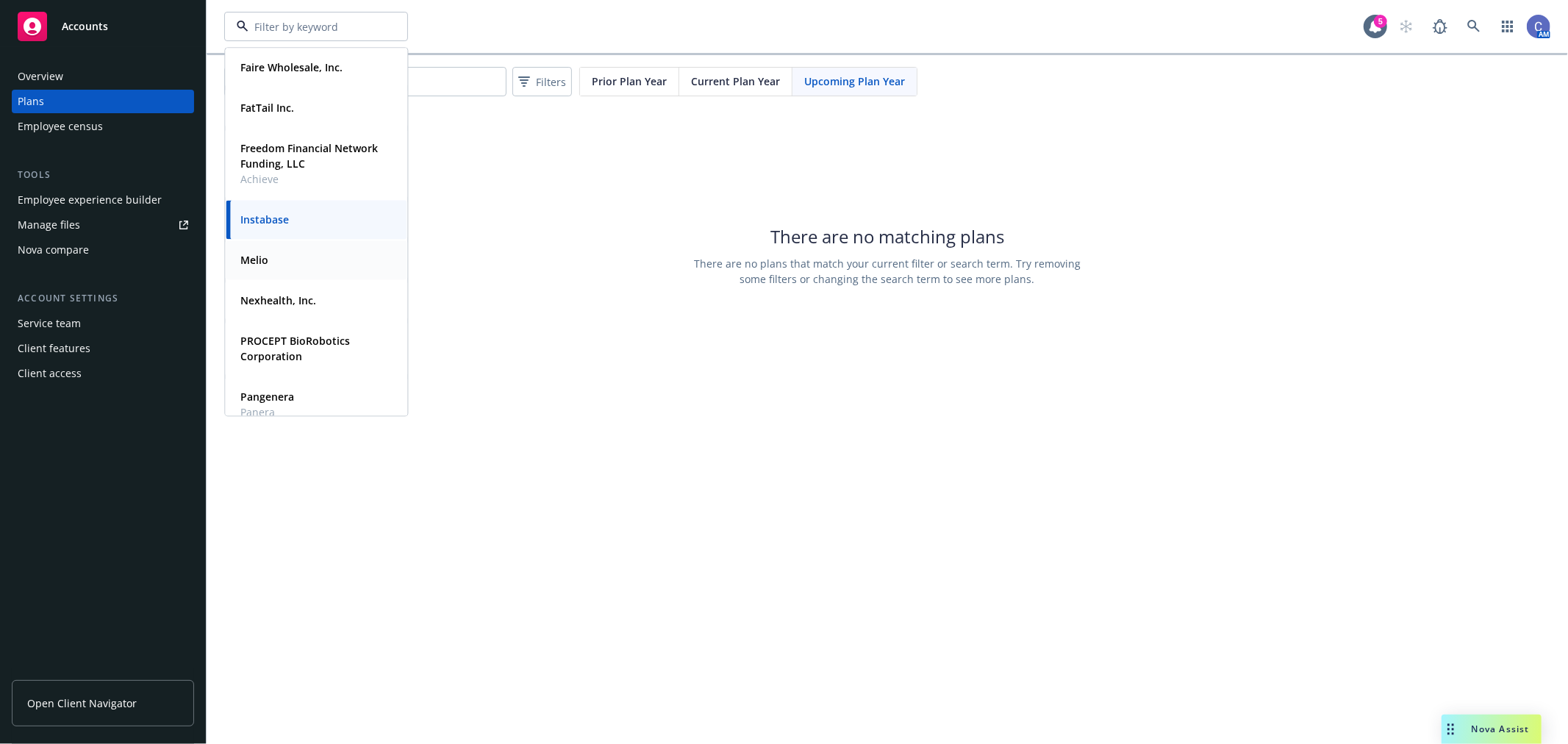
scroll to position [163, 0]
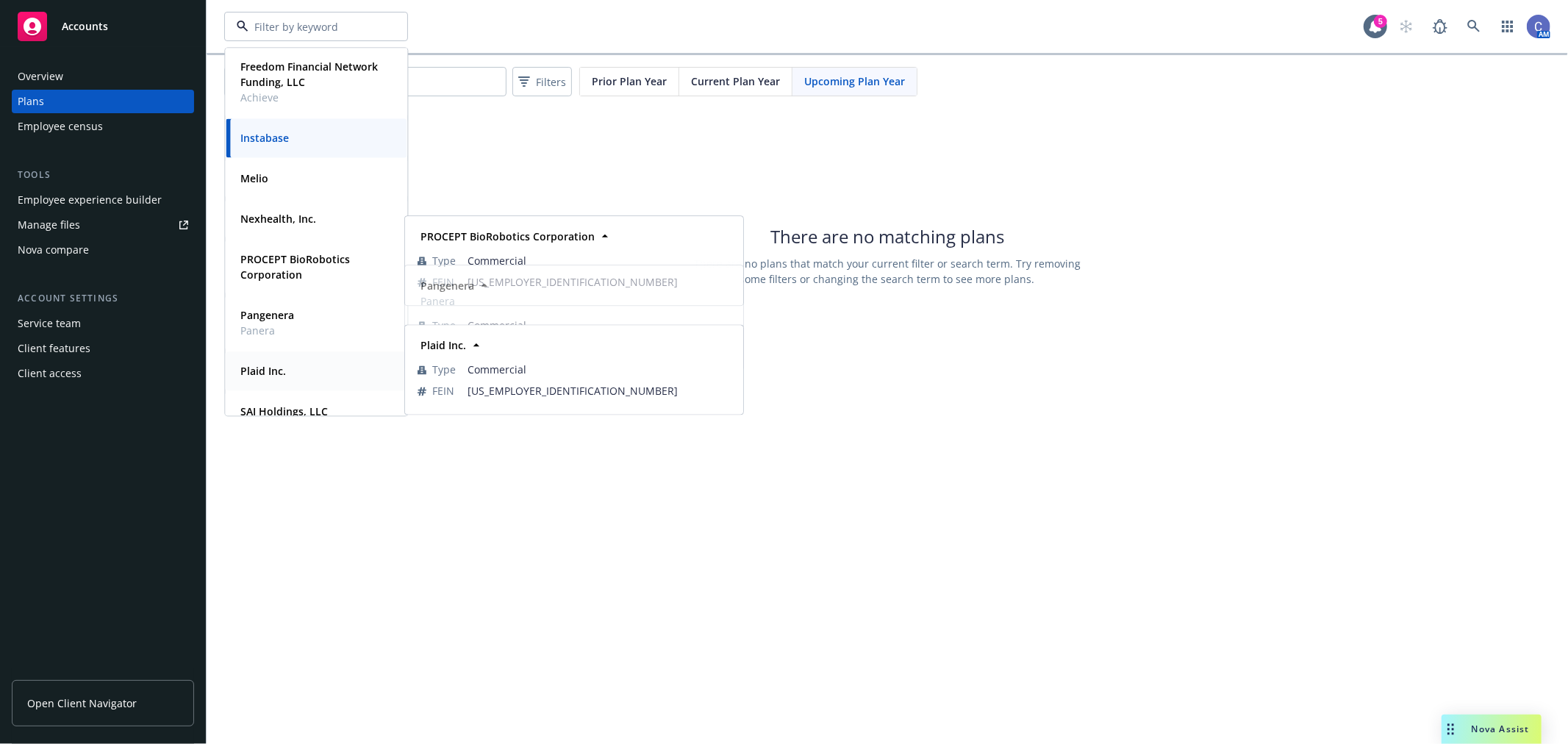
click at [266, 372] on strong "Plaid Inc." at bounding box center [263, 371] width 46 height 14
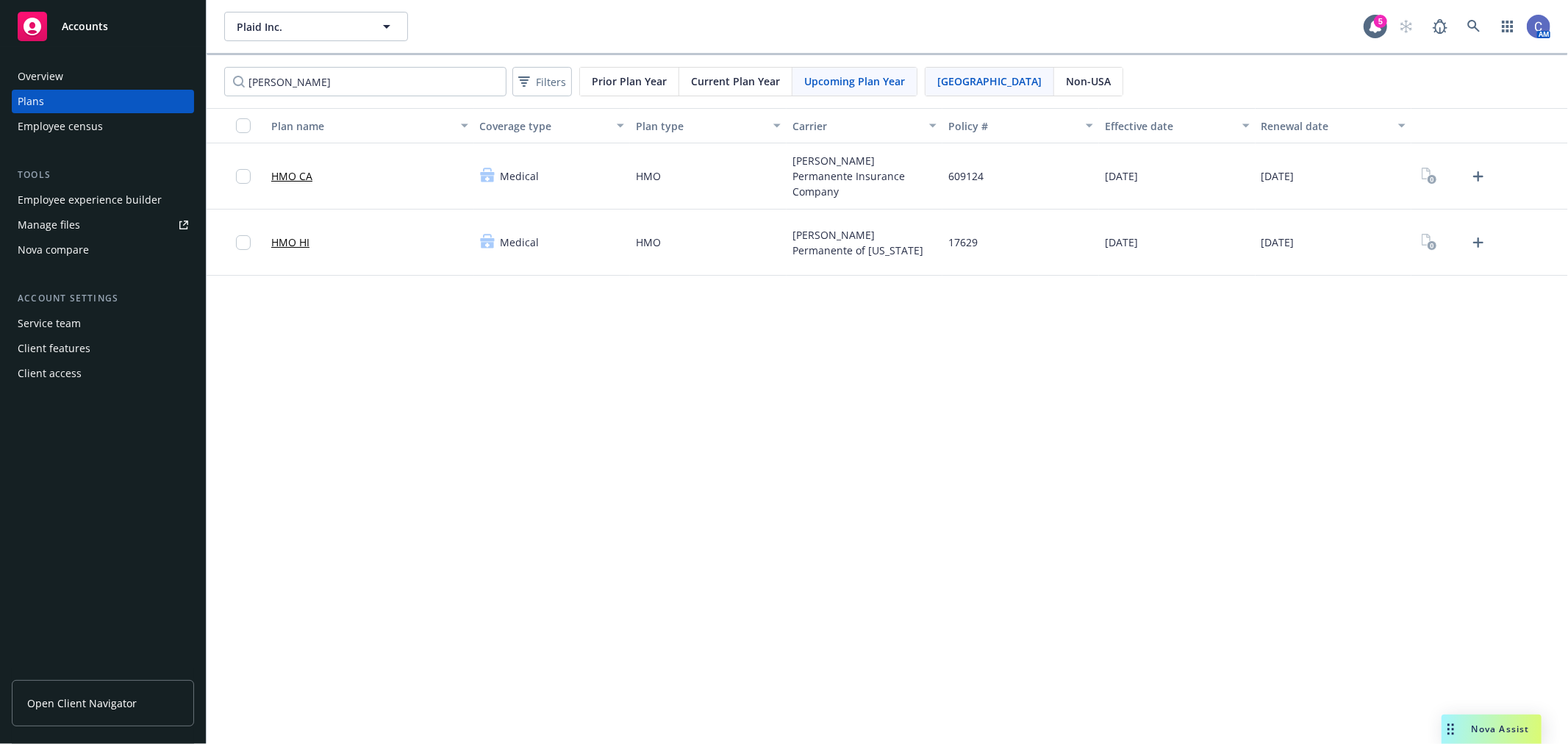
click at [754, 84] on span "Current Plan Year" at bounding box center [735, 81] width 89 height 16
click at [1428, 181] on rect "View Plan Documents" at bounding box center [1432, 180] width 10 height 10
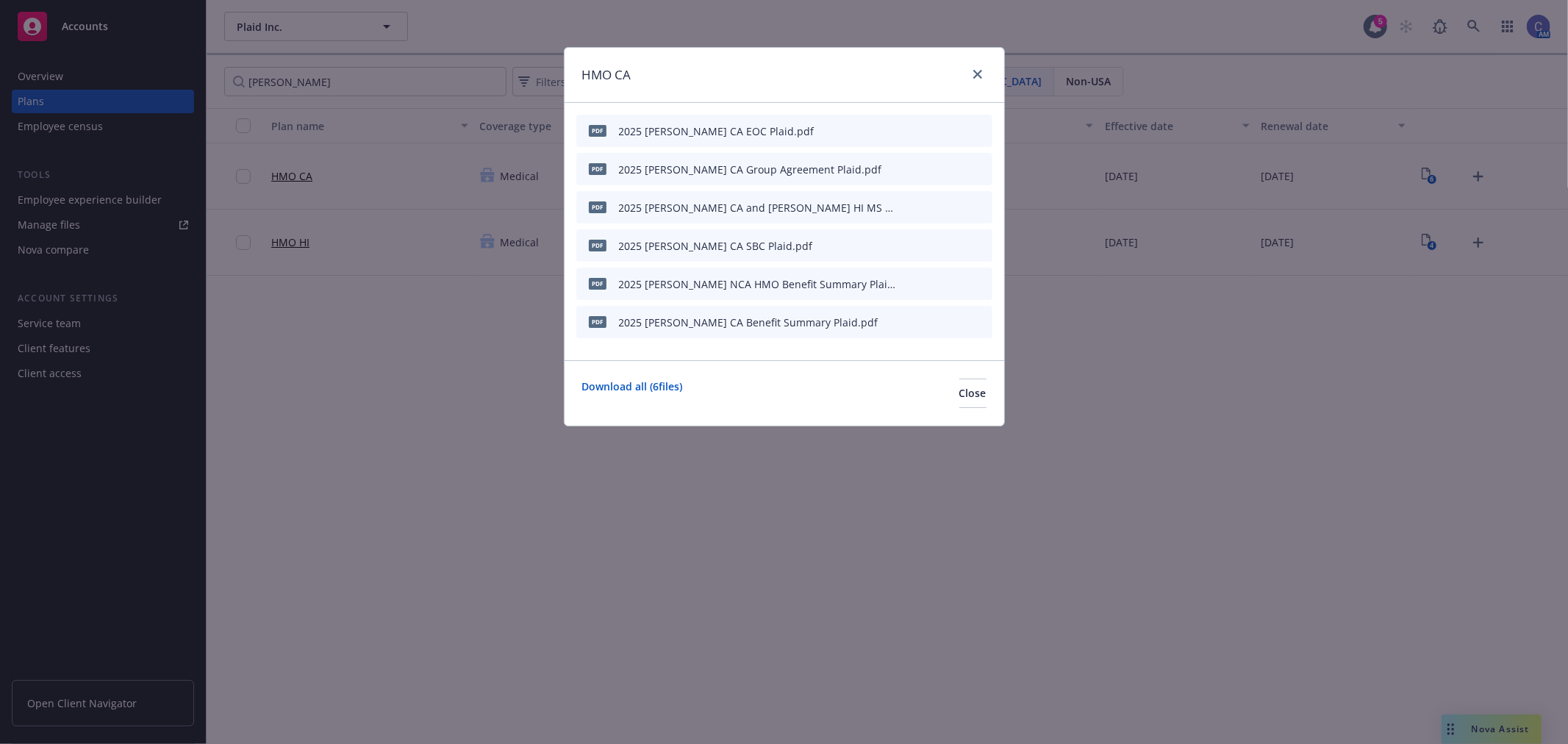
click at [957, 281] on icon "preview file" at bounding box center [955, 284] width 14 height 11
click at [953, 241] on icon "preview file" at bounding box center [955, 245] width 14 height 11
click at [960, 390] on button "Close" at bounding box center [973, 393] width 27 height 29
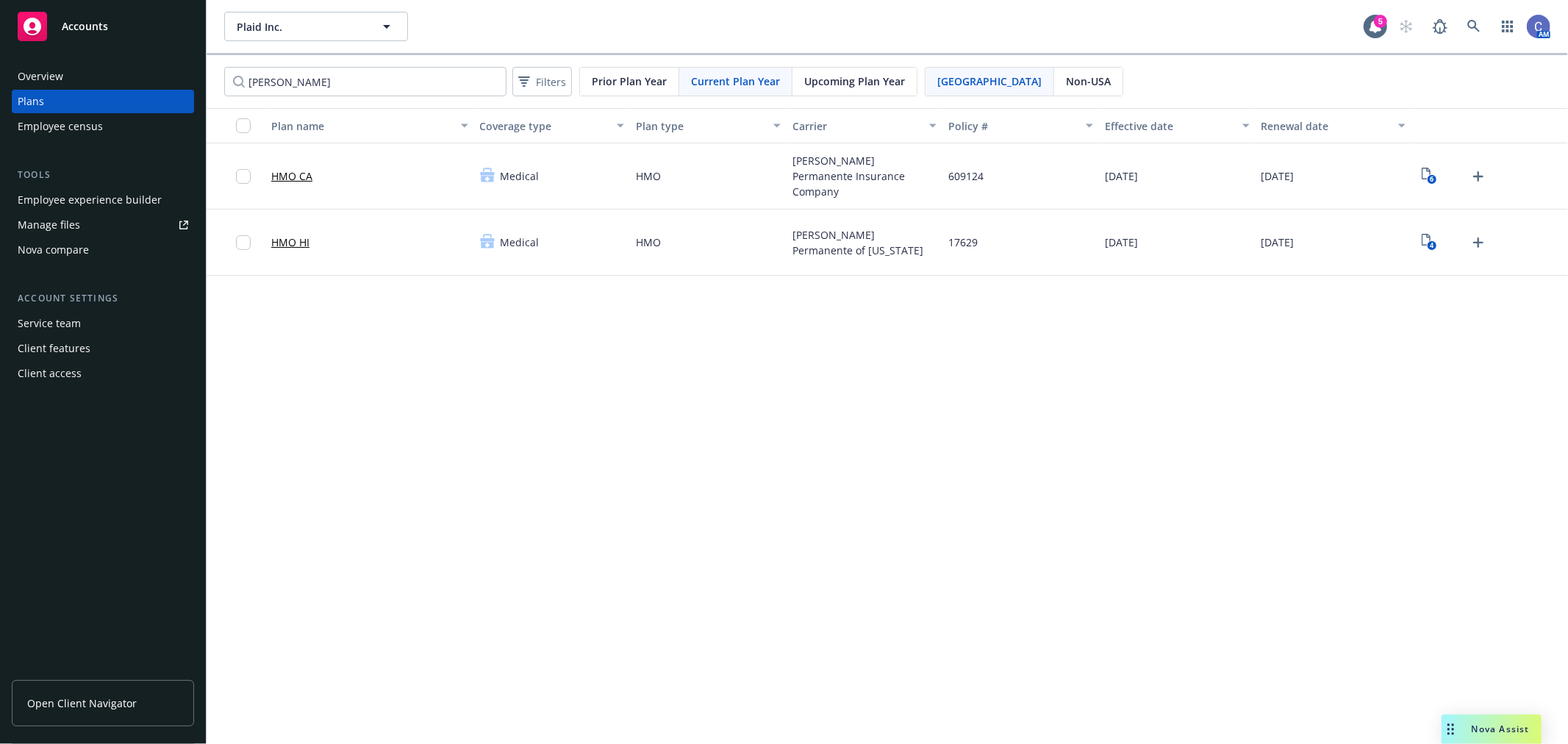
click at [873, 77] on span "Upcoming Plan Year" at bounding box center [855, 81] width 101 height 16
click at [856, 87] on span "Upcoming Plan Year" at bounding box center [855, 81] width 101 height 16
click at [724, 84] on span "Current Plan Year" at bounding box center [735, 81] width 89 height 16
click at [845, 79] on span "Upcoming Plan Year" at bounding box center [855, 81] width 101 height 16
click at [484, 86] on input "[PERSON_NAME]" at bounding box center [365, 81] width 282 height 29
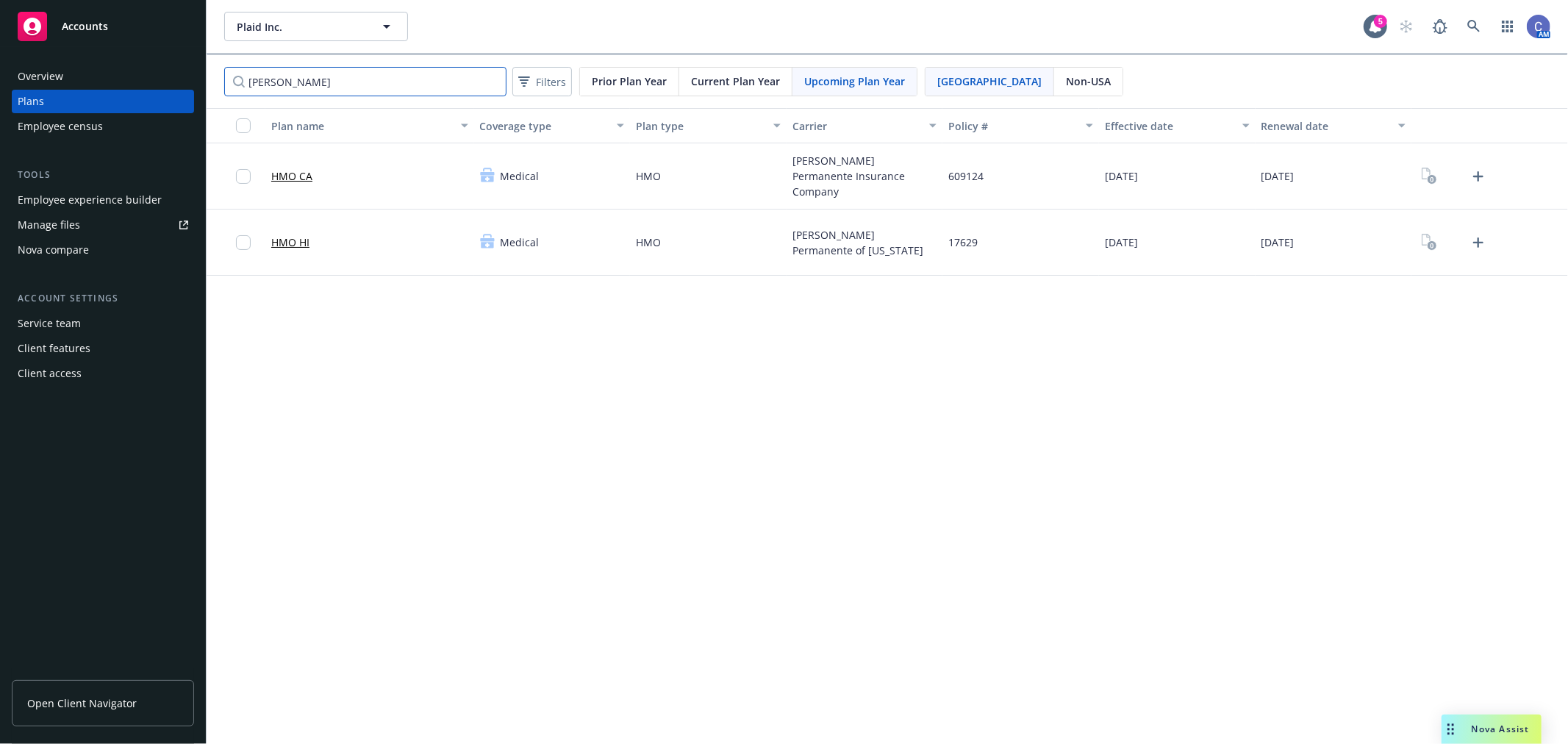
click at [493, 79] on input "[PERSON_NAME]" at bounding box center [365, 81] width 282 height 29
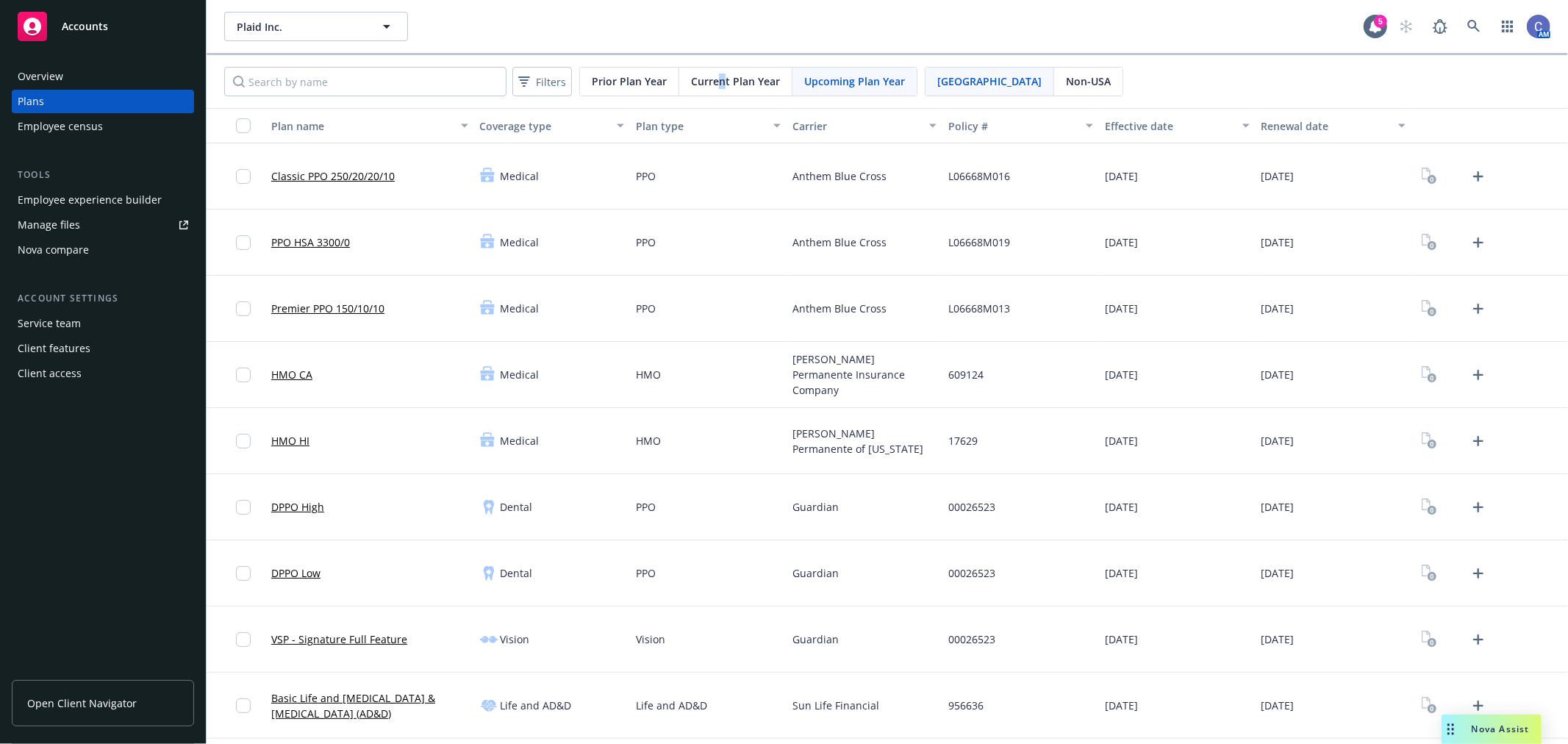
click at [720, 85] on span "Current Plan Year" at bounding box center [735, 81] width 89 height 16
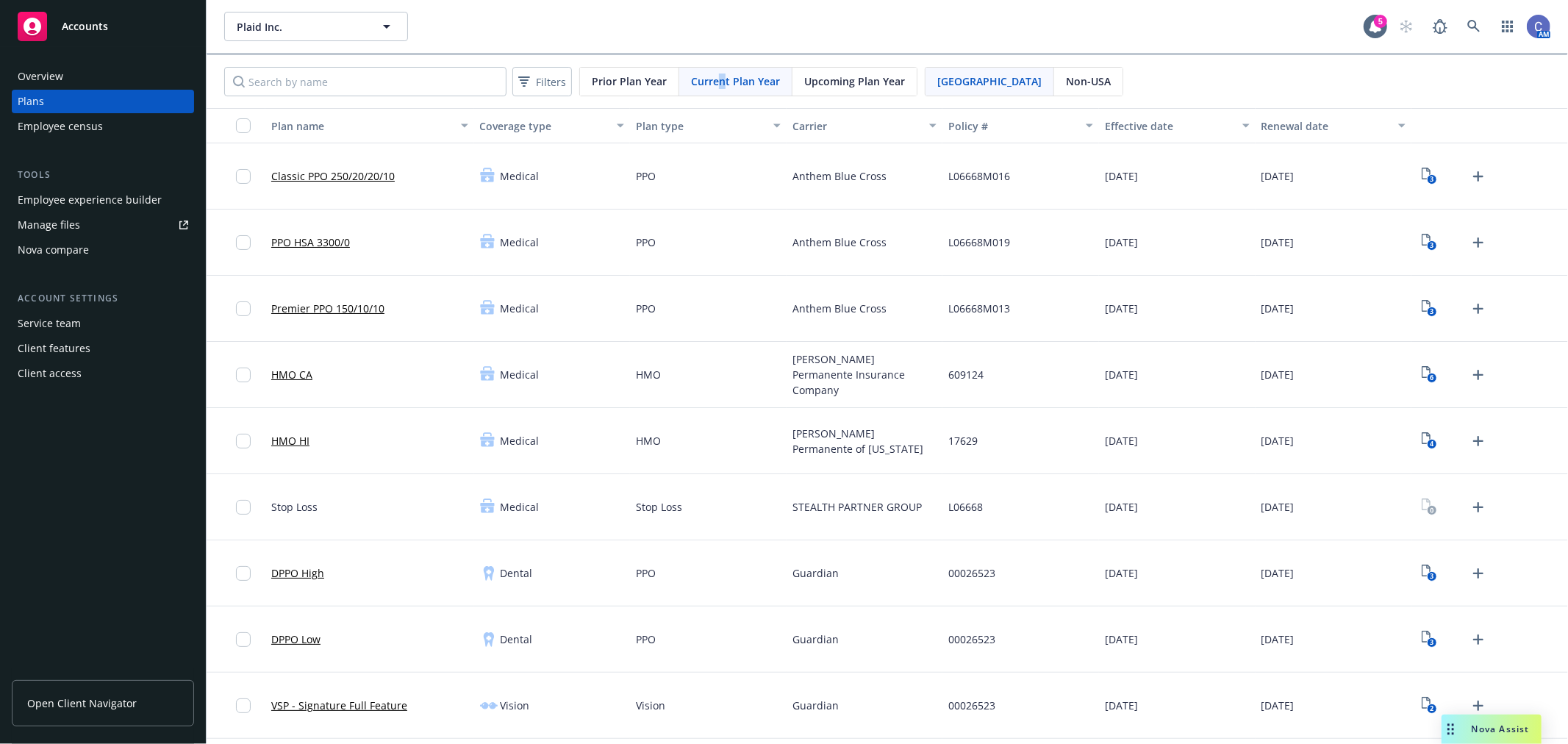
click at [826, 77] on span "Upcoming Plan Year" at bounding box center [855, 81] width 101 height 16
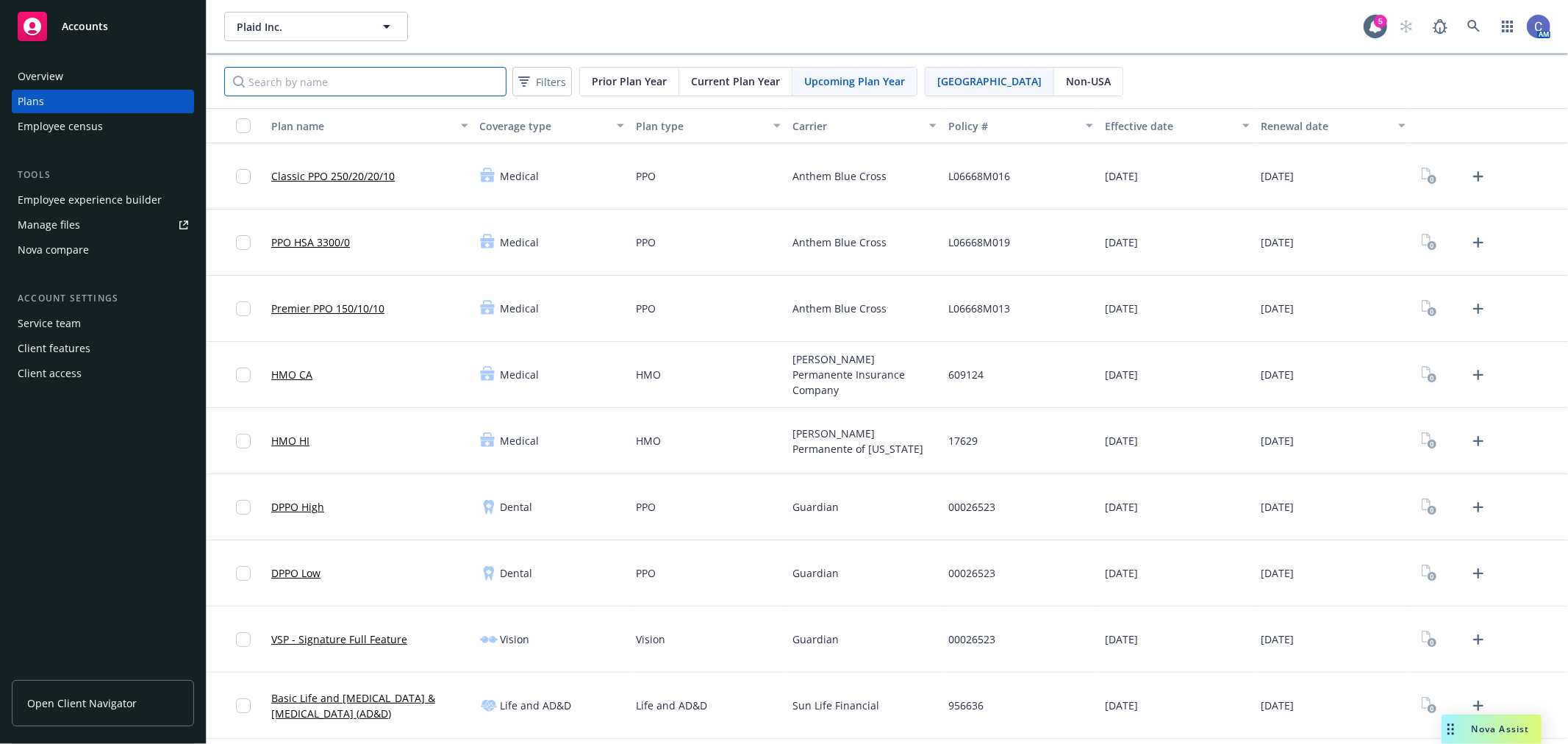
click at [439, 94] on input "Search by name" at bounding box center [365, 81] width 282 height 29
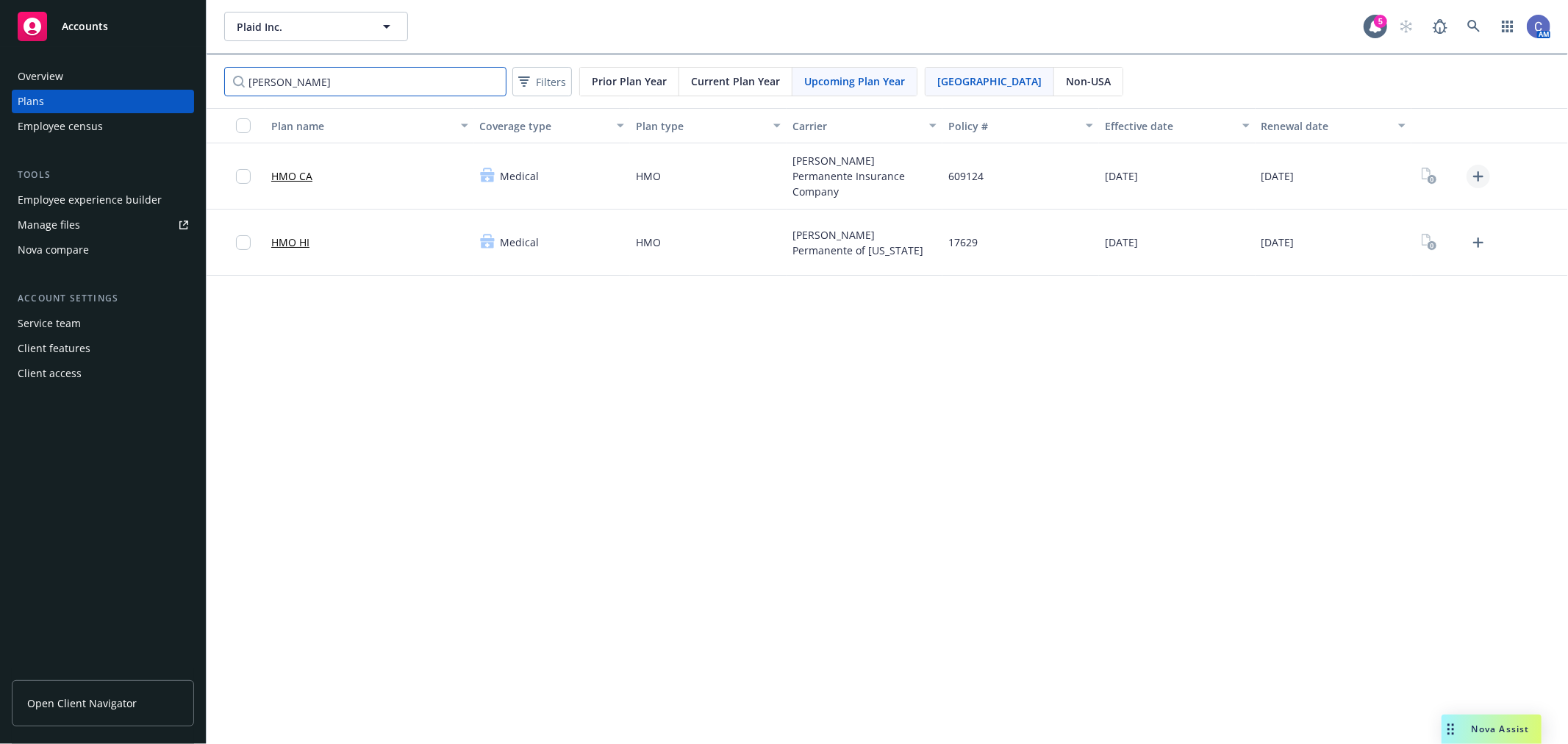
type input "[PERSON_NAME]"
click at [1472, 173] on icon "Upload Plan Documents" at bounding box center [1478, 176] width 17 height 17
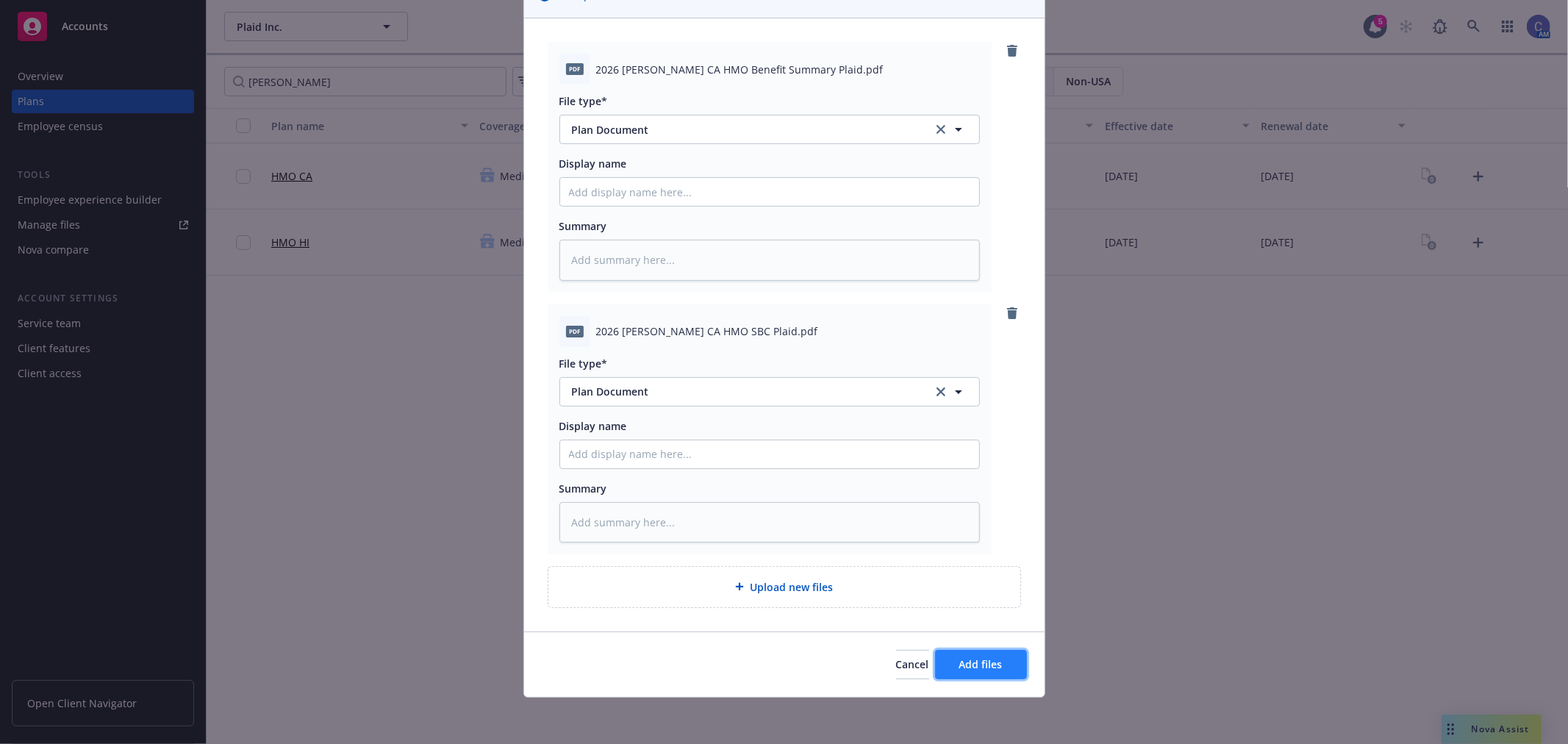
click at [971, 660] on span "Add files" at bounding box center [981, 664] width 44 height 14
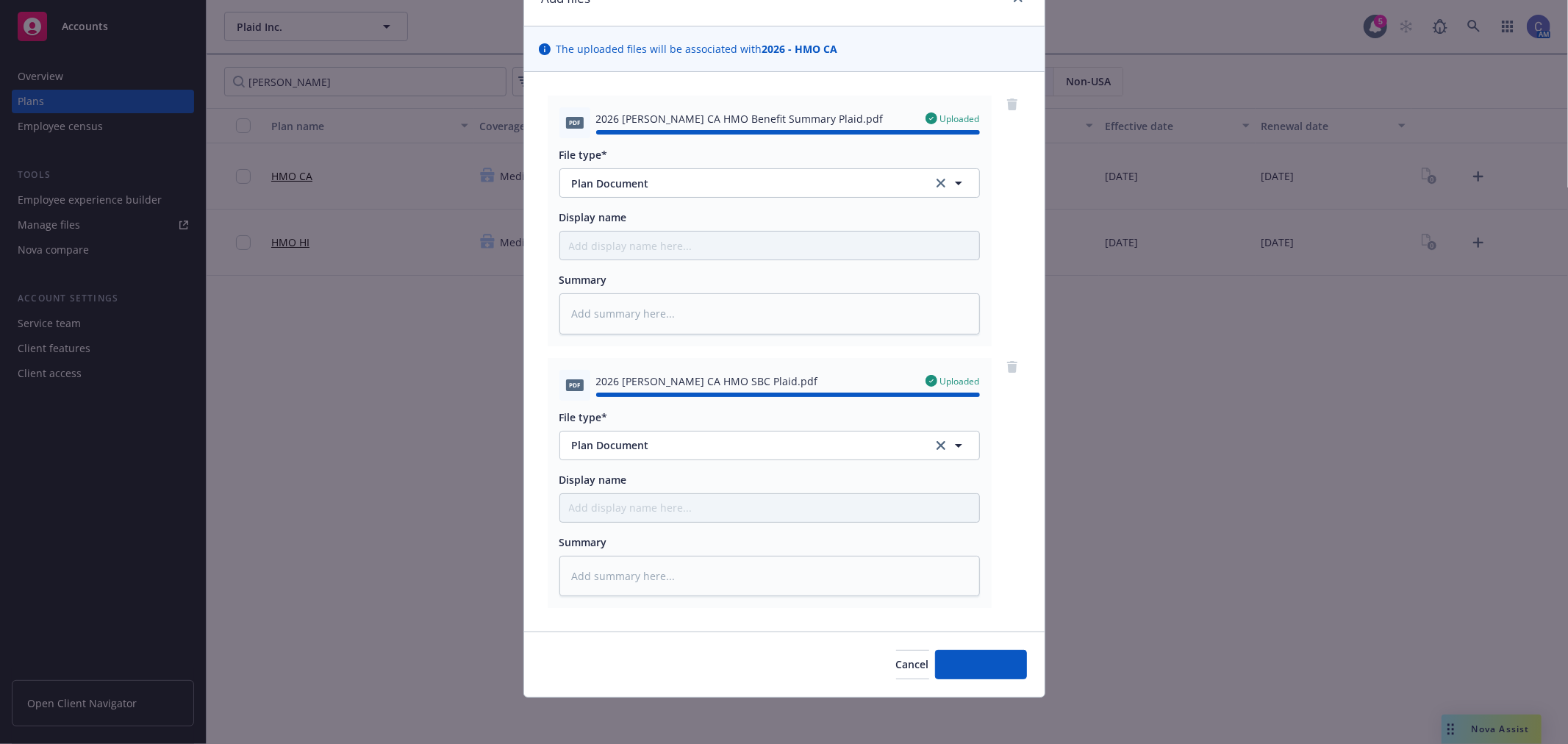
type textarea "x"
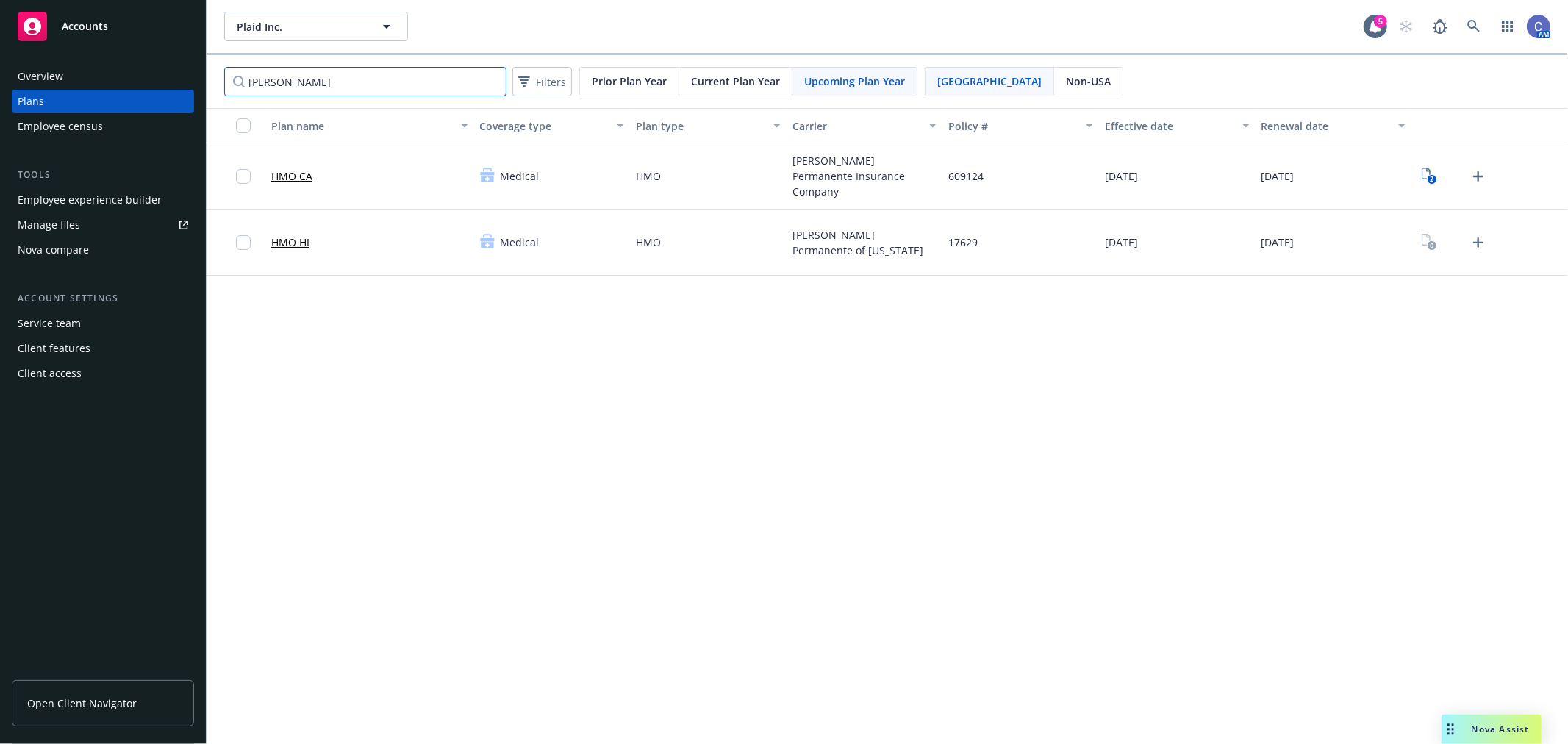
click at [497, 83] on input "[PERSON_NAME]" at bounding box center [365, 81] width 282 height 29
click at [490, 83] on input "[PERSON_NAME]" at bounding box center [365, 81] width 282 height 29
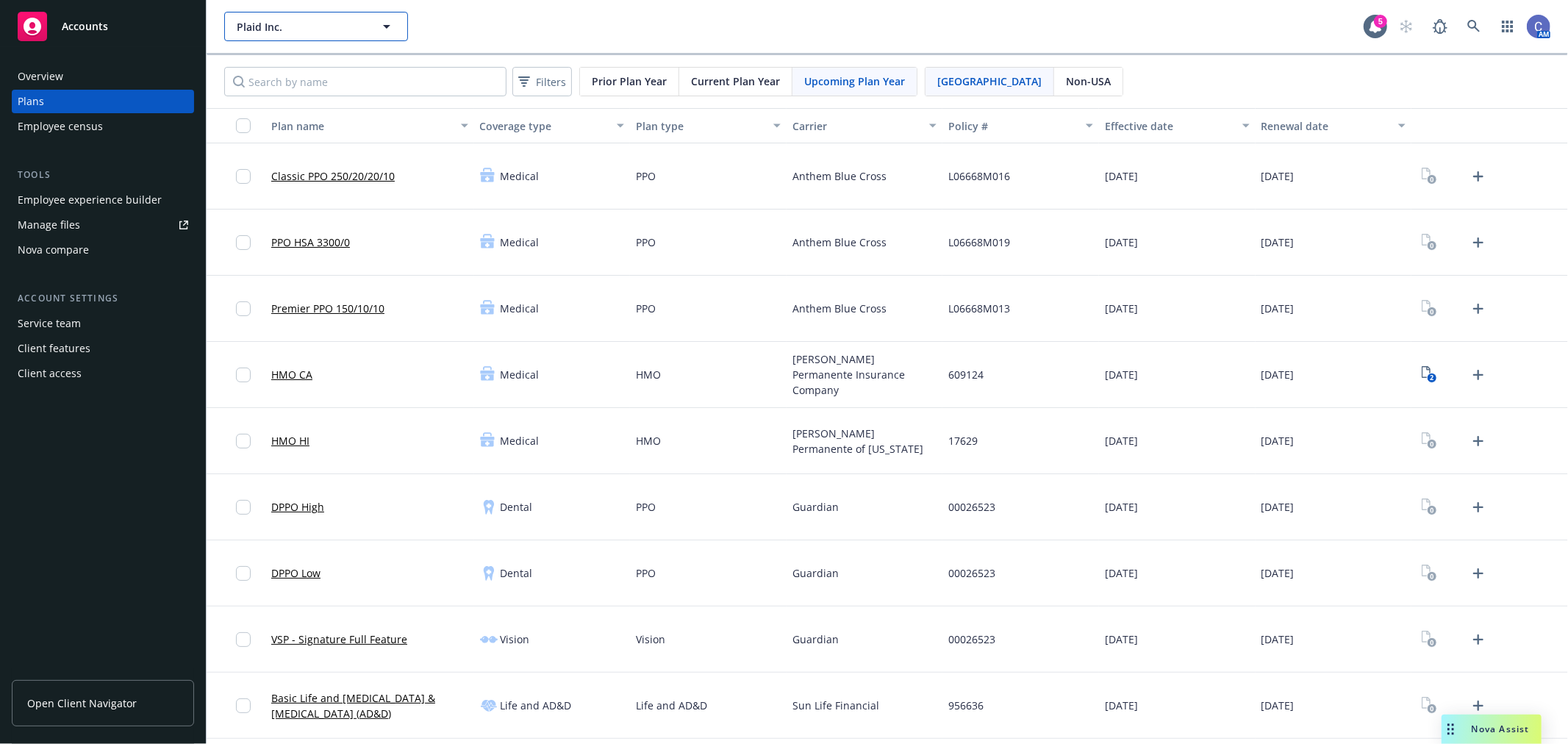
click at [290, 31] on span "Plaid Inc." at bounding box center [300, 26] width 127 height 16
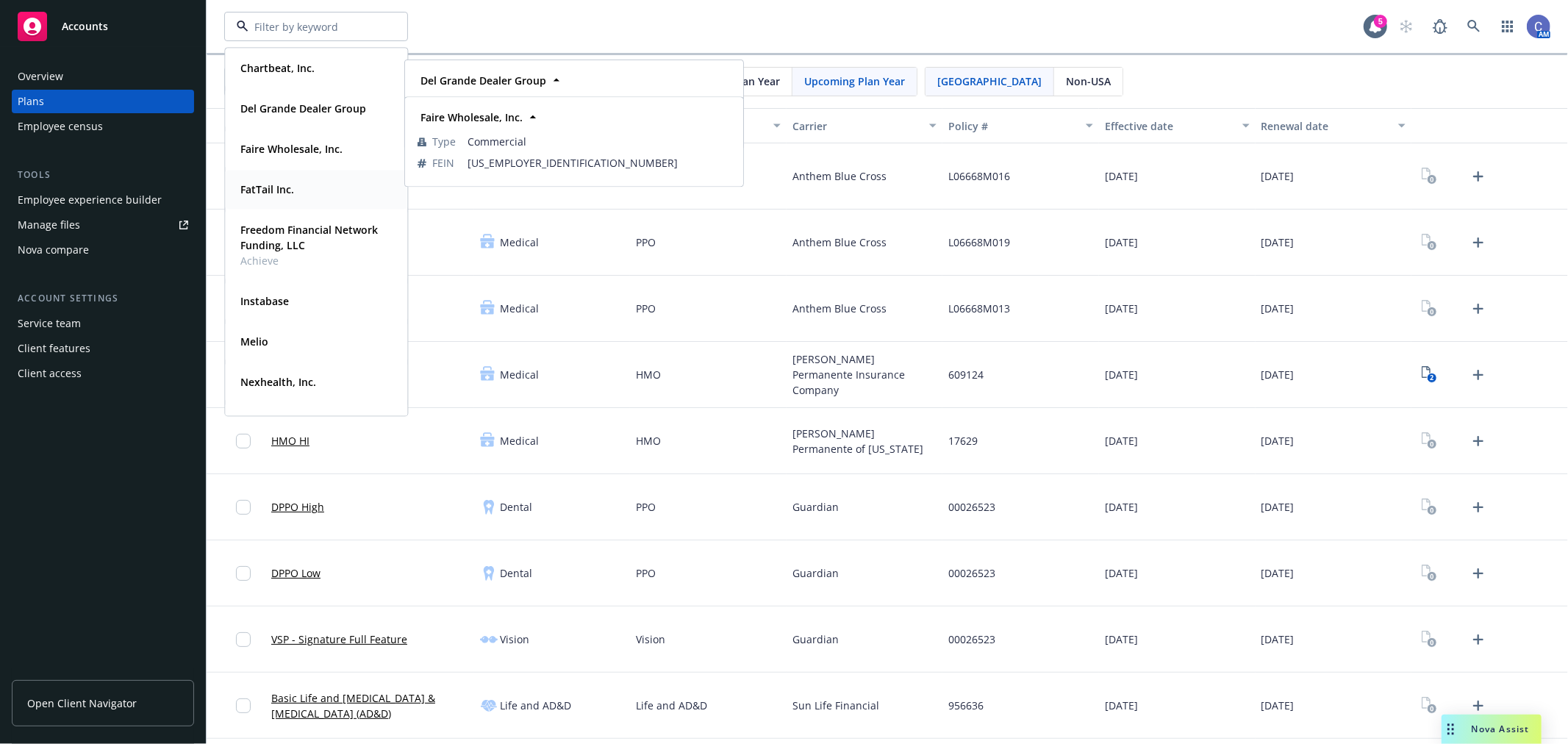
click at [300, 144] on strong "Faire Wholesale, Inc." at bounding box center [292, 149] width 102 height 14
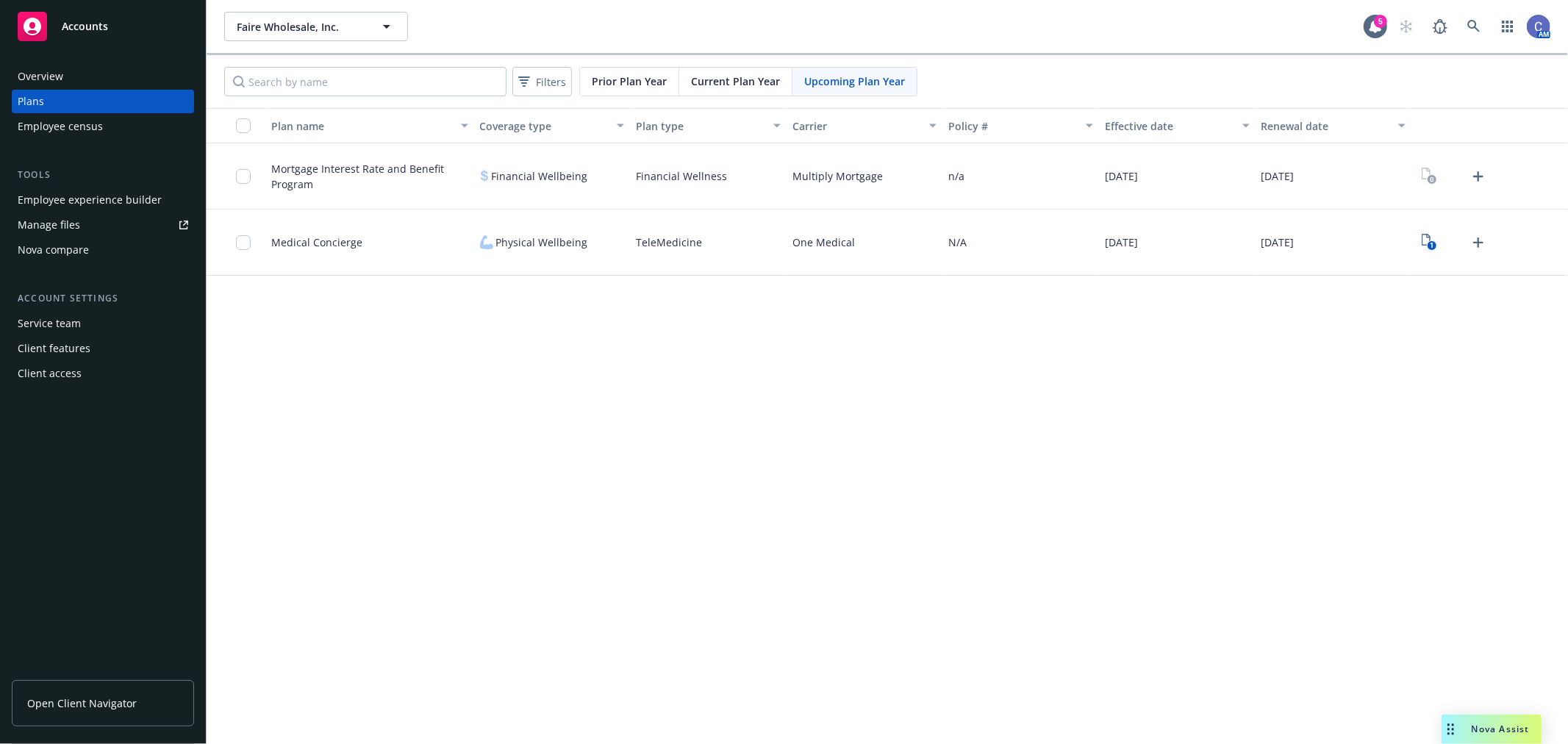
drag, startPoint x: 842, startPoint y: 497, endPoint x: 563, endPoint y: 400, distance: 295.4
click at [835, 493] on div "Faire Wholesale, Inc. Faire Wholesale, Inc. 5 AM Filters Prior Plan Year Curren…" at bounding box center [887, 372] width 1362 height 744
click at [72, 222] on div "Manage files" at bounding box center [48, 225] width 62 height 23
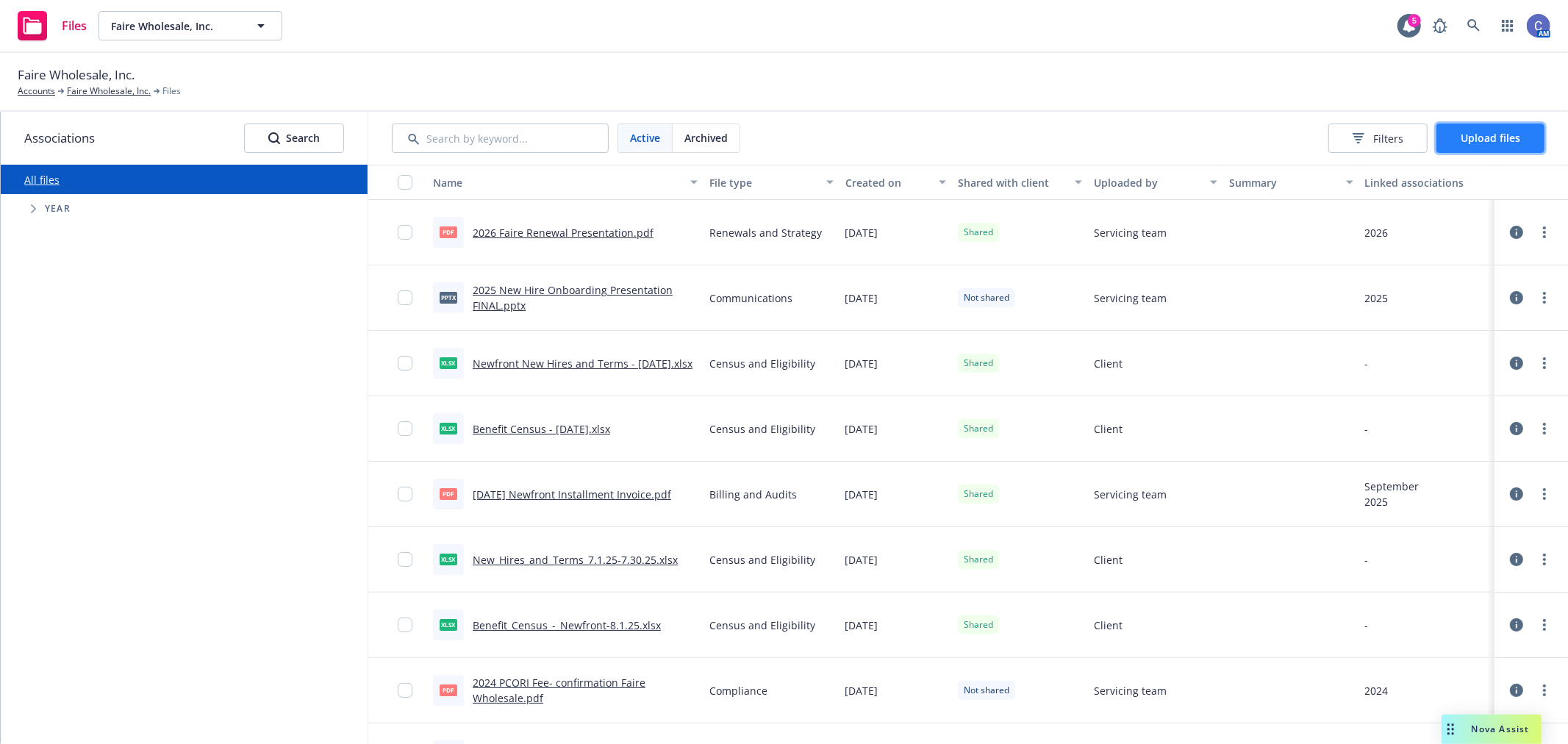
click at [1518, 128] on button "Upload files" at bounding box center [1491, 138] width 108 height 29
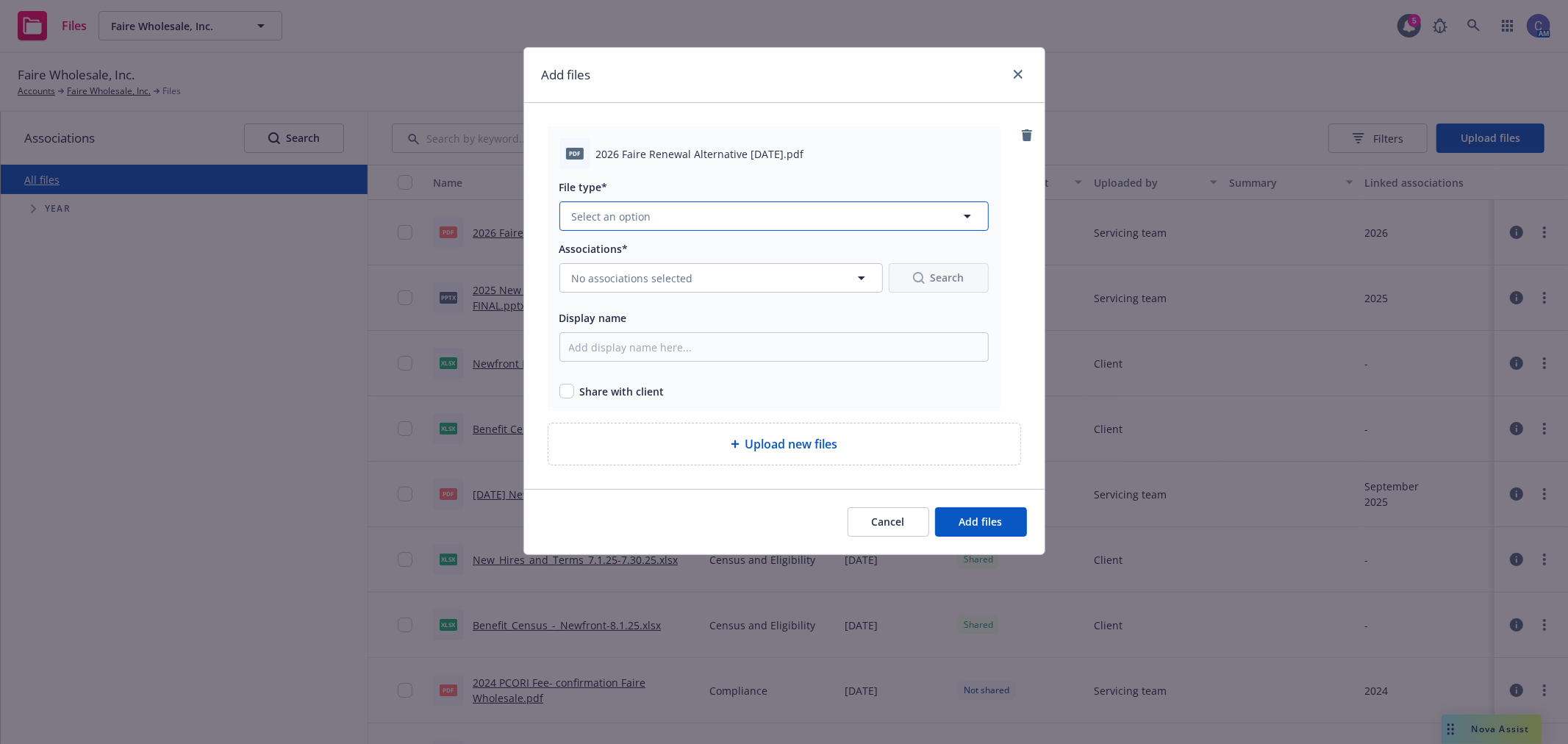
click at [696, 223] on button "Select an option" at bounding box center [774, 216] width 429 height 29
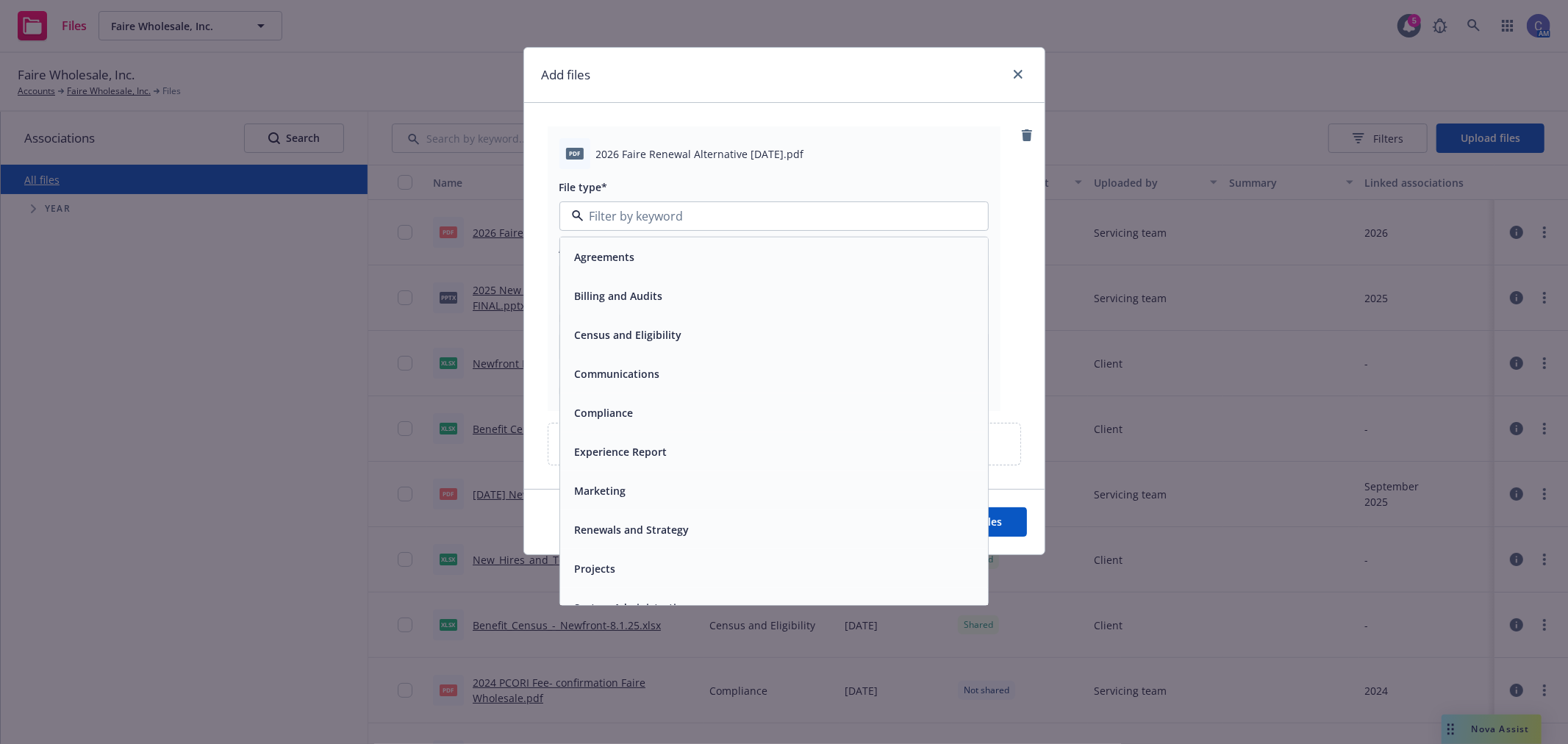
click at [660, 520] on div "Renewals and Strategy" at bounding box center [631, 530] width 123 height 21
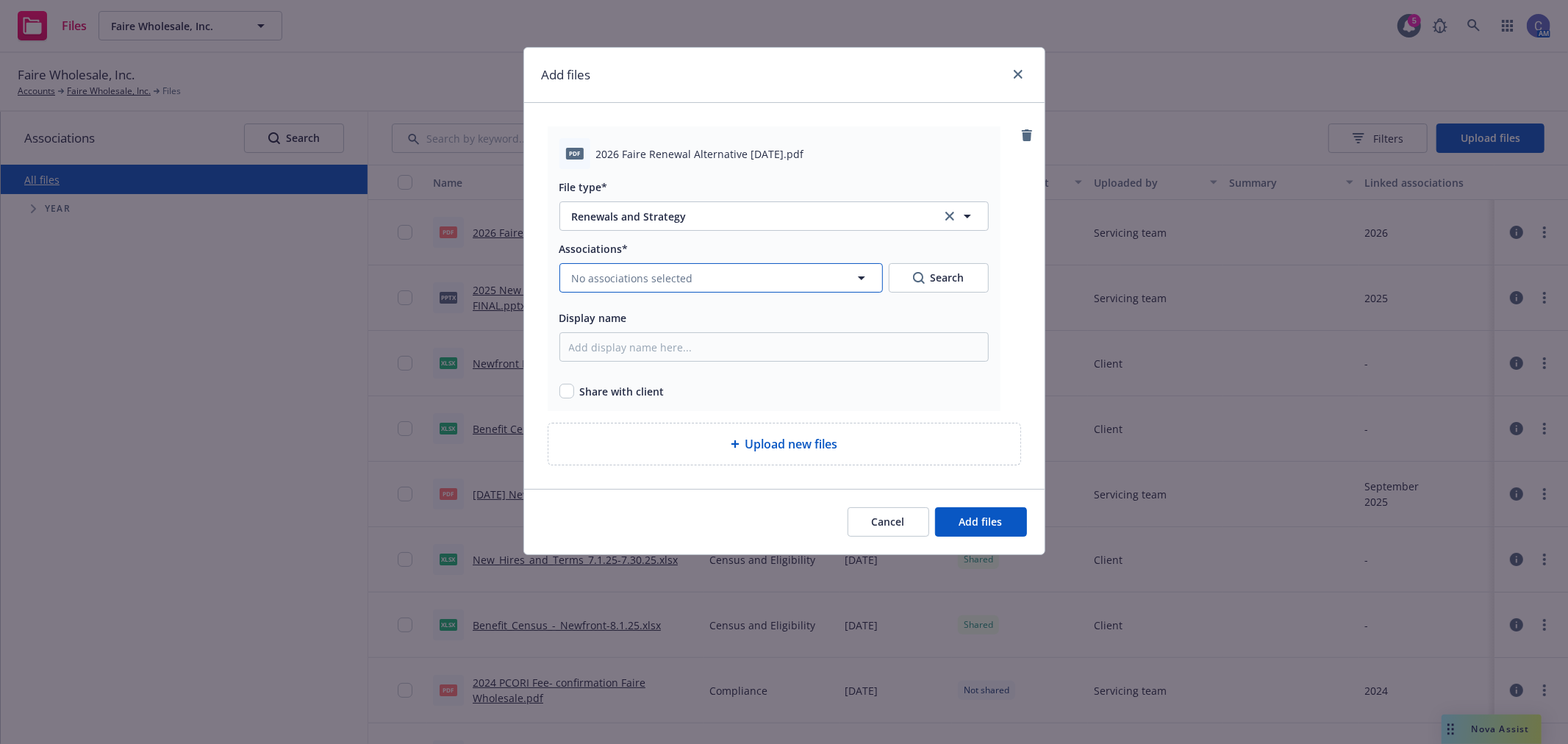
click at [616, 278] on span "No associations selected" at bounding box center [632, 278] width 121 height 16
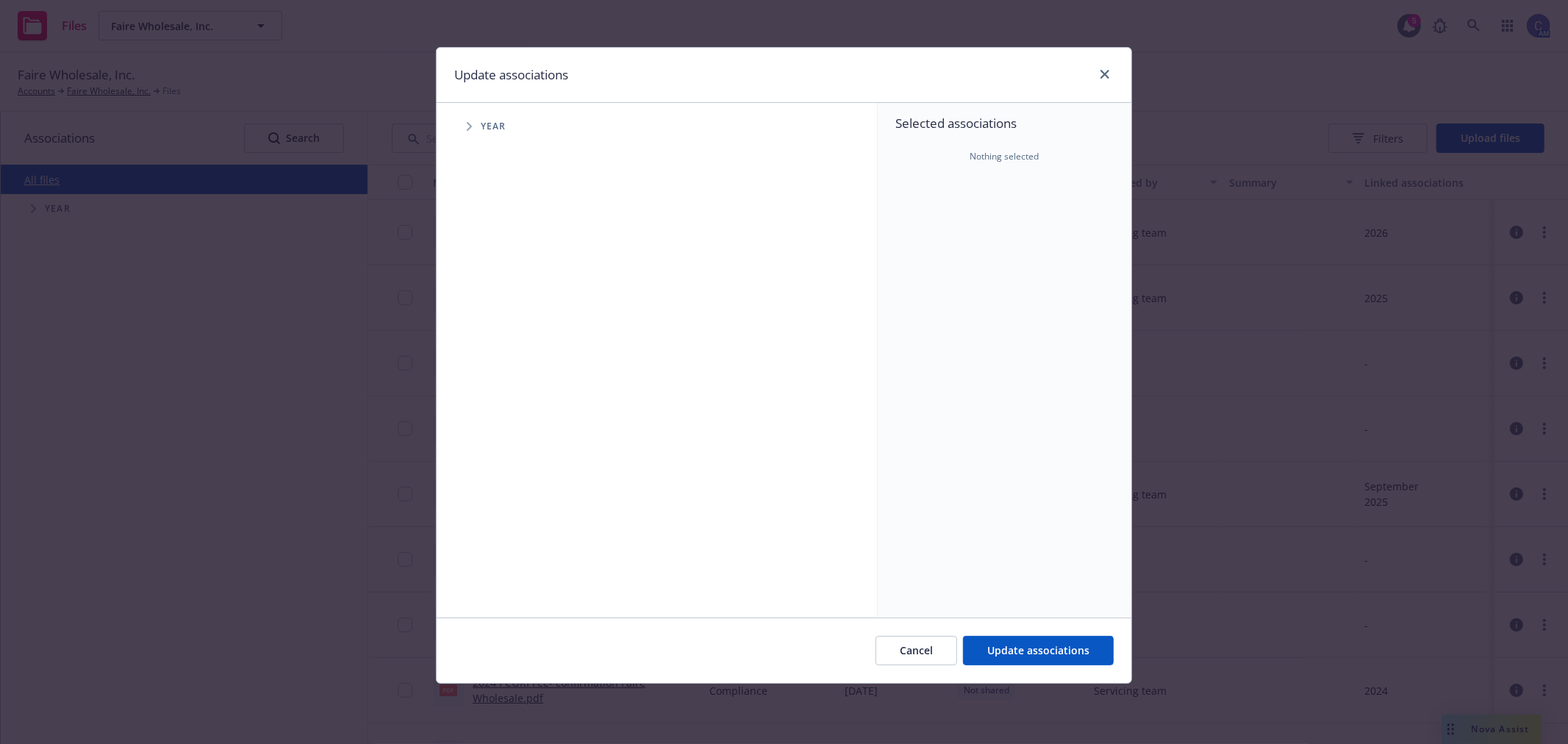
click at [471, 130] on icon "Tree Example" at bounding box center [470, 126] width 6 height 9
click at [508, 360] on input "Tree Example" at bounding box center [507, 362] width 15 height 15
checkbox input "true"
click at [1064, 645] on span "Update associations" at bounding box center [1039, 650] width 102 height 14
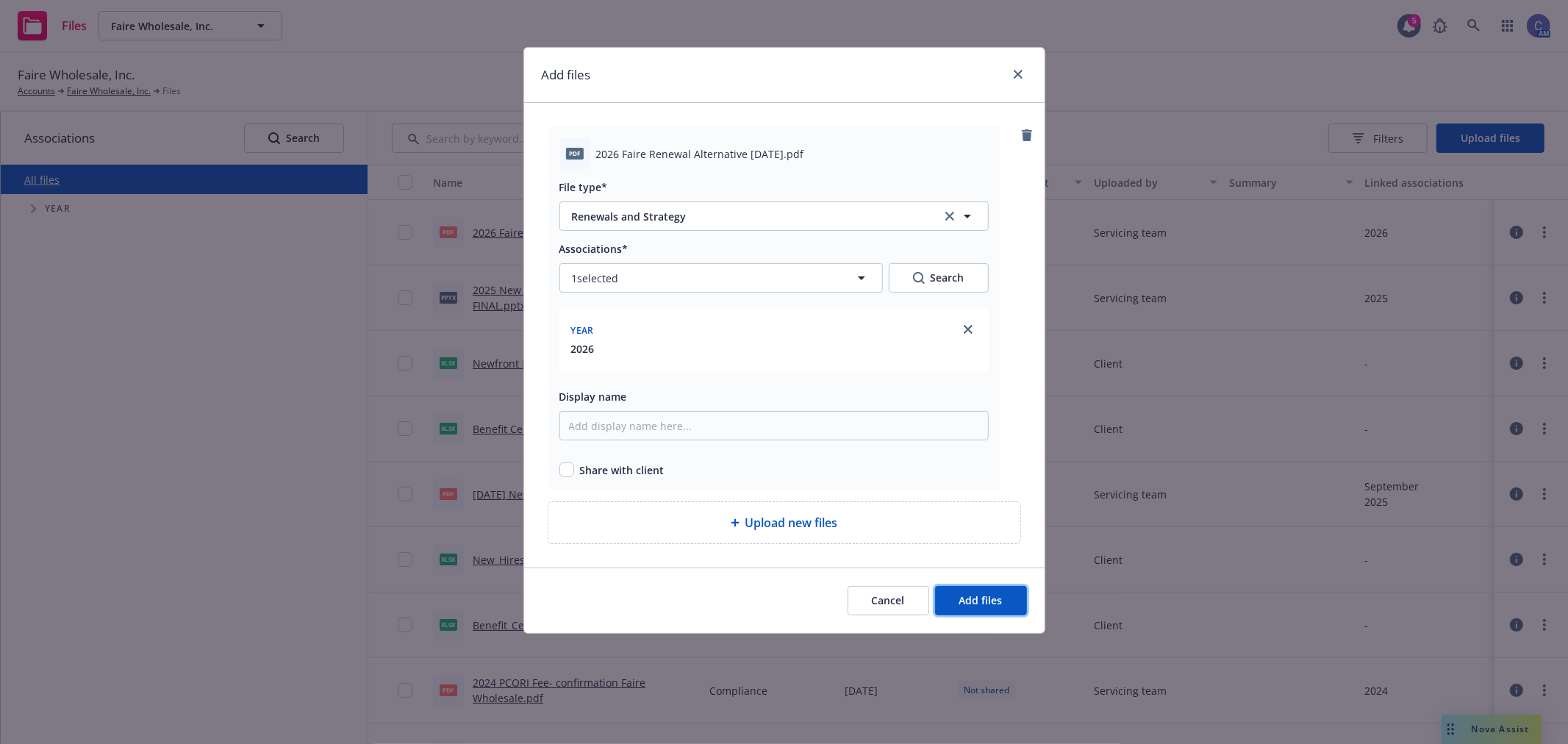
drag, startPoint x: 981, startPoint y: 609, endPoint x: 606, endPoint y: 493, distance: 392.5
click at [650, 524] on div "Add files pdf 2026 Faire Renewal Alternative [DATE].pdf File type* Renewals and…" at bounding box center [784, 341] width 522 height 587
click at [567, 474] on input "checkbox" at bounding box center [567, 470] width 15 height 15
checkbox input "true"
click at [990, 591] on button "Add files" at bounding box center [981, 600] width 92 height 29
